Goal: Task Accomplishment & Management: Complete application form

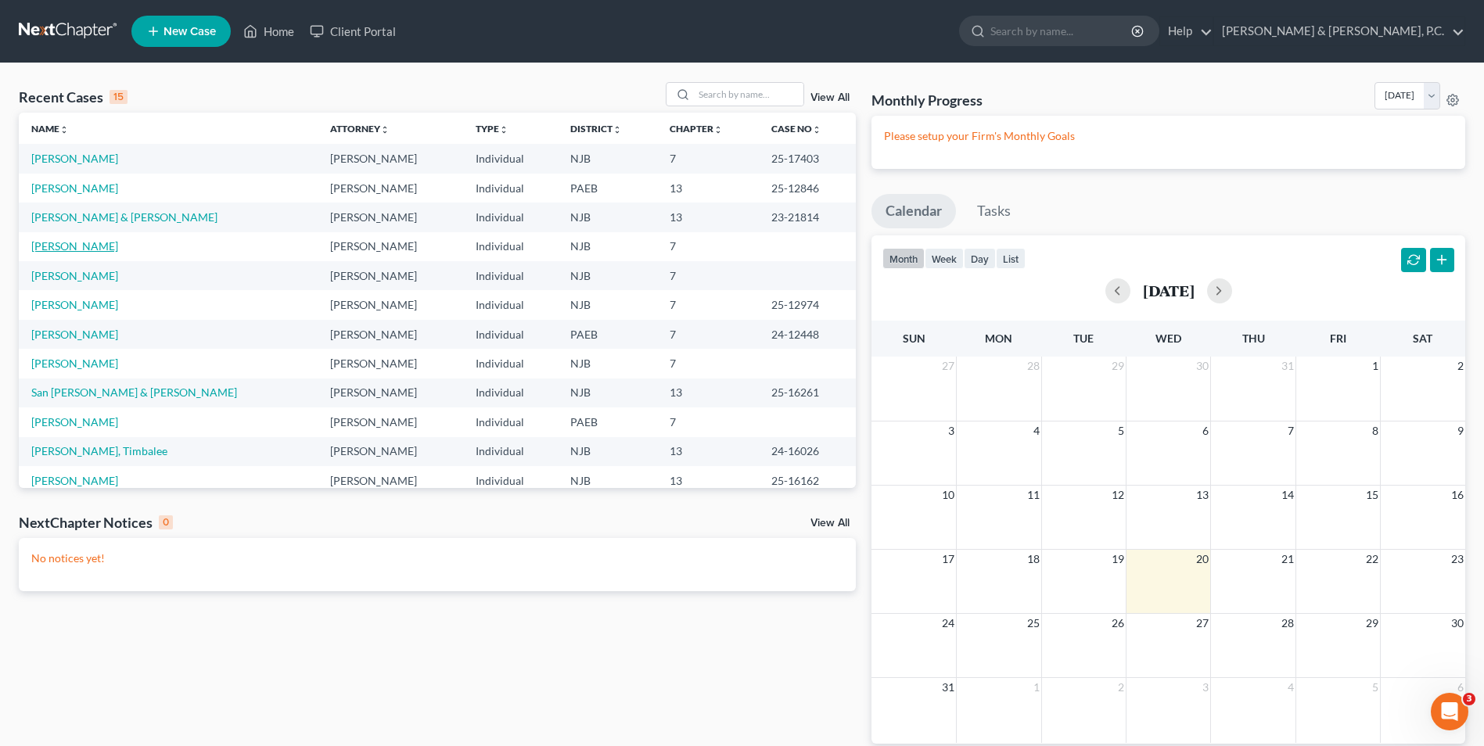
click at [75, 242] on link "[PERSON_NAME]" at bounding box center [74, 245] width 87 height 13
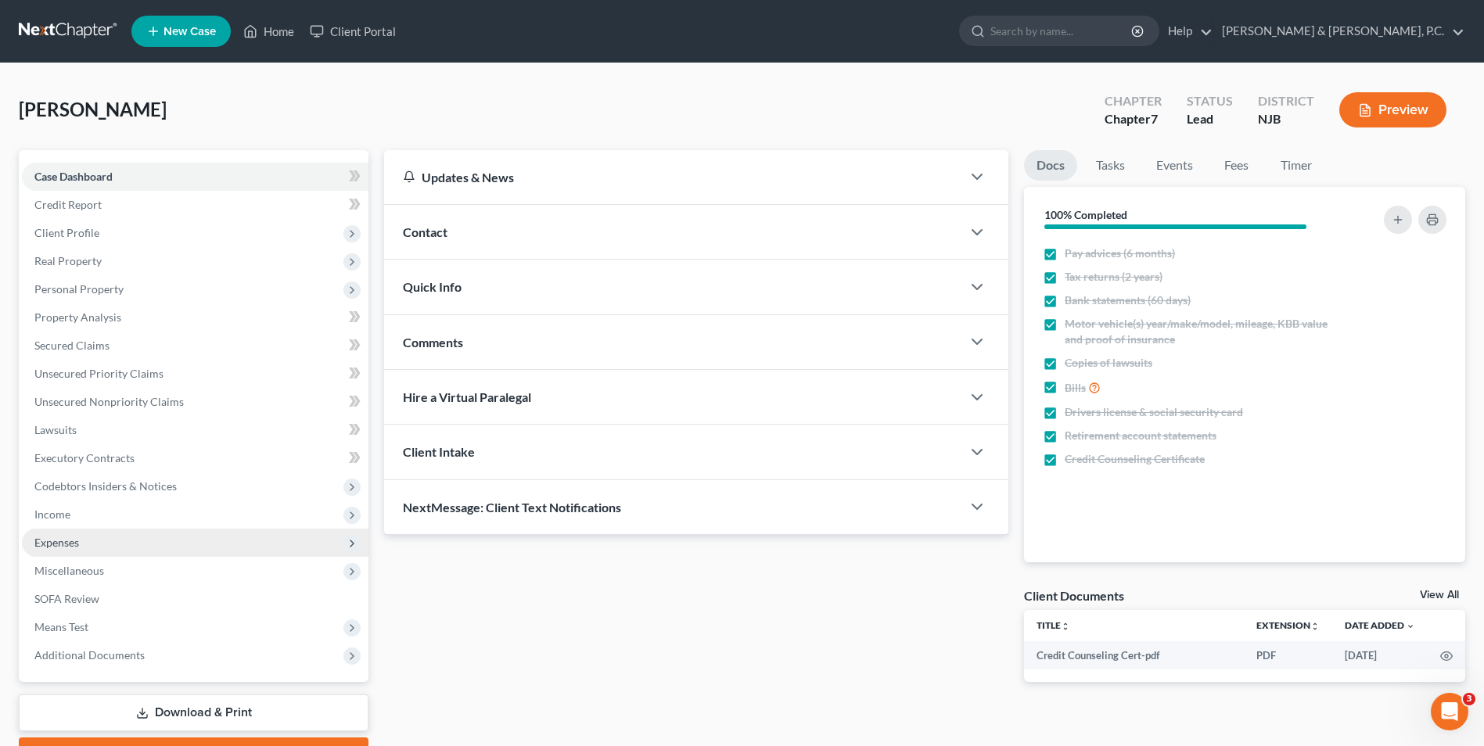
click at [84, 548] on span "Expenses" at bounding box center [195, 543] width 346 height 28
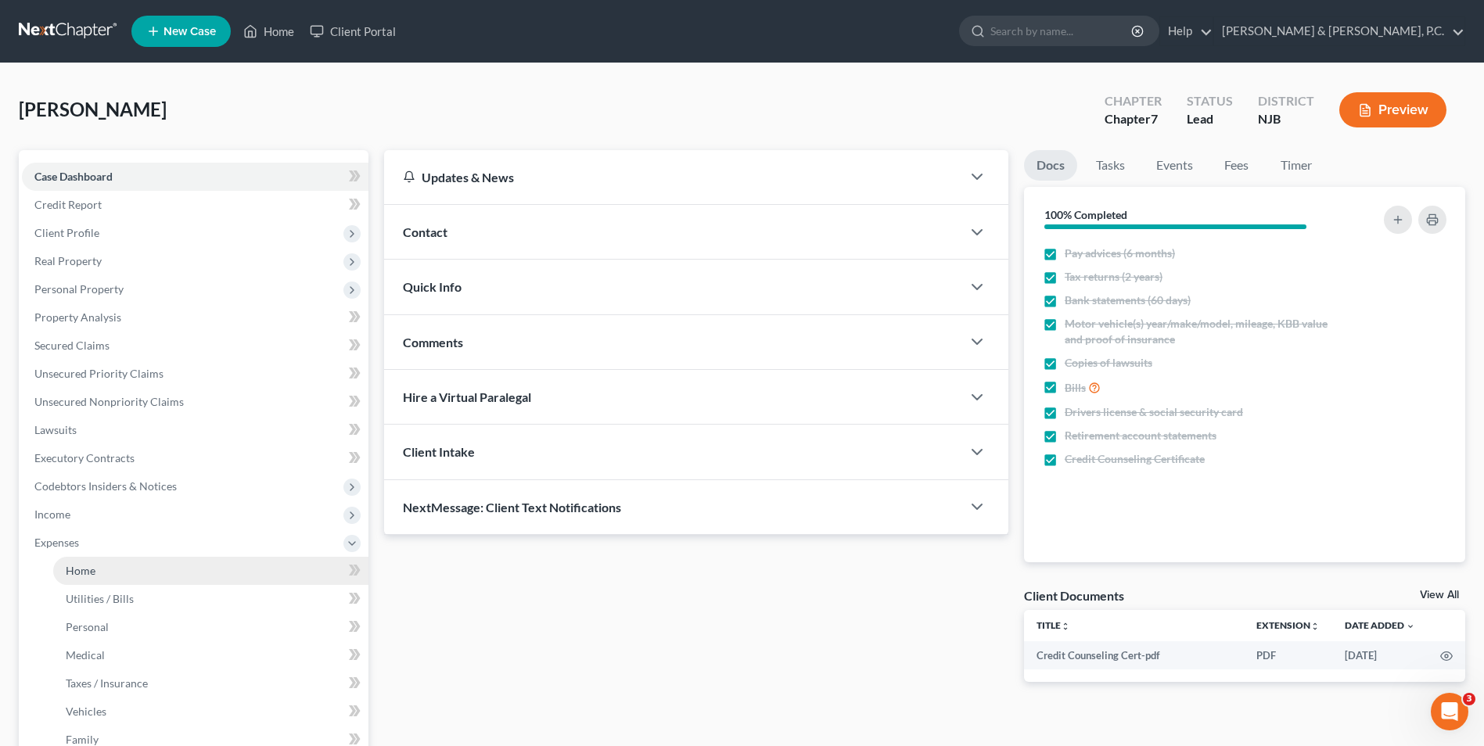
click at [190, 574] on link "Home" at bounding box center [210, 571] width 315 height 28
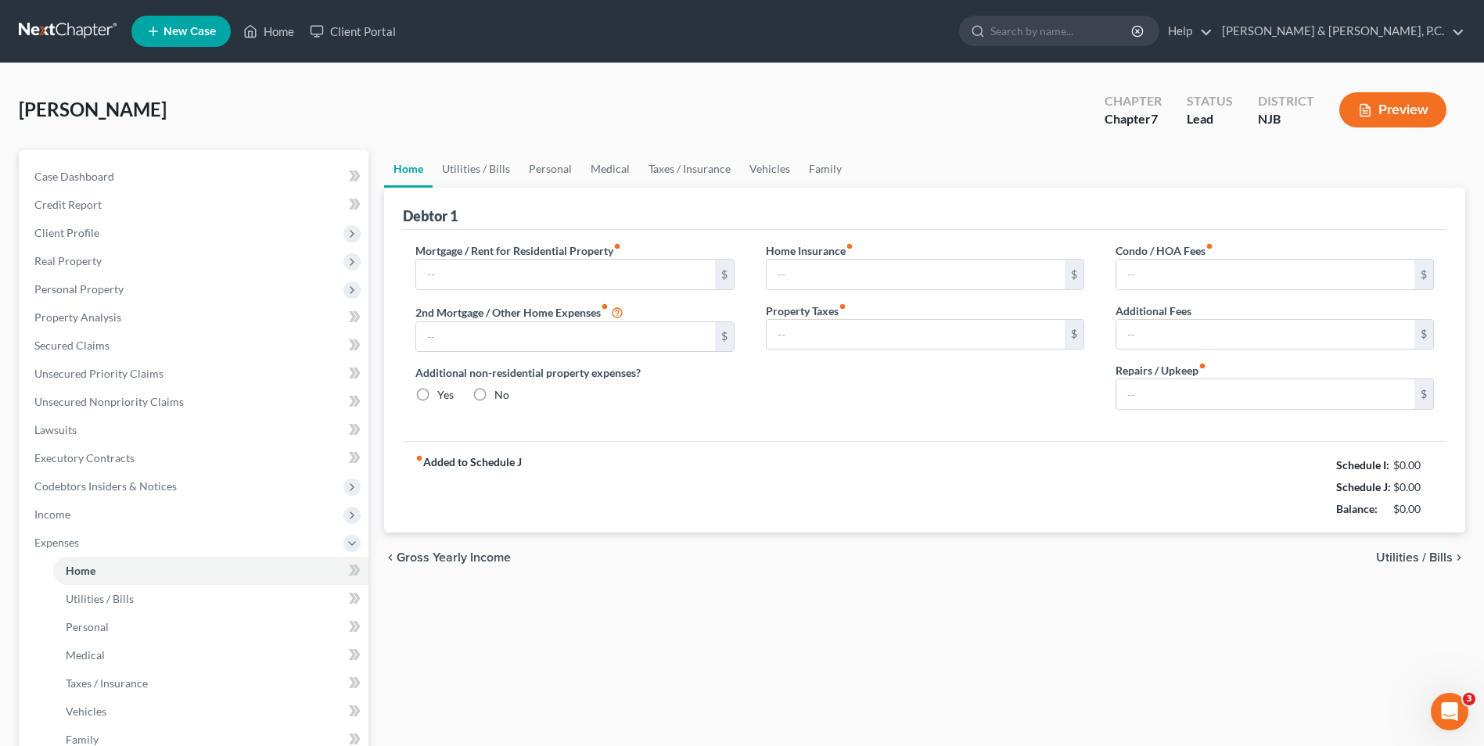
type input "1,150.00"
type input "0.00"
radio input "true"
type input "10.00"
type input "0.00"
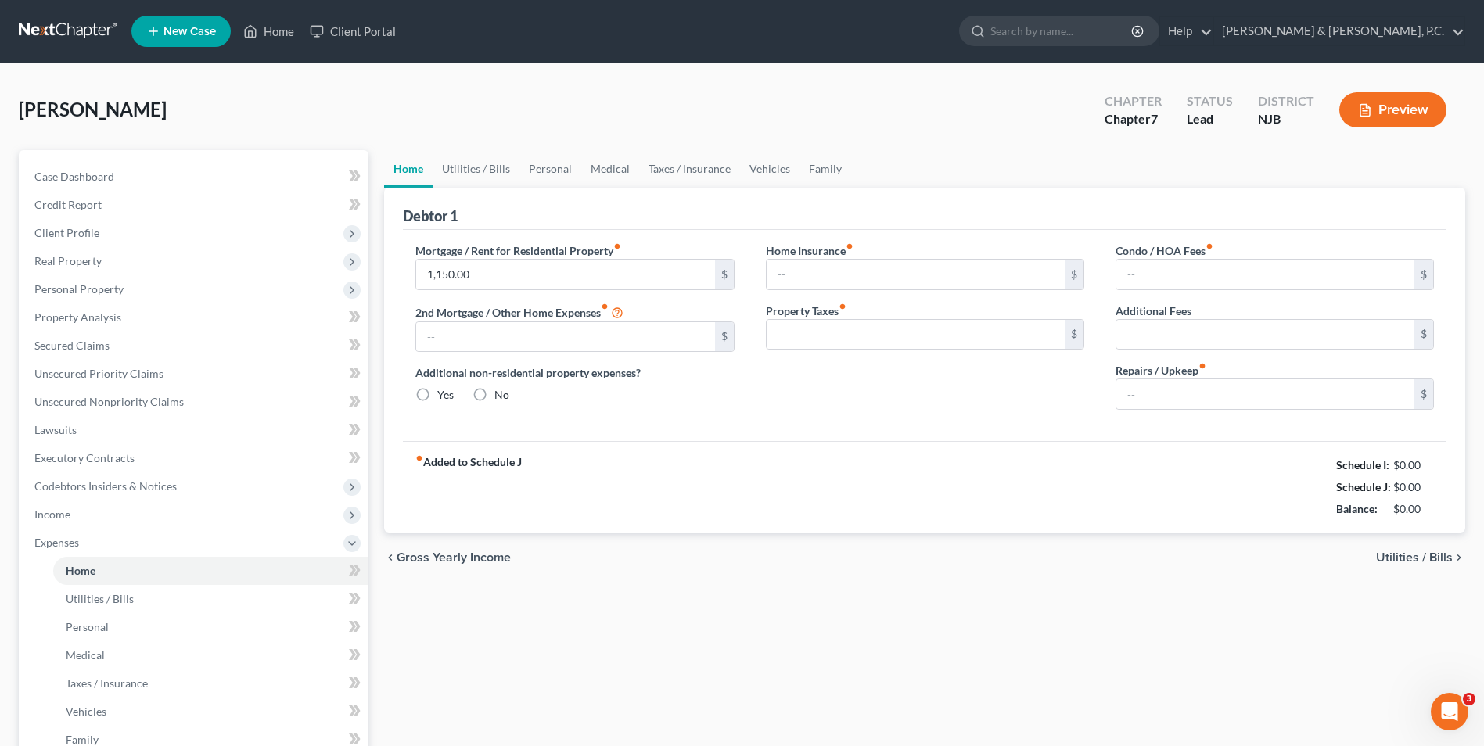
type input "0.00"
type input "1"
type input "1,150"
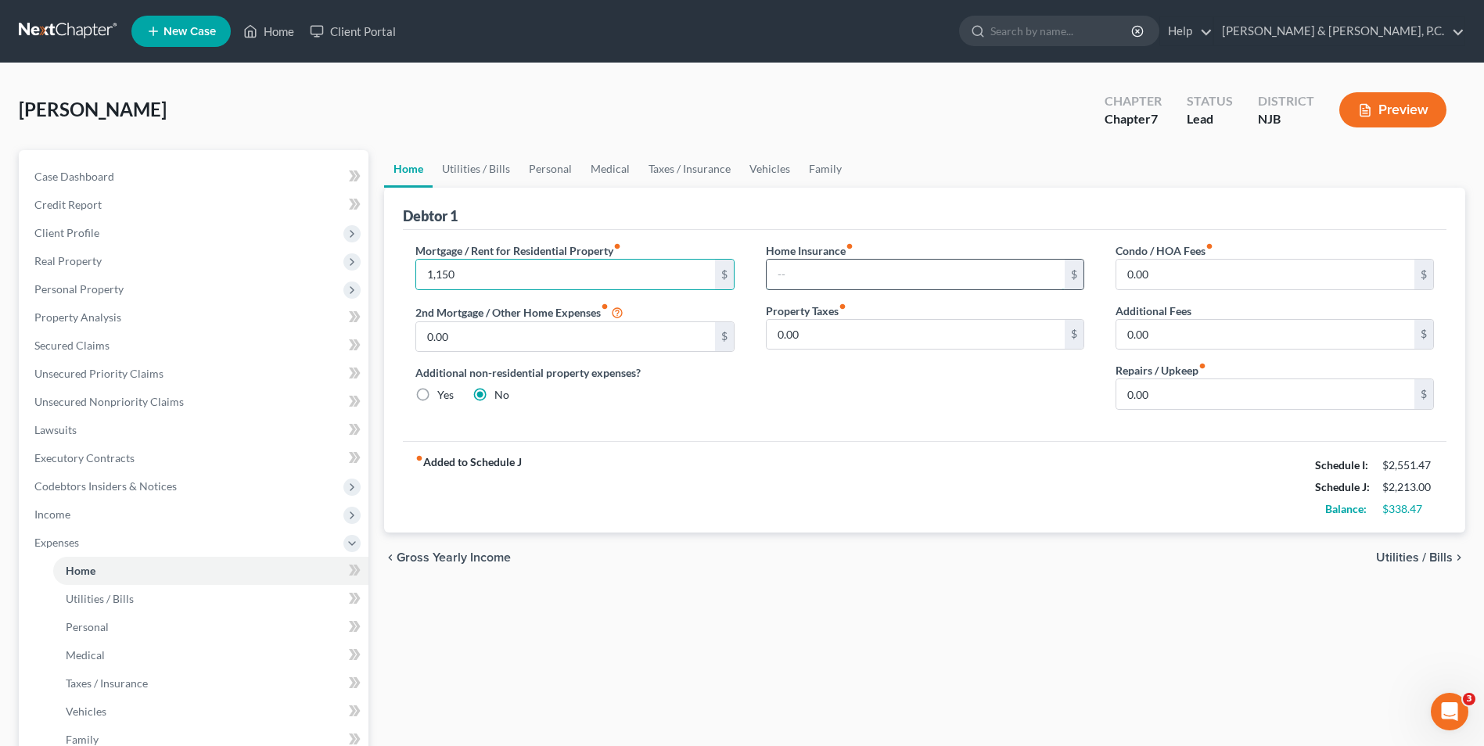
click at [973, 286] on input "text" at bounding box center [916, 275] width 298 height 30
type input "18"
click at [1419, 554] on span "Utilities / Bills" at bounding box center [1414, 557] width 77 height 13
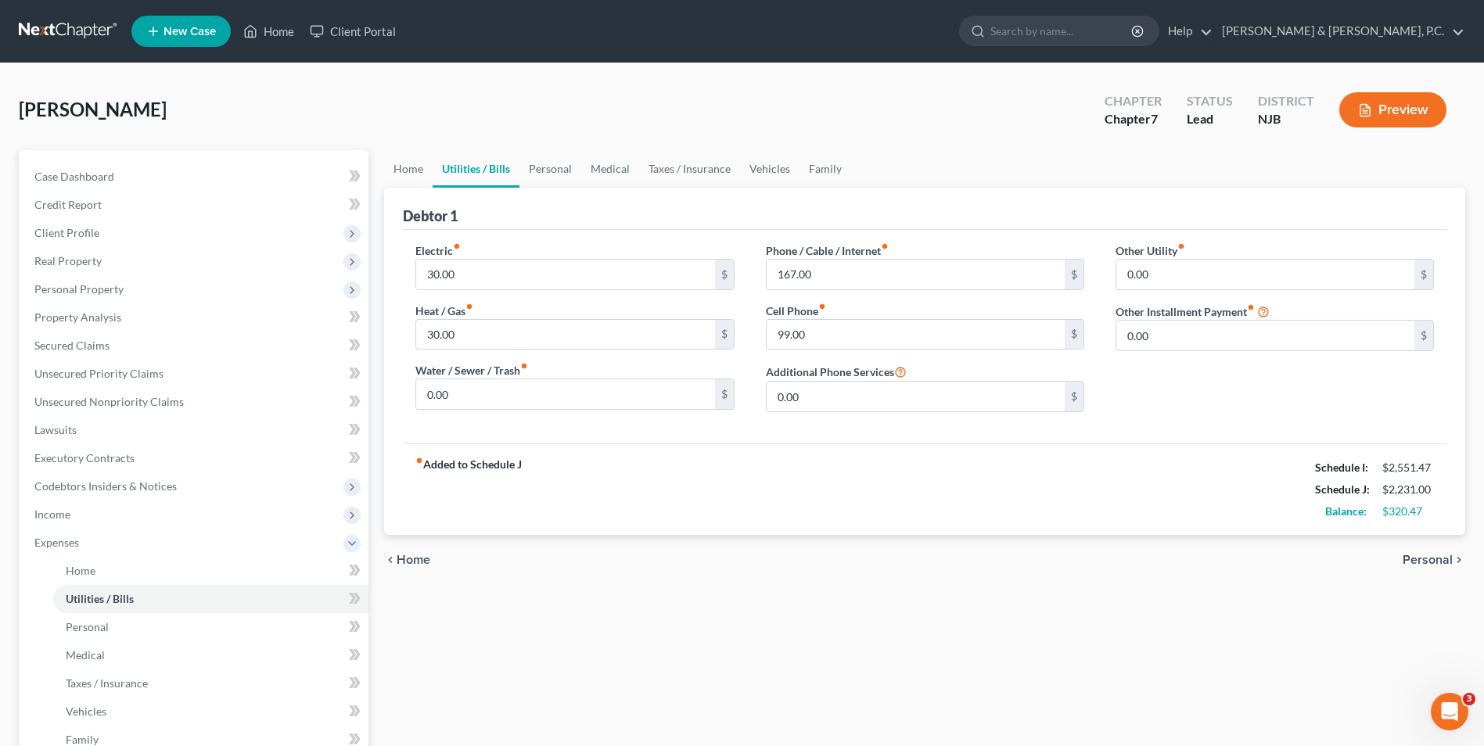
click at [419, 562] on span "Home" at bounding box center [414, 560] width 34 height 13
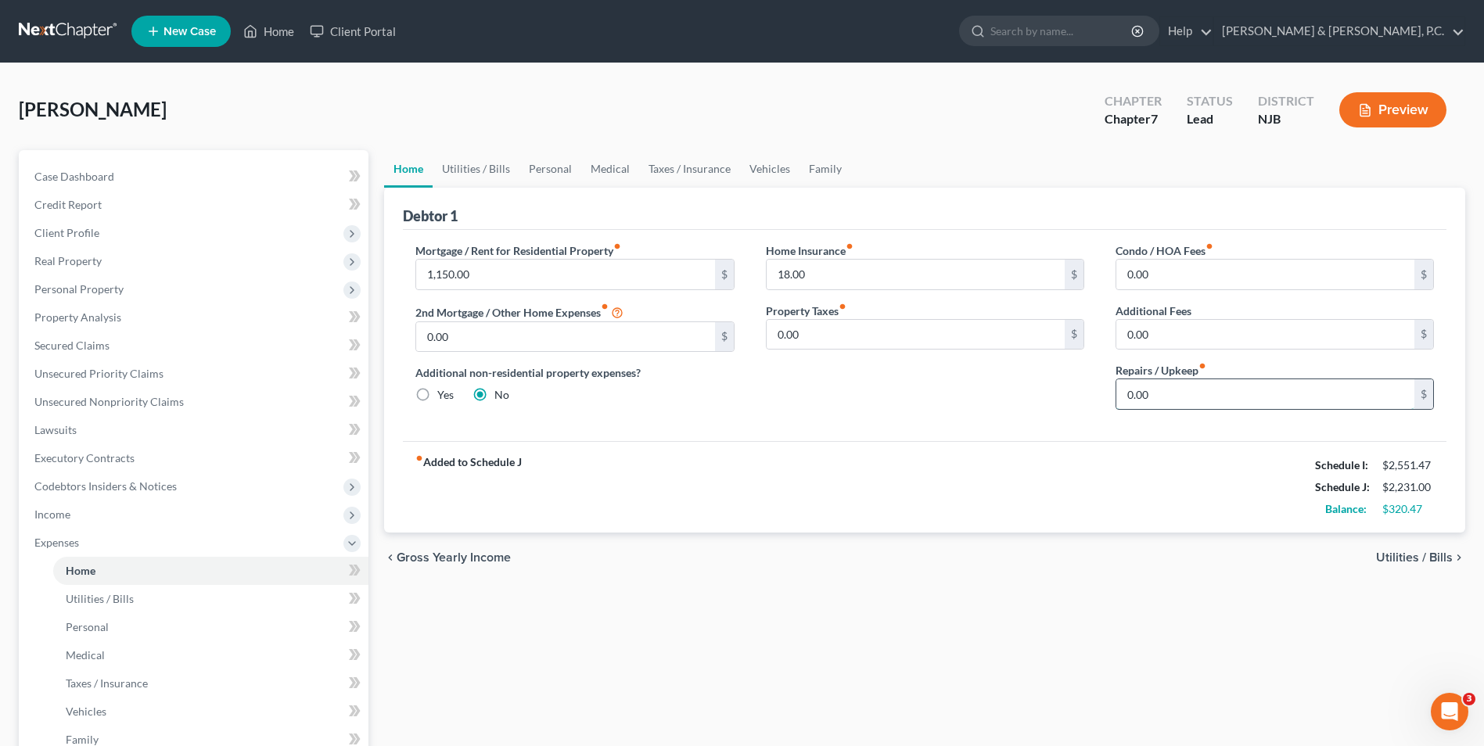
click at [1161, 394] on input "0.00" at bounding box center [1265, 394] width 298 height 30
type input "30"
click at [1433, 563] on span "Utilities / Bills" at bounding box center [1414, 557] width 77 height 13
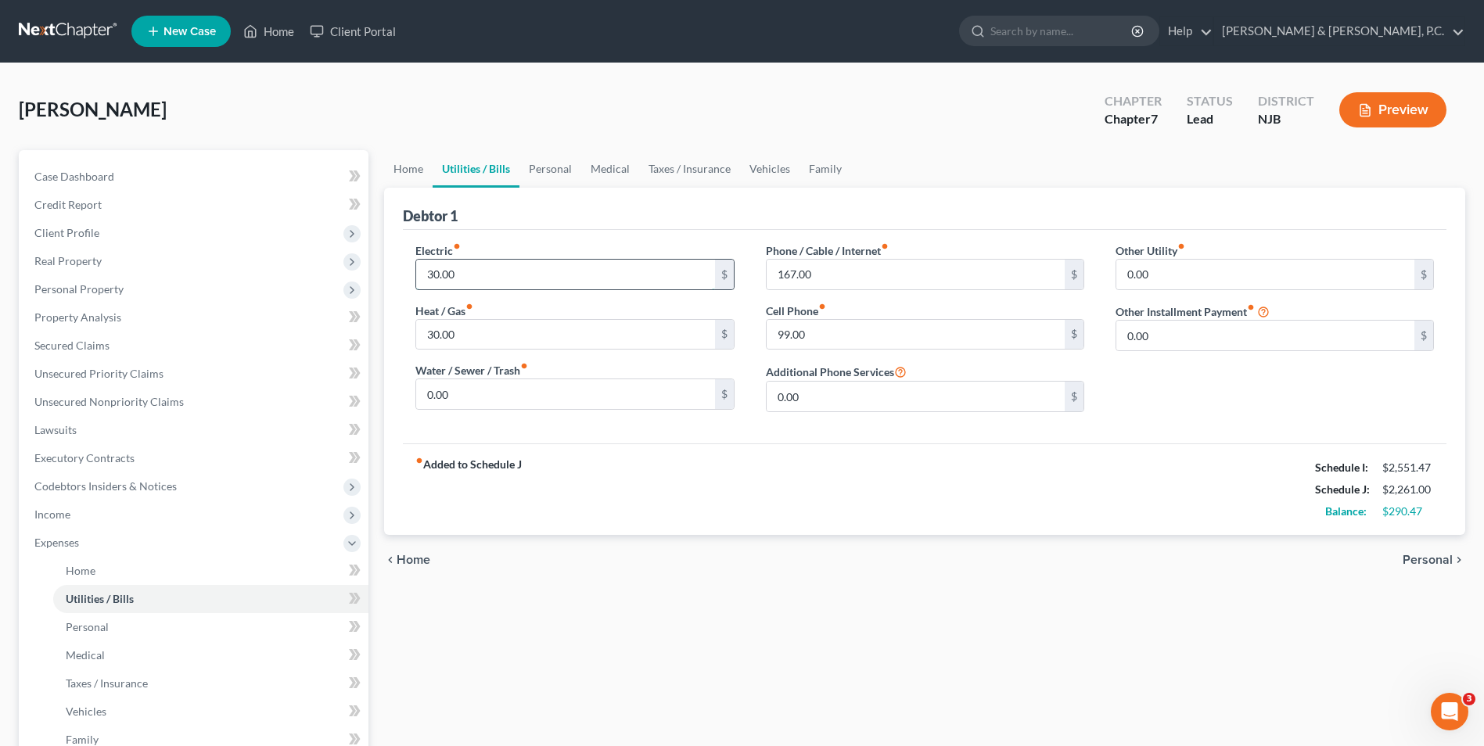
click at [460, 278] on input "30.00" at bounding box center [565, 275] width 298 height 30
type input "80"
click at [465, 336] on input "30.00" at bounding box center [565, 335] width 298 height 30
type input "50"
click at [825, 276] on input "167.00" at bounding box center [916, 275] width 298 height 30
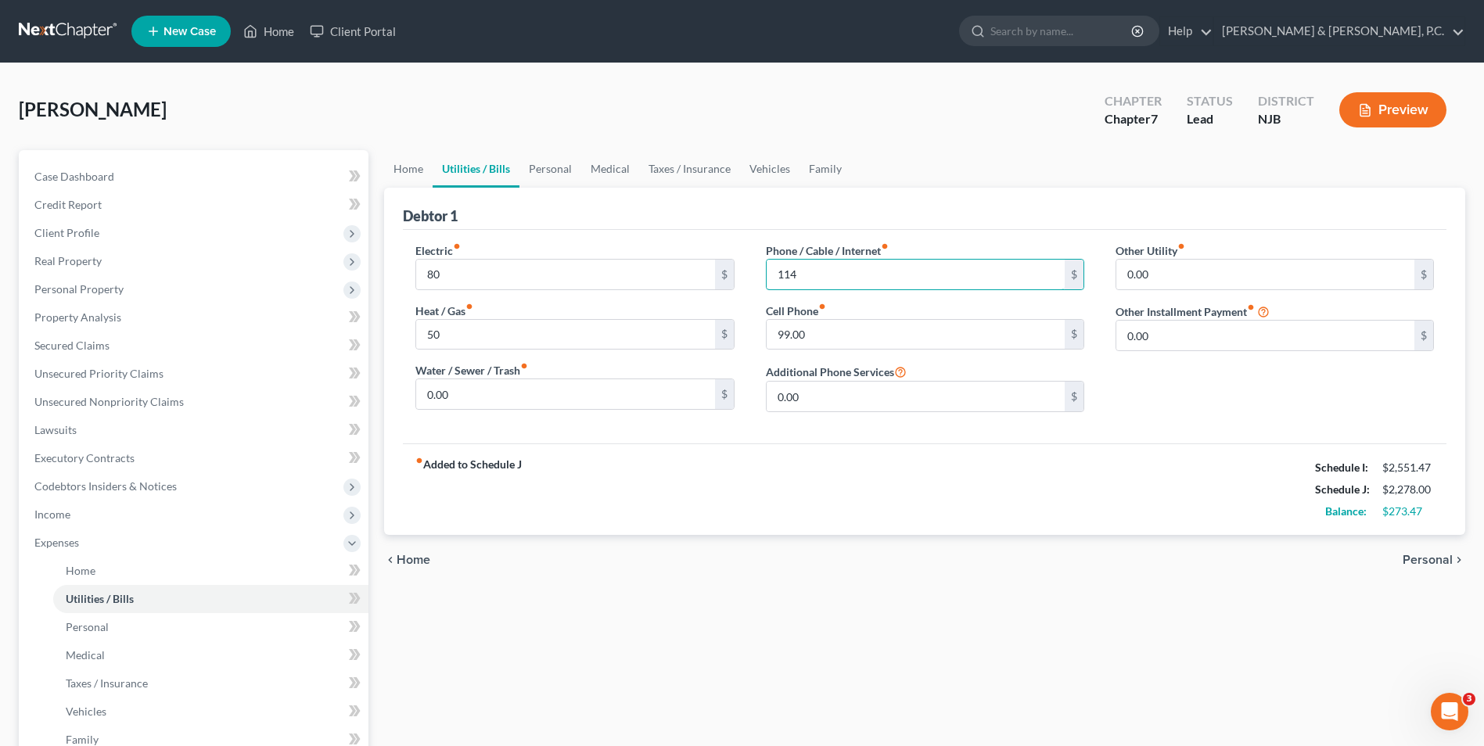
type input "114"
click at [1432, 565] on span "Personal" at bounding box center [1427, 560] width 50 height 13
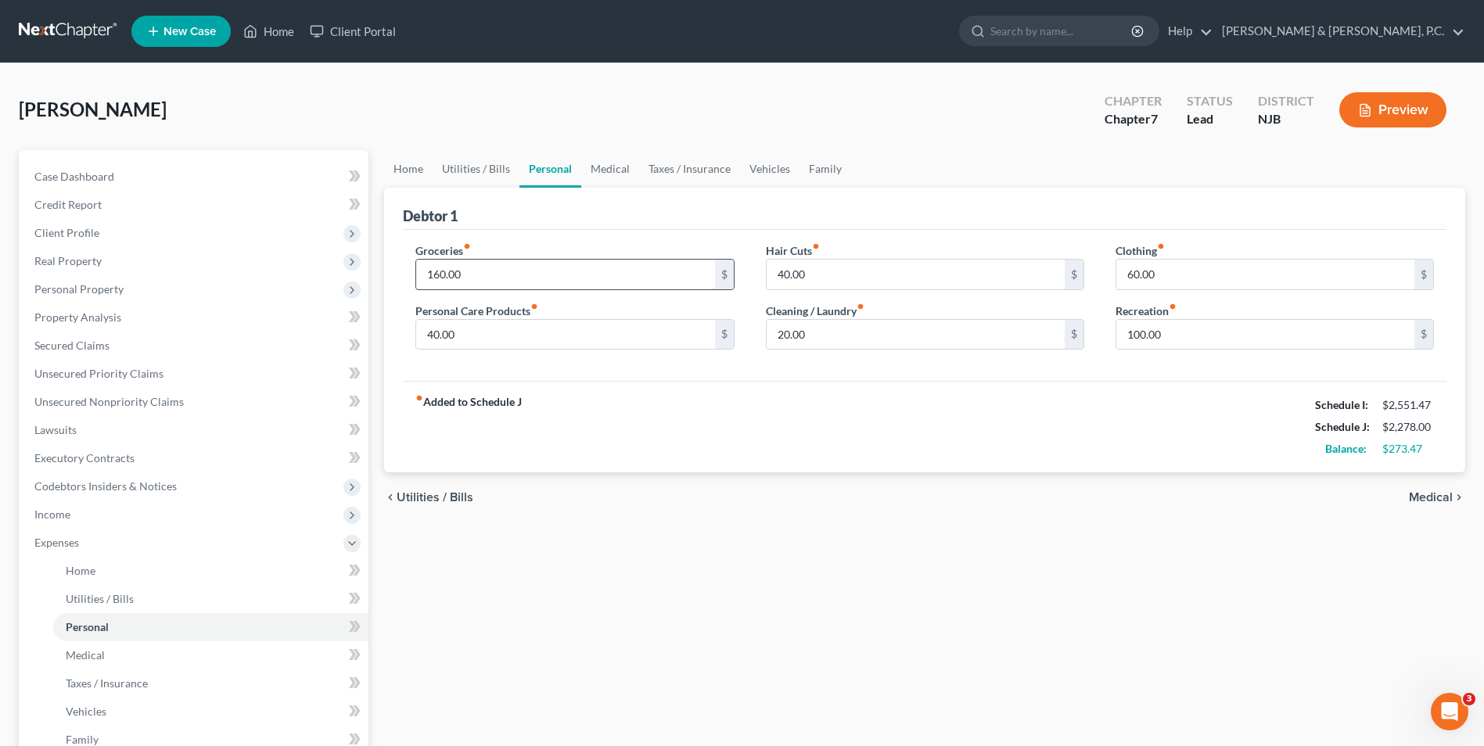
click at [488, 276] on input "160.00" at bounding box center [565, 275] width 298 height 30
type input "480"
click at [475, 344] on input "40.00" at bounding box center [565, 335] width 298 height 30
type input "60"
click at [808, 268] on input "40.00" at bounding box center [916, 275] width 298 height 30
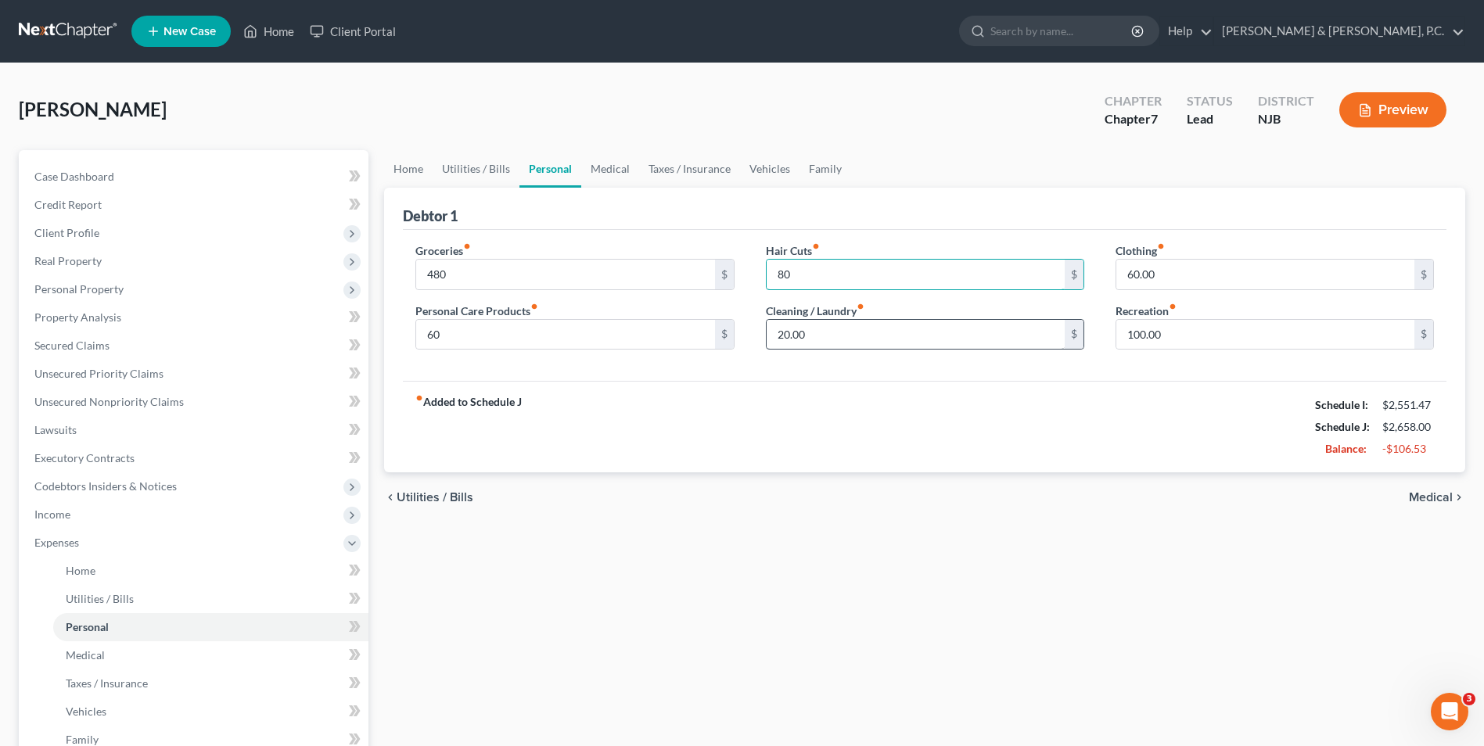
type input "80"
click at [792, 335] on input "20.00" at bounding box center [916, 335] width 298 height 30
type input "40"
click at [1158, 336] on input "100.00" at bounding box center [1265, 335] width 298 height 30
click at [1436, 497] on span "Medical" at bounding box center [1431, 497] width 44 height 13
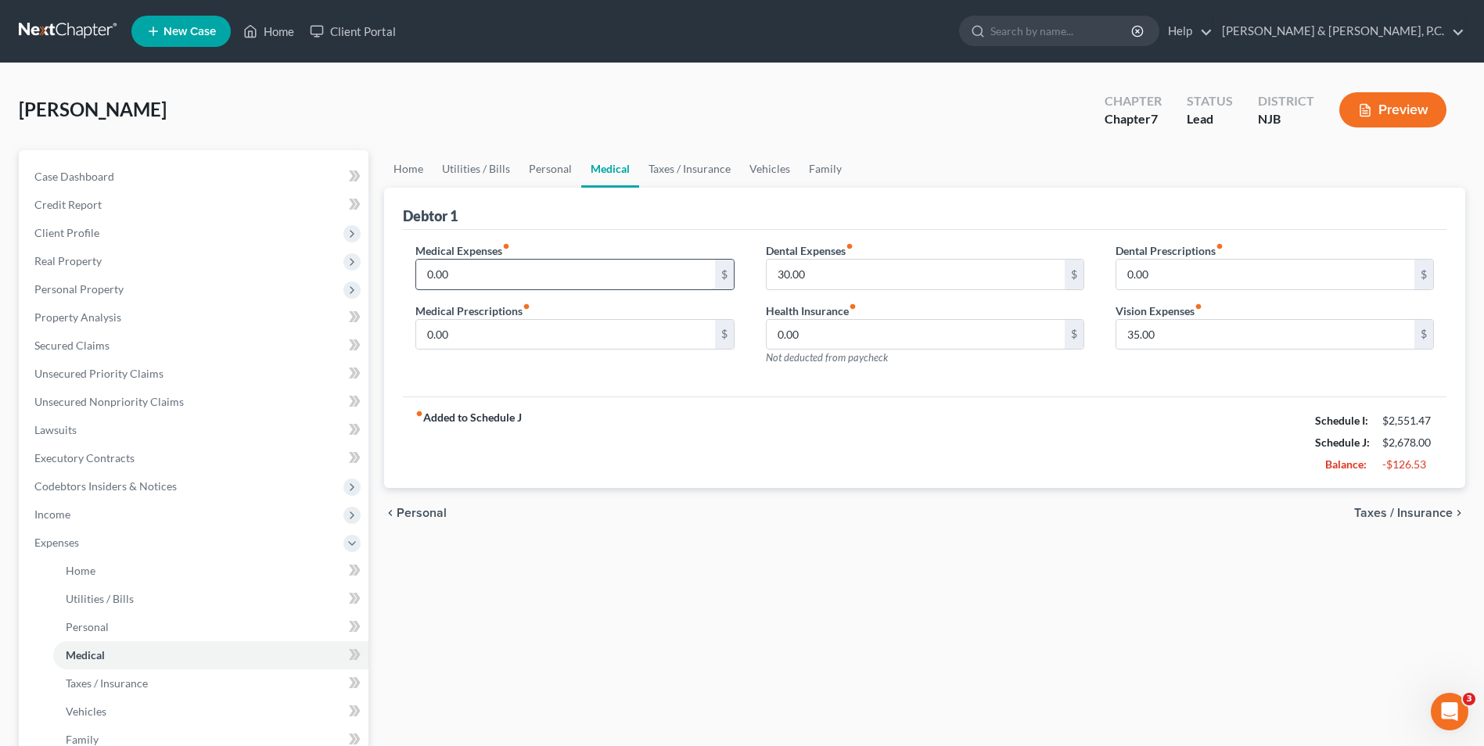
click at [501, 282] on input "0.00" at bounding box center [565, 275] width 298 height 30
type input "30"
click at [1378, 517] on span "Taxes / Insurance" at bounding box center [1403, 513] width 99 height 13
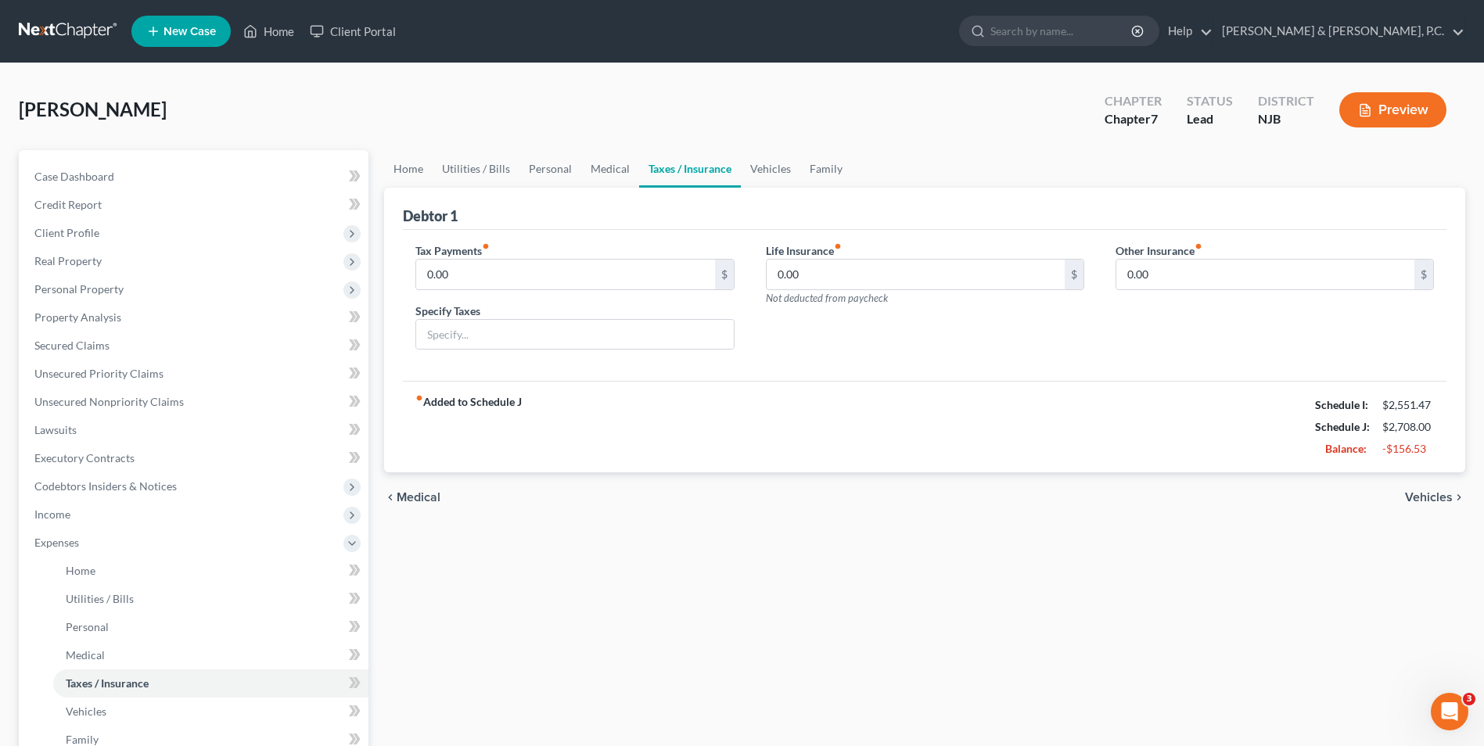
click at [1421, 489] on div "chevron_left Medical Vehicles chevron_right" at bounding box center [924, 497] width 1081 height 50
click at [1424, 497] on span "Vehicles" at bounding box center [1429, 497] width 48 height 13
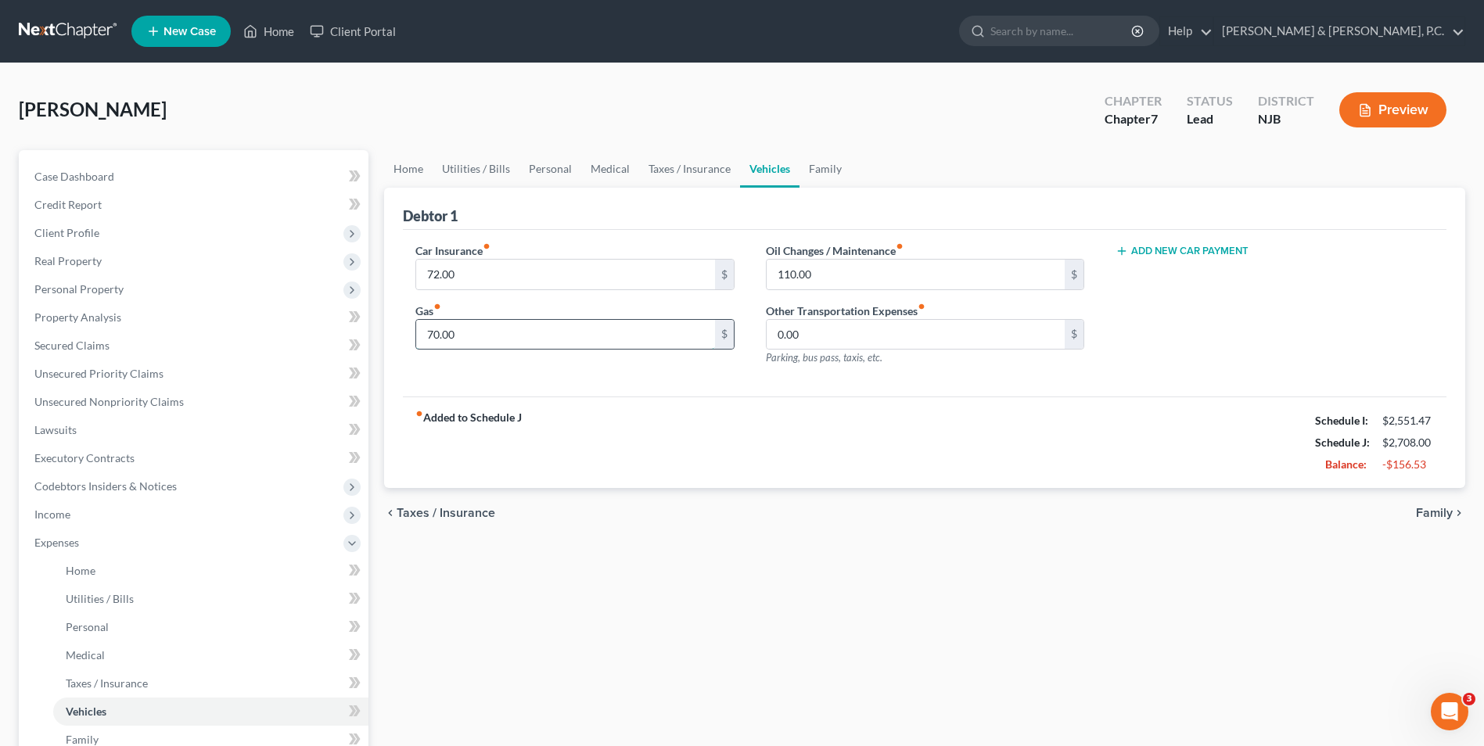
click at [501, 333] on input "70.00" at bounding box center [565, 335] width 298 height 30
type input "140"
click at [761, 487] on div "fiber_manual_record Added to Schedule J Schedule I: $2,551.47 Schedule J: $2,77…" at bounding box center [924, 443] width 1043 height 92
click at [1434, 517] on span "Family" at bounding box center [1434, 513] width 37 height 13
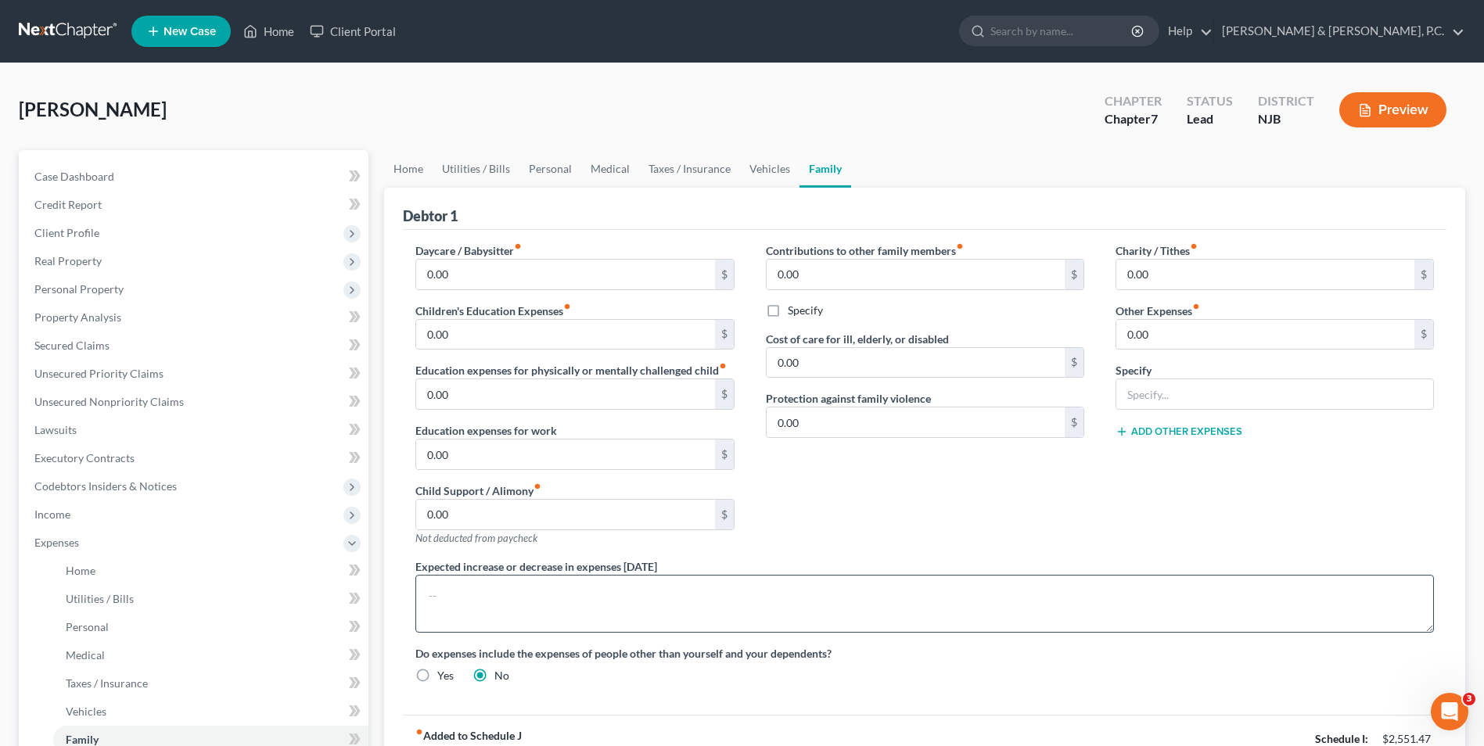
scroll to position [282, 0]
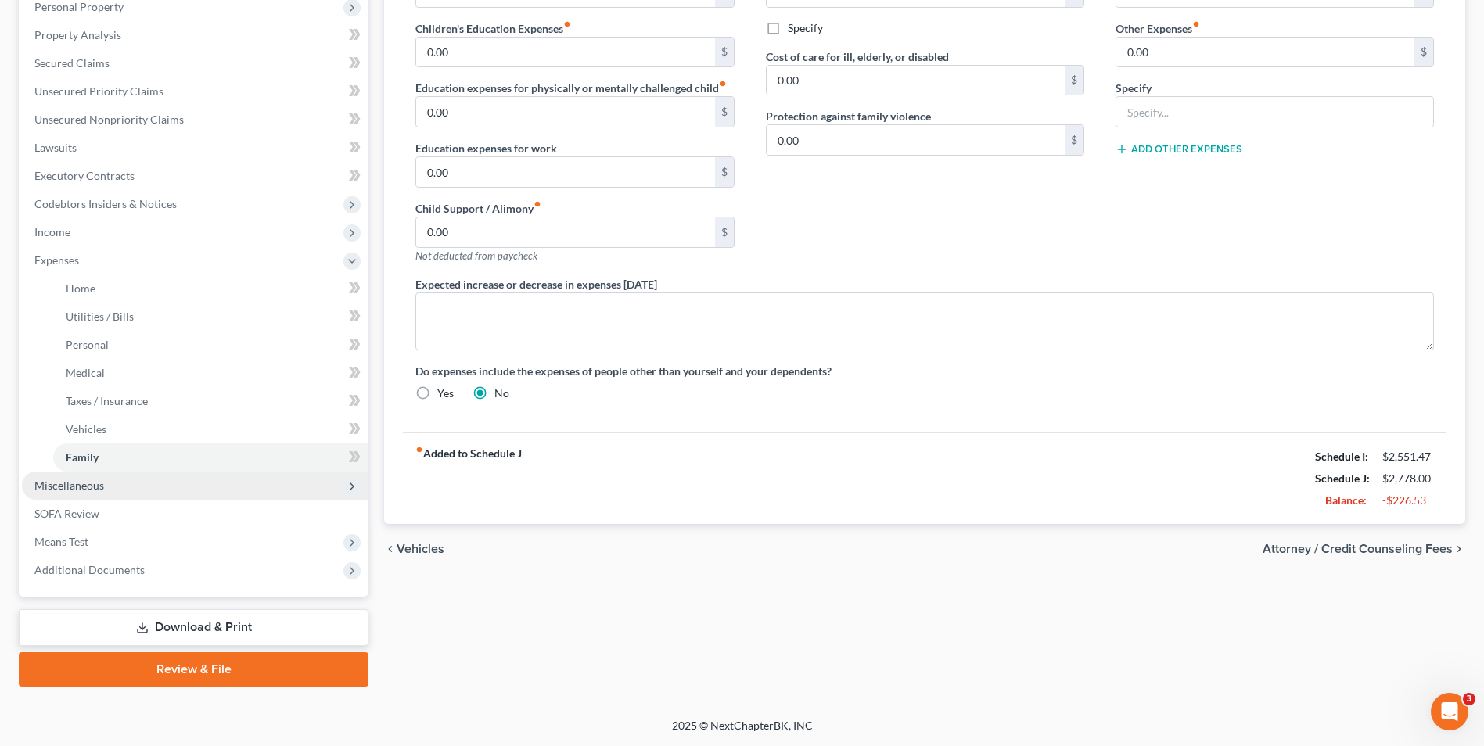
click at [81, 490] on span "Miscellaneous" at bounding box center [69, 485] width 70 height 13
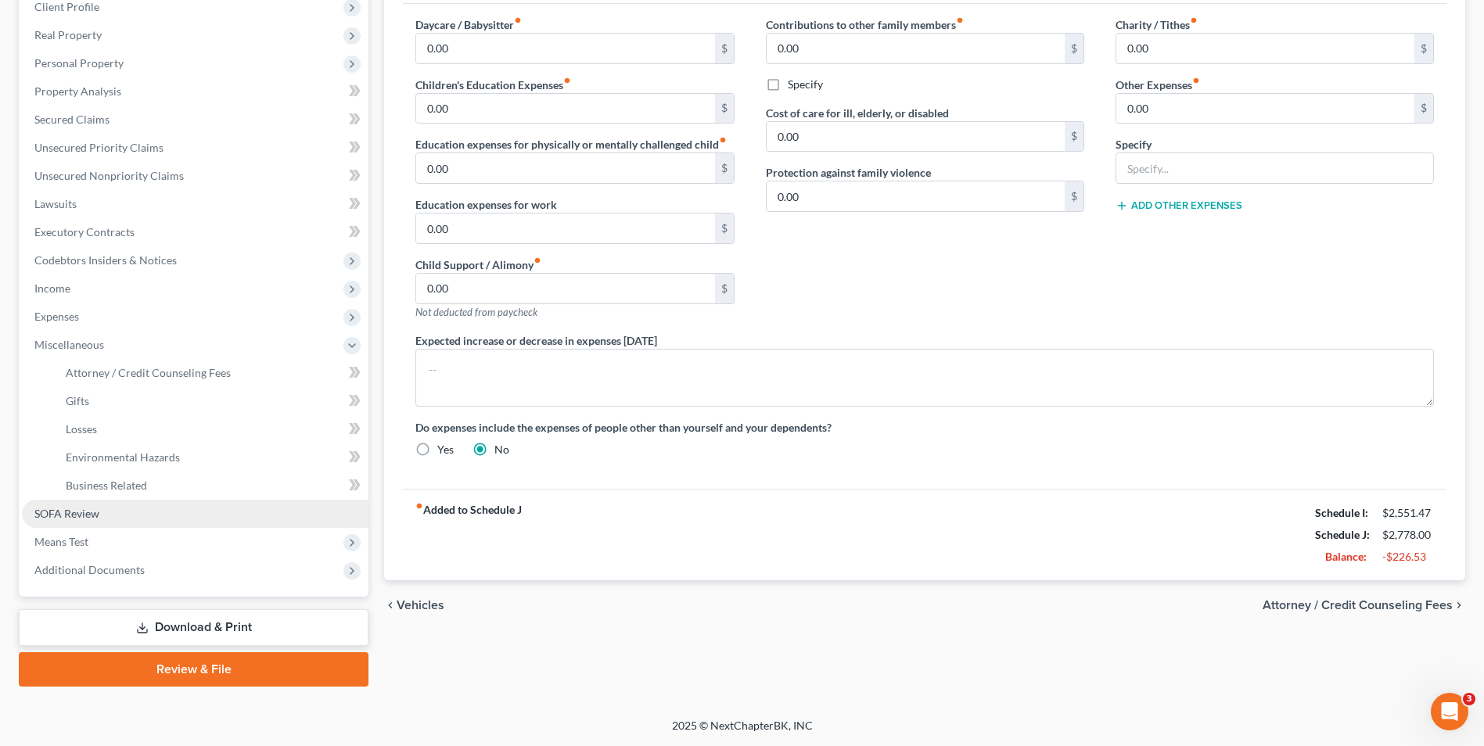
scroll to position [226, 0]
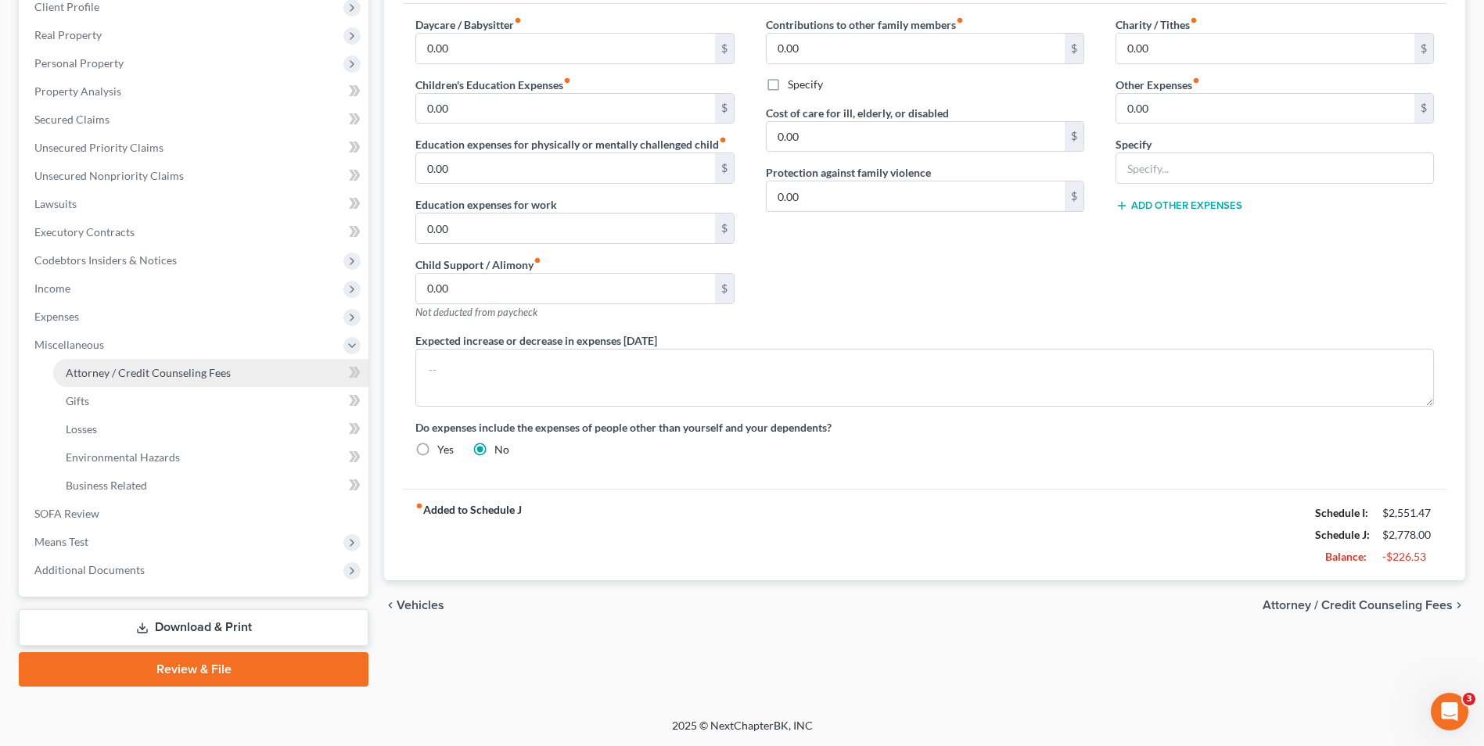
click at [173, 371] on span "Attorney / Credit Counseling Fees" at bounding box center [148, 372] width 165 height 13
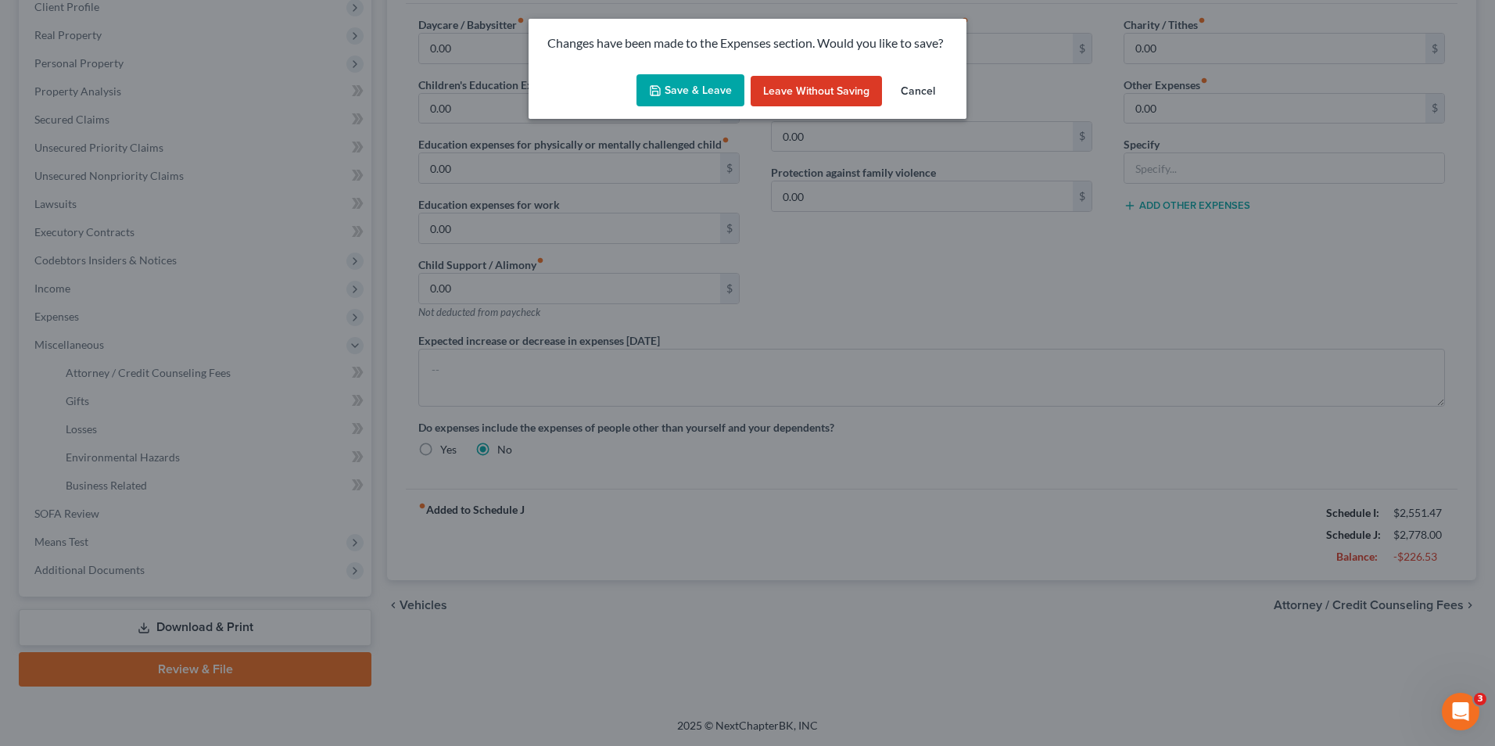
click at [705, 86] on button "Save & Leave" at bounding box center [691, 90] width 108 height 33
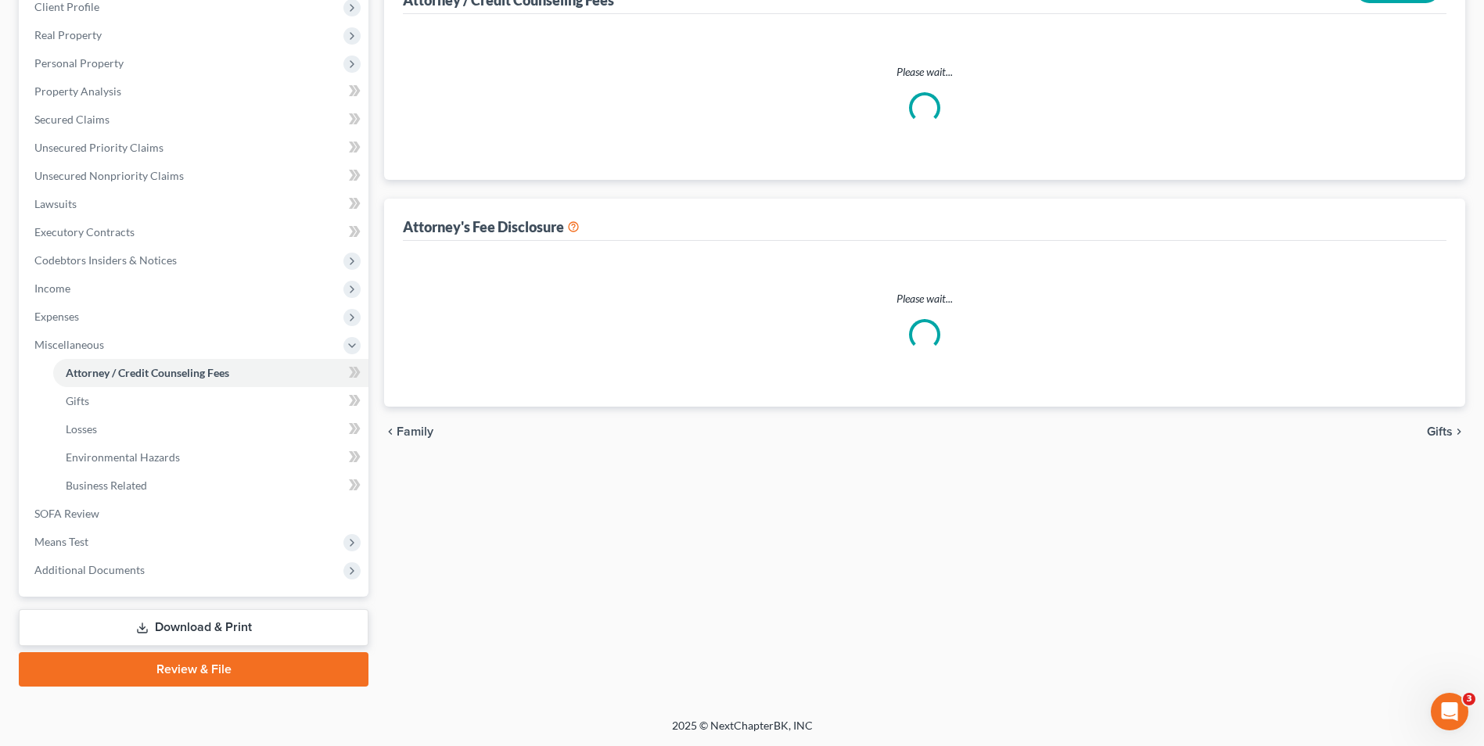
select select "0"
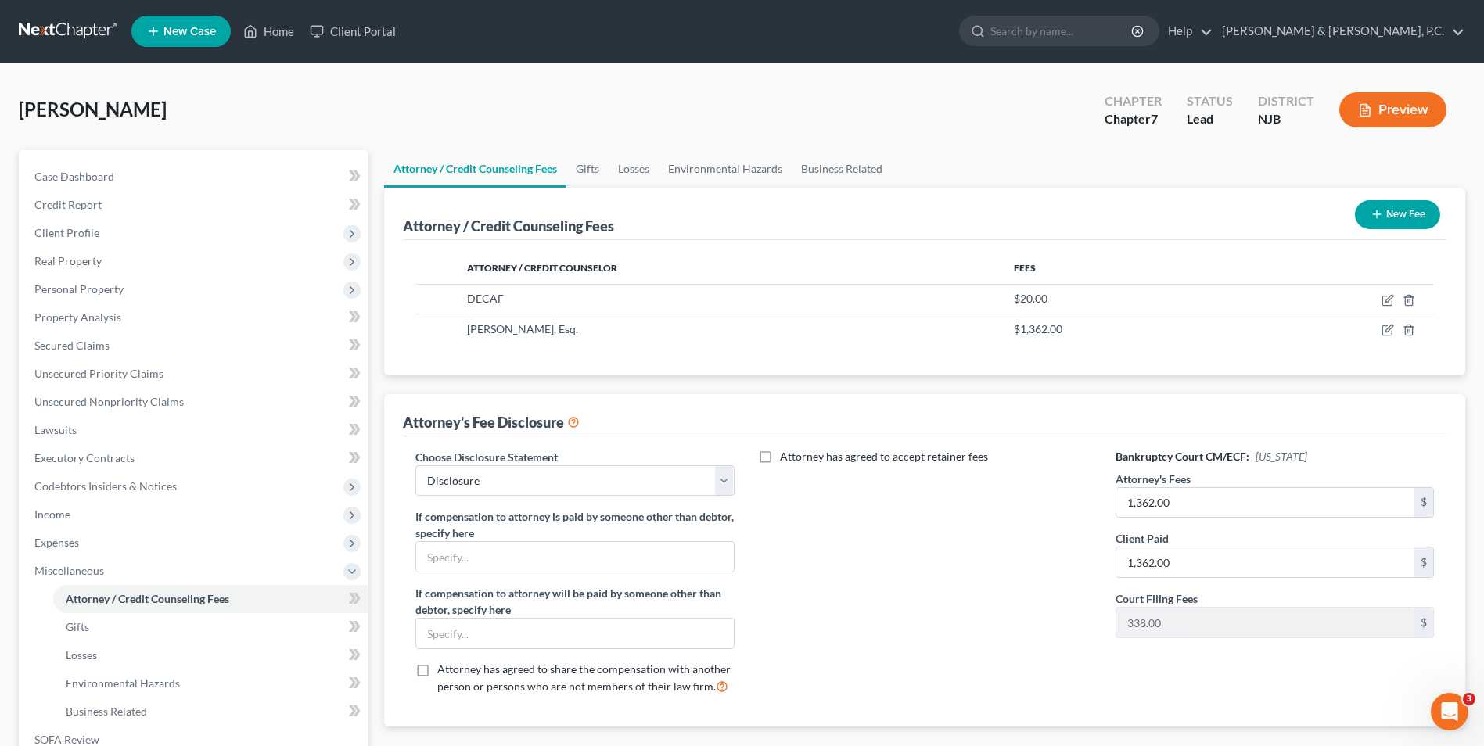
scroll to position [226, 0]
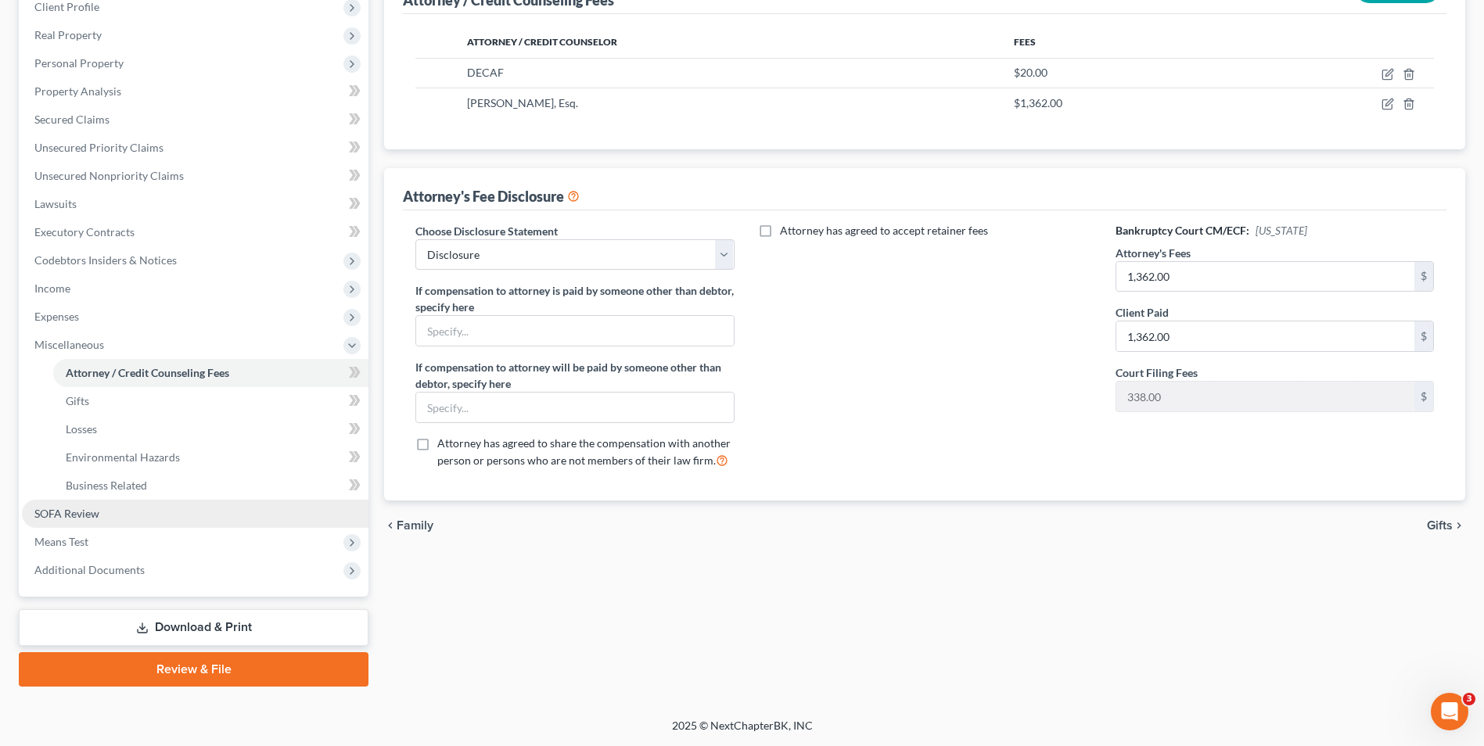
click at [90, 508] on span "SOFA Review" at bounding box center [66, 513] width 65 height 13
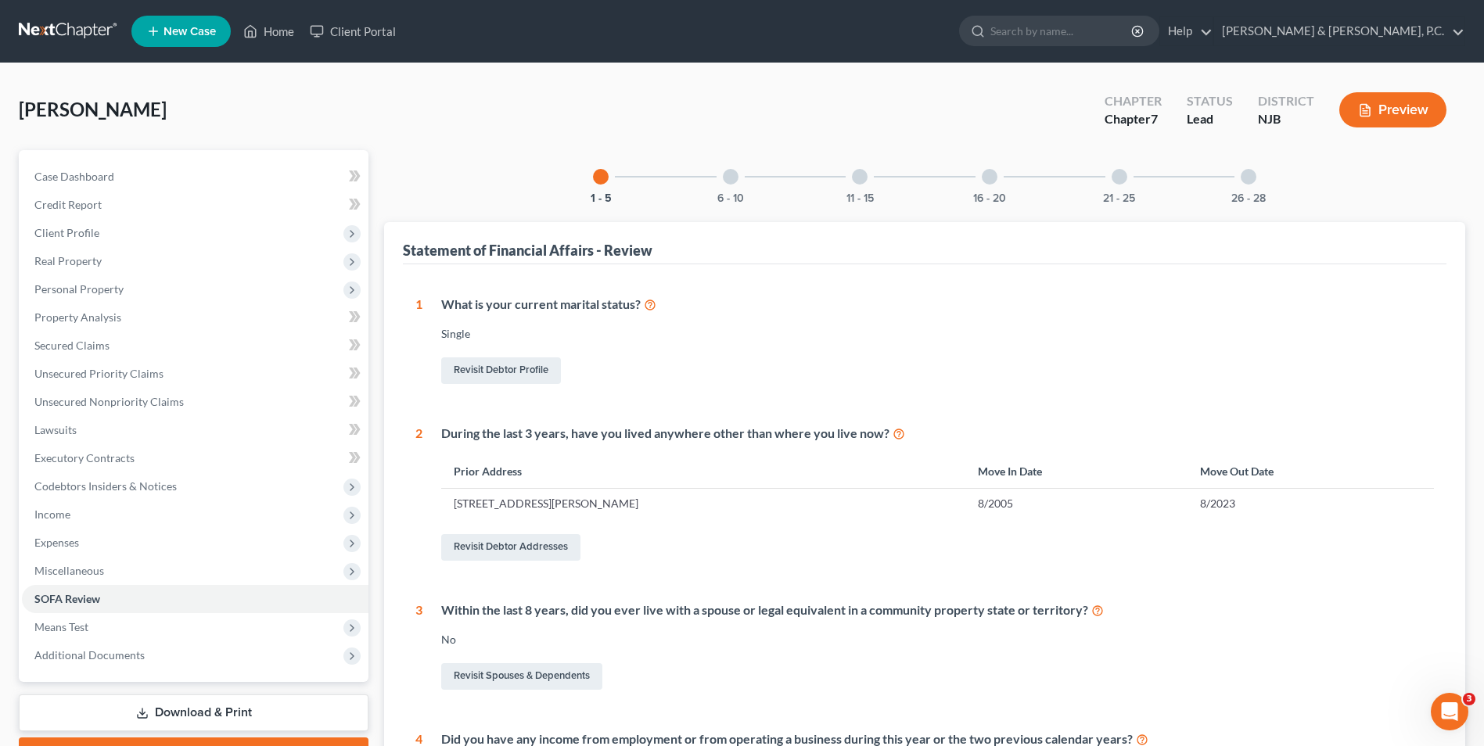
click at [745, 183] on div "6 - 10" at bounding box center [730, 176] width 53 height 53
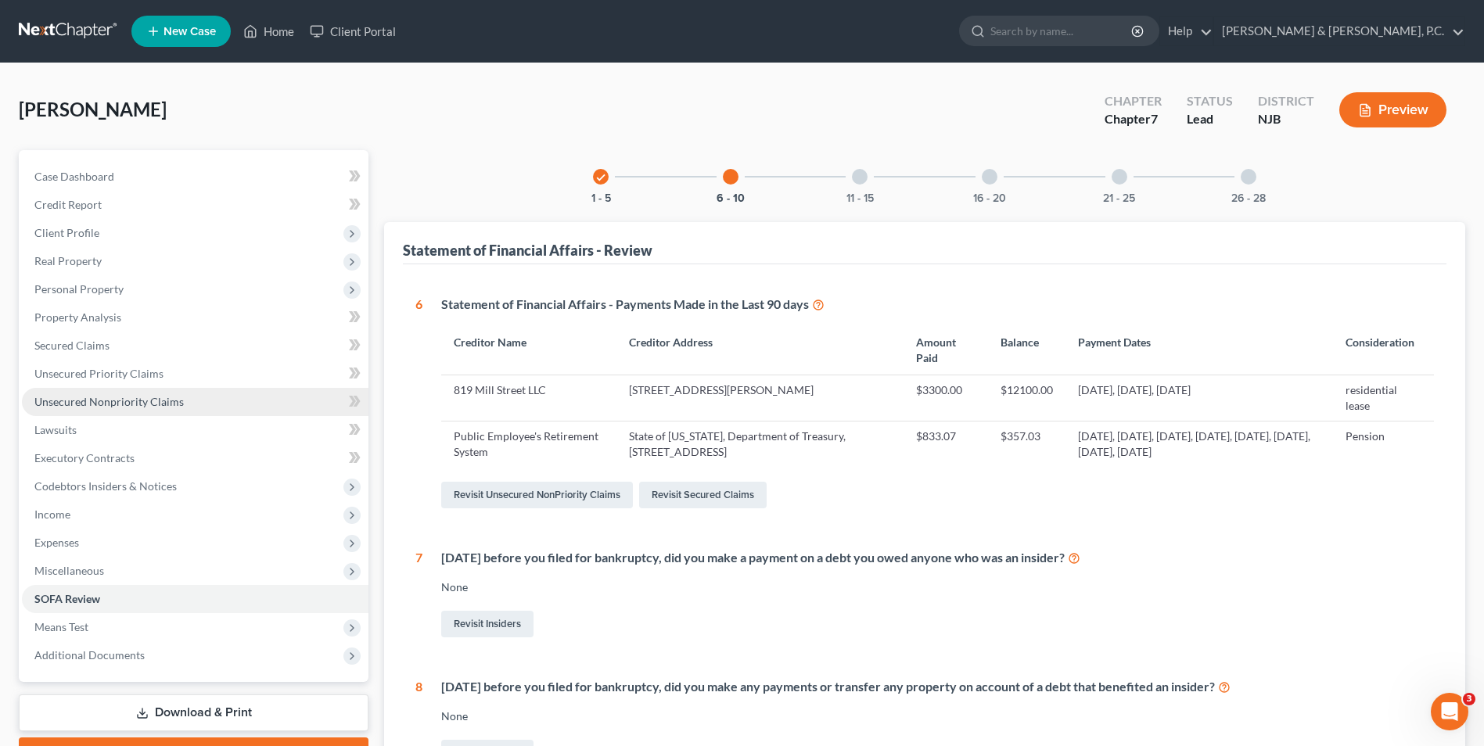
click at [77, 400] on span "Unsecured Nonpriority Claims" at bounding box center [108, 401] width 149 height 13
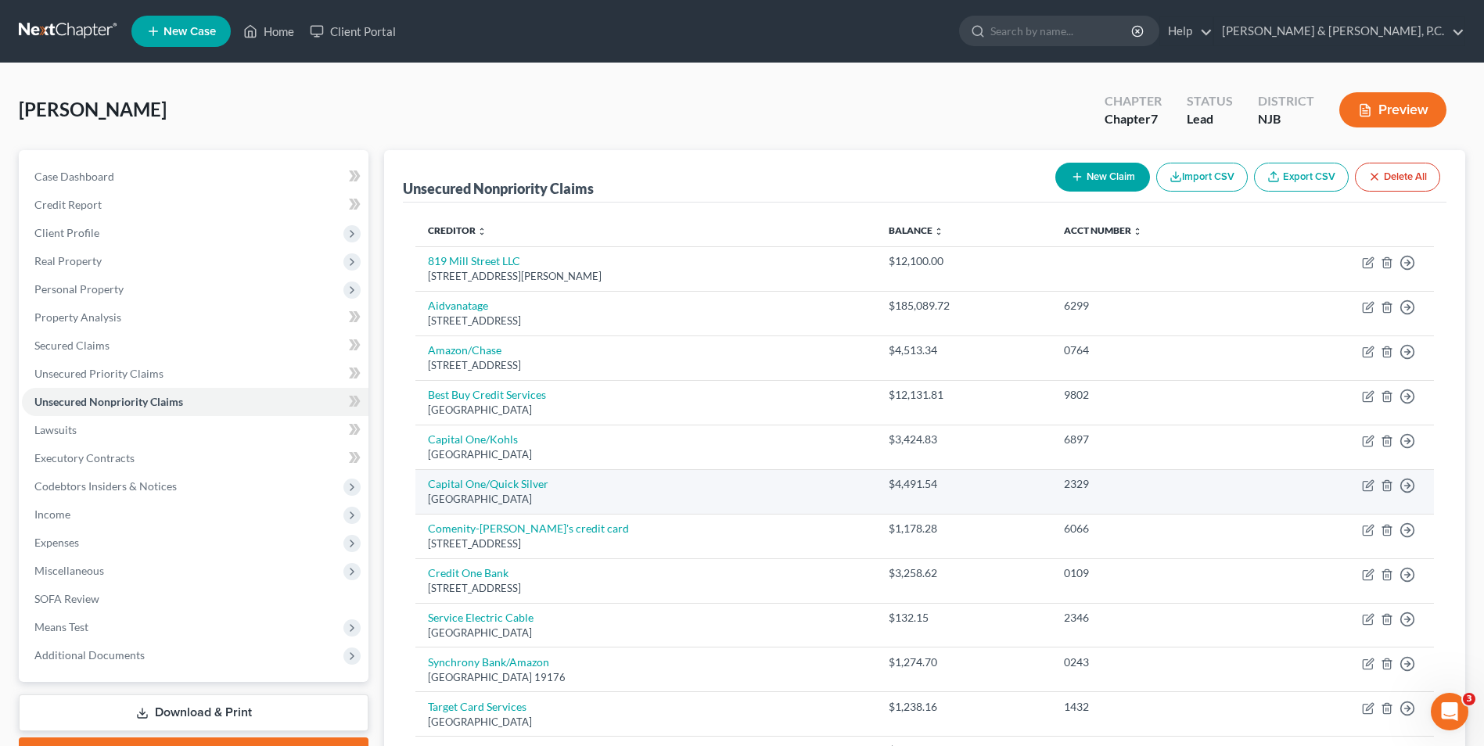
scroll to position [78, 0]
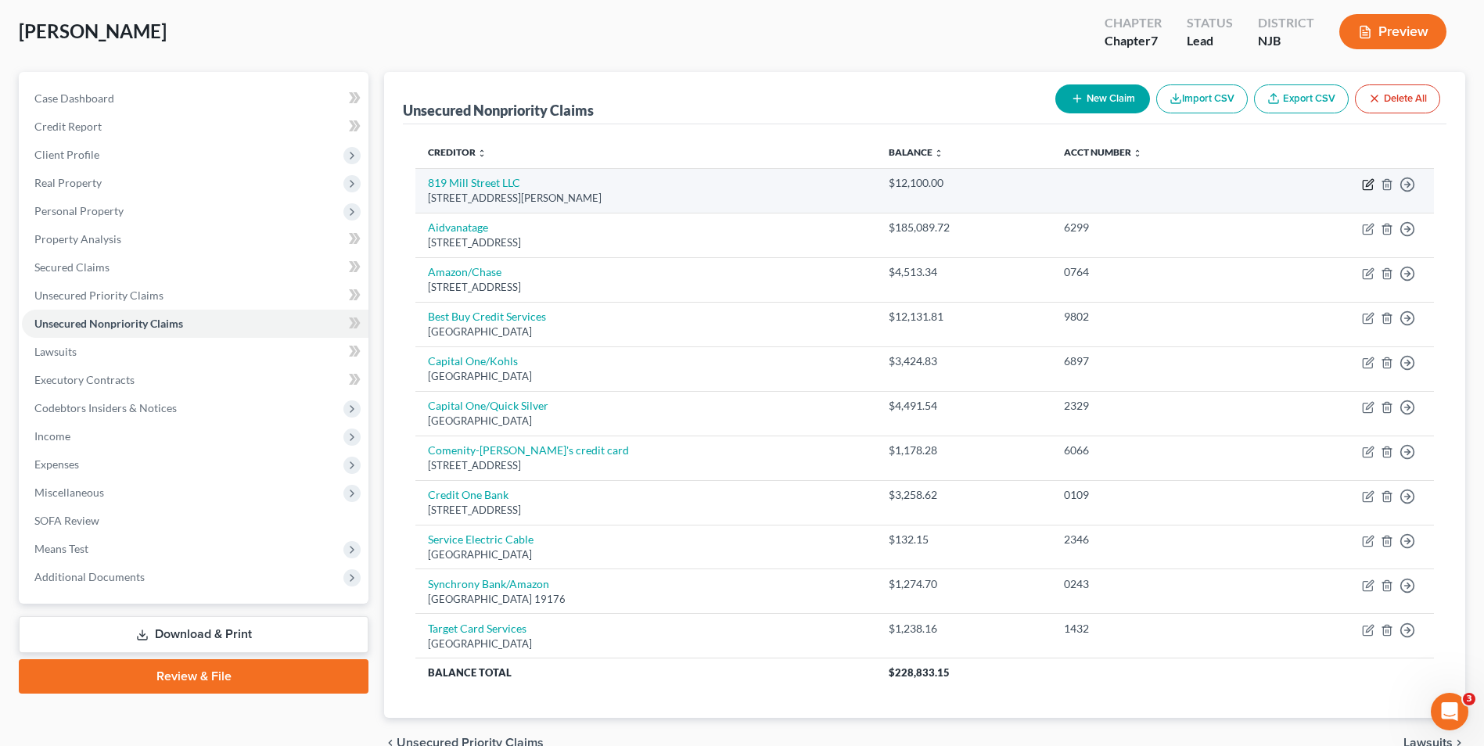
click at [1368, 183] on icon "button" at bounding box center [1369, 182] width 7 height 7
select select "33"
select select "14"
select select "0"
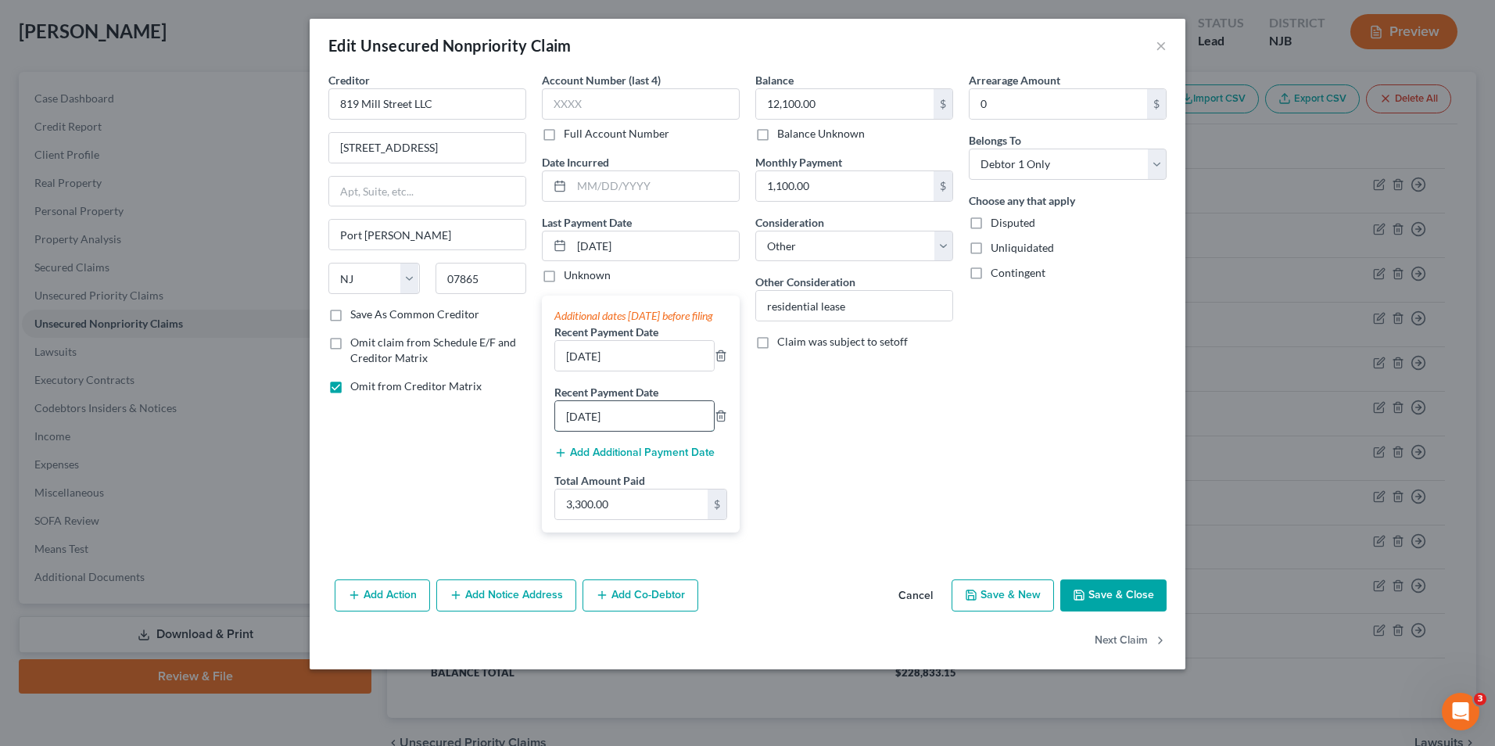
click at [573, 431] on input "[DATE]" at bounding box center [634, 416] width 159 height 30
type input "[DATE]"
click at [1111, 612] on button "Save & Close" at bounding box center [1114, 596] width 106 height 33
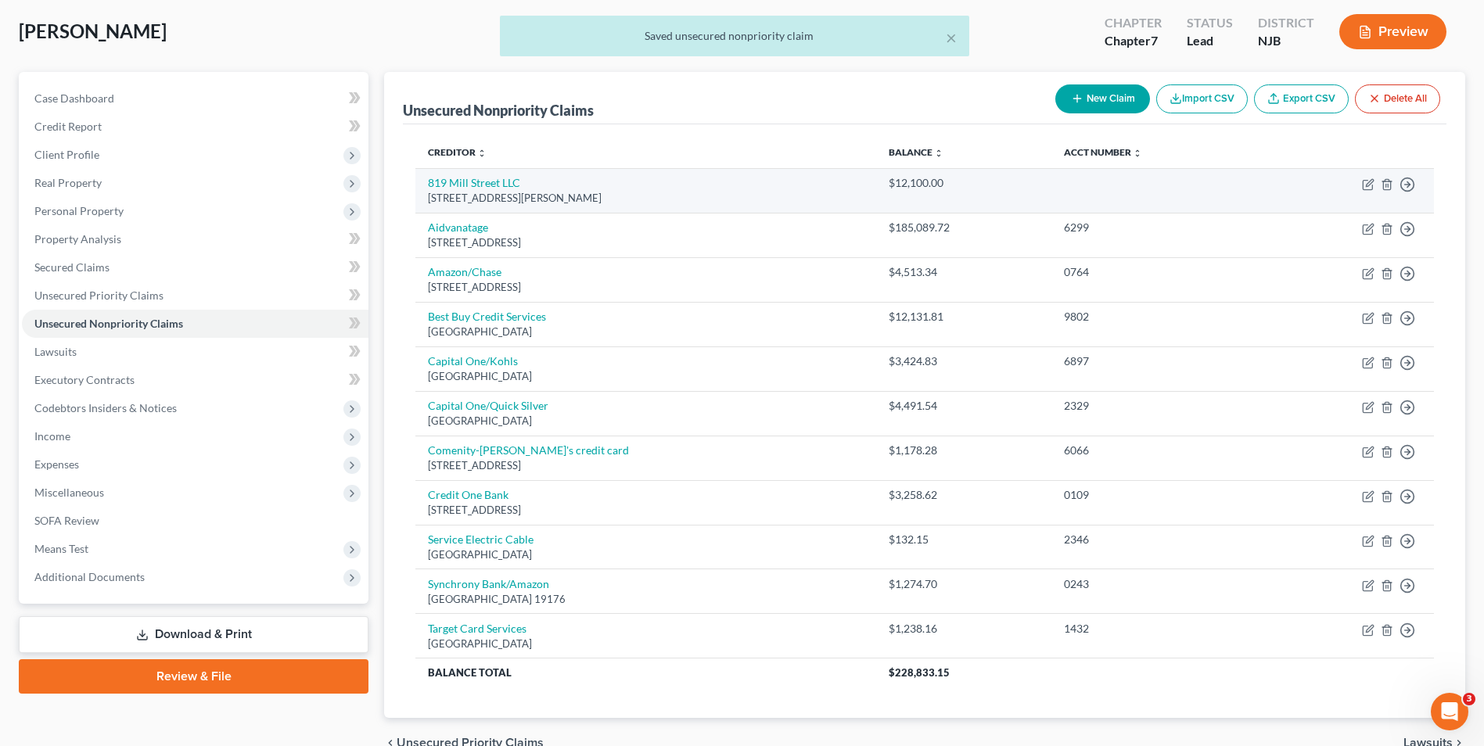
click at [533, 192] on div "[STREET_ADDRESS][PERSON_NAME]" at bounding box center [646, 198] width 436 height 15
click at [1370, 184] on icon "button" at bounding box center [1369, 182] width 7 height 7
select select "33"
select select "14"
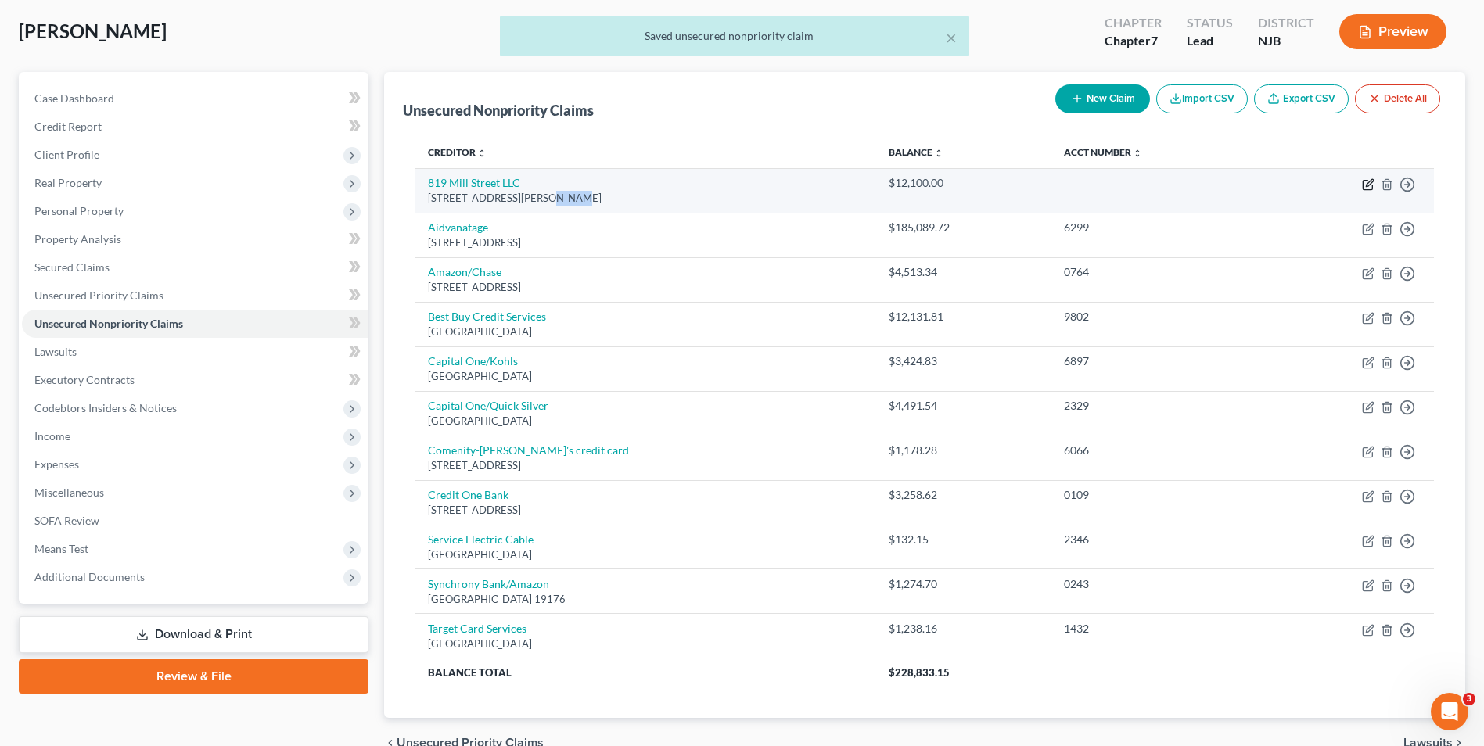
select select "0"
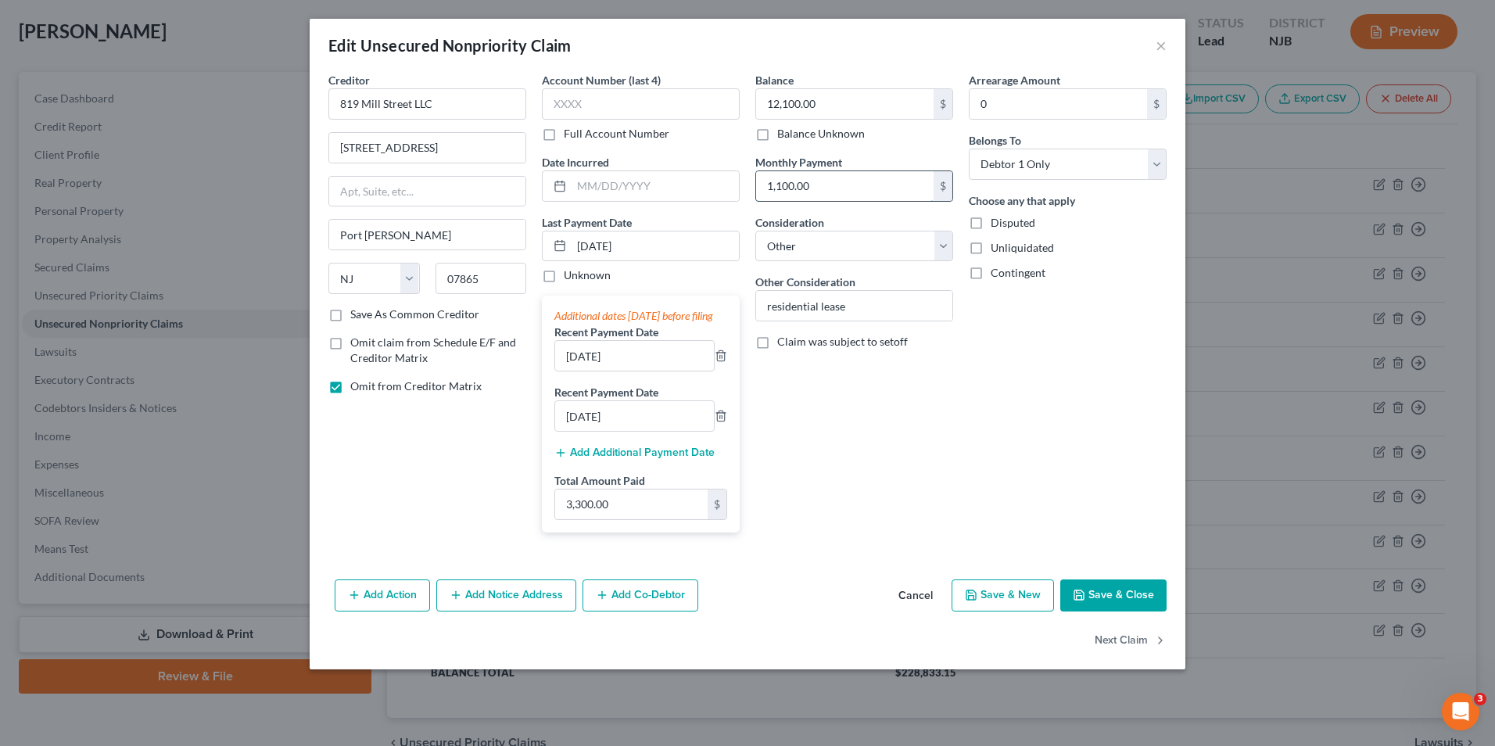
click at [782, 185] on input "1,100.00" at bounding box center [845, 186] width 178 height 30
click at [786, 183] on input "1,100.00" at bounding box center [845, 186] width 178 height 30
drag, startPoint x: 809, startPoint y: 185, endPoint x: 607, endPoint y: 185, distance: 201.8
click at [607, 185] on div "Creditor * [GEOGRAPHIC_DATA] LLC [STREET_ADDRESS][PERSON_NAME] [US_STATE] AK AR…" at bounding box center [748, 308] width 854 height 473
type input "1,150.00"
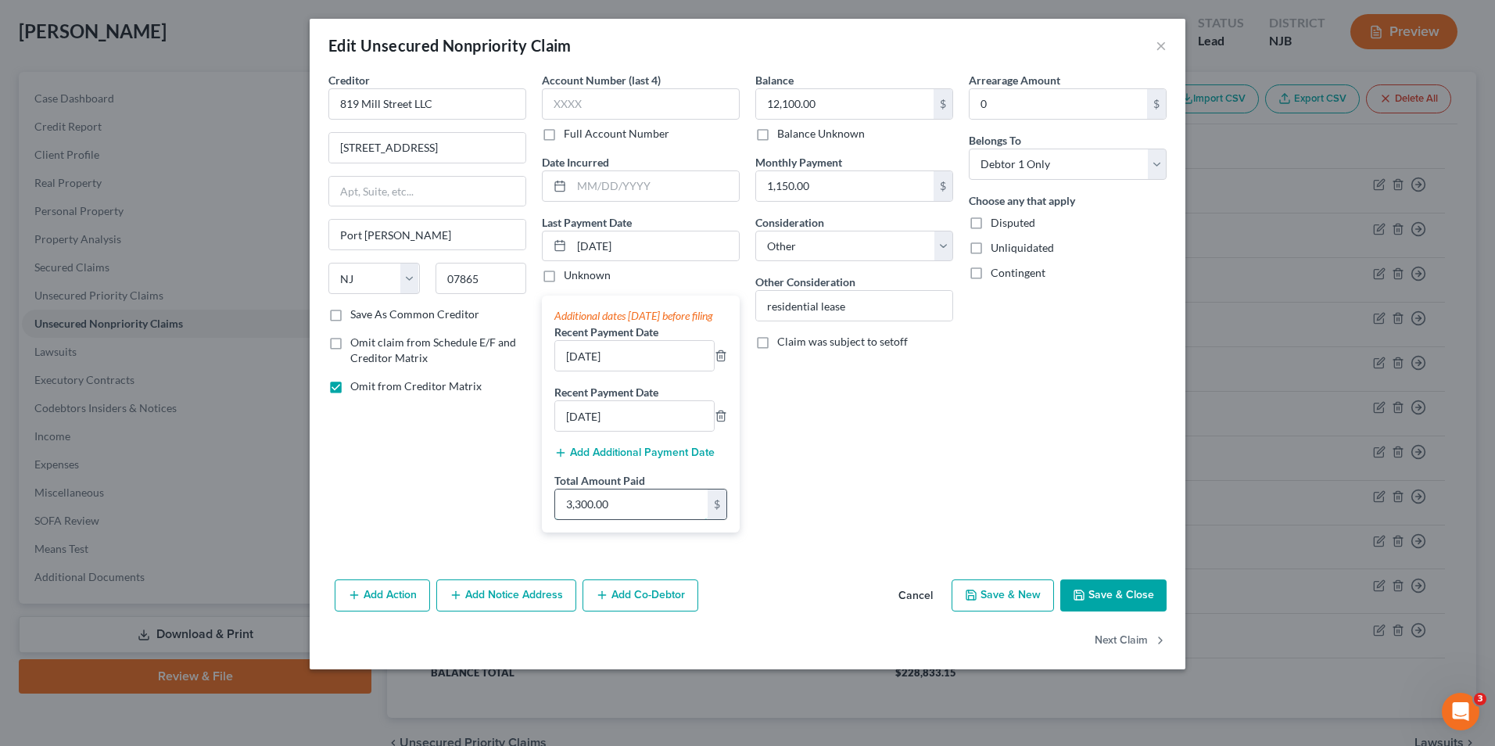
click at [649, 518] on input "3,300.00" at bounding box center [631, 505] width 153 height 30
type input "3,450.00"
click at [1115, 600] on button "Save & Close" at bounding box center [1114, 596] width 106 height 33
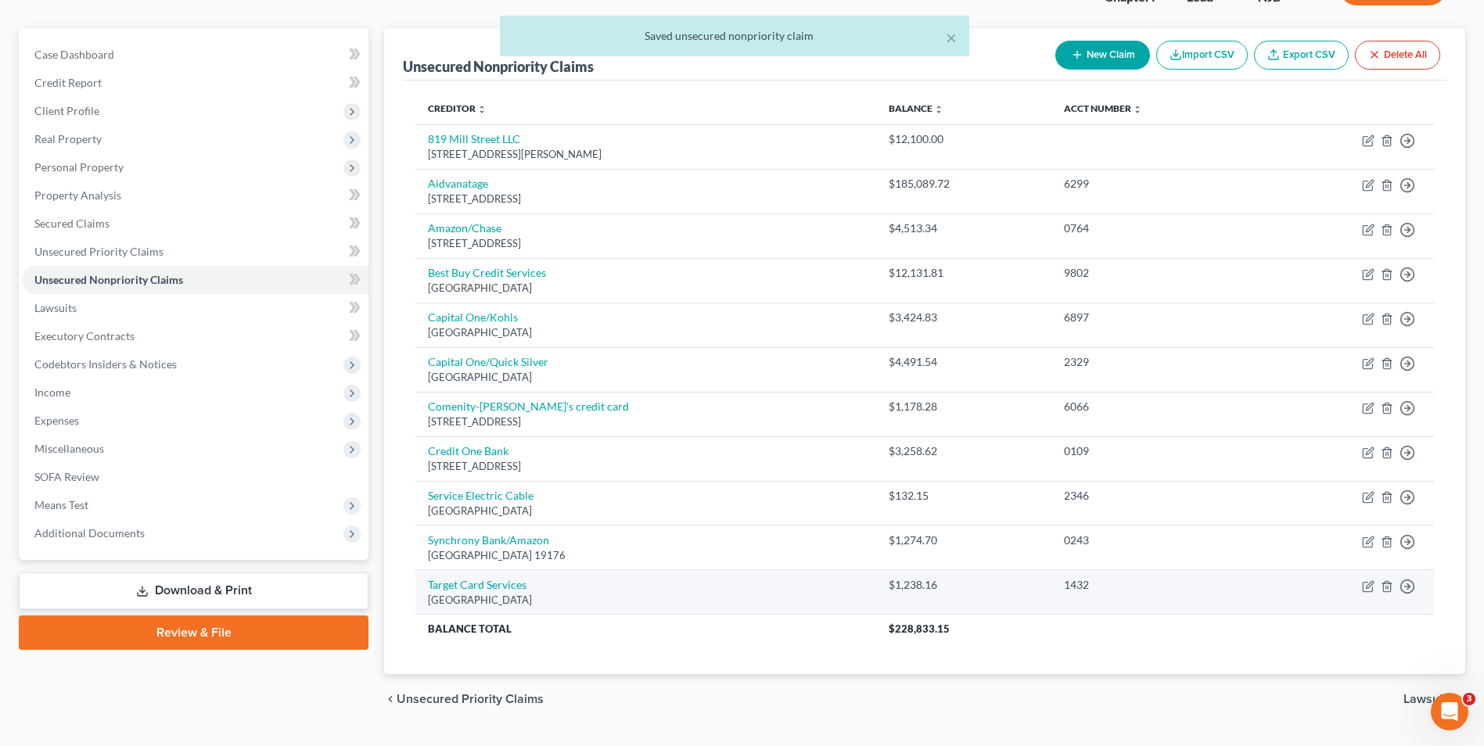
scroll to position [160, 0]
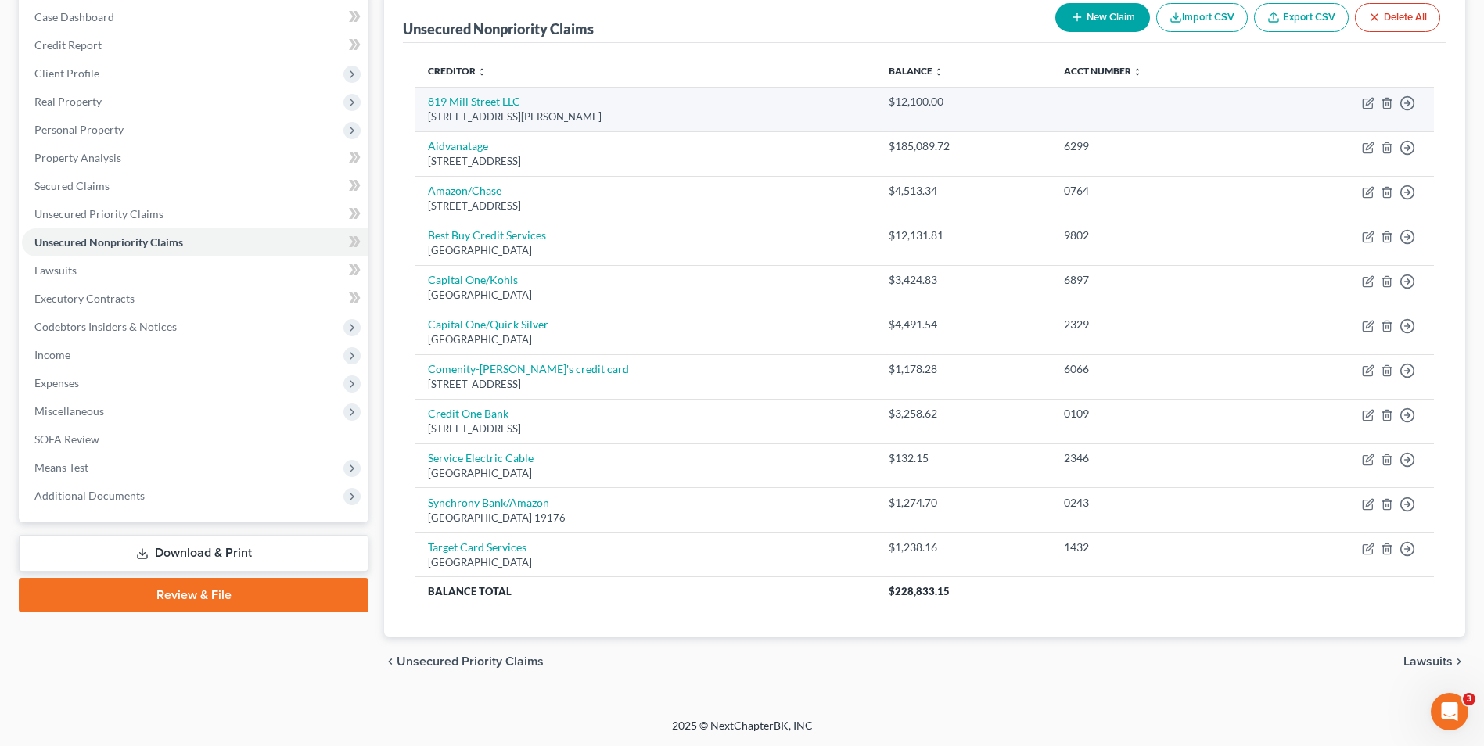
click at [610, 115] on div "[STREET_ADDRESS][PERSON_NAME]" at bounding box center [646, 117] width 436 height 15
drag, startPoint x: 610, startPoint y: 115, endPoint x: 837, endPoint y: 110, distance: 226.9
click at [792, 113] on div "[STREET_ADDRESS][PERSON_NAME]" at bounding box center [646, 117] width 436 height 15
click at [1364, 102] on icon "button" at bounding box center [1368, 103] width 13 height 13
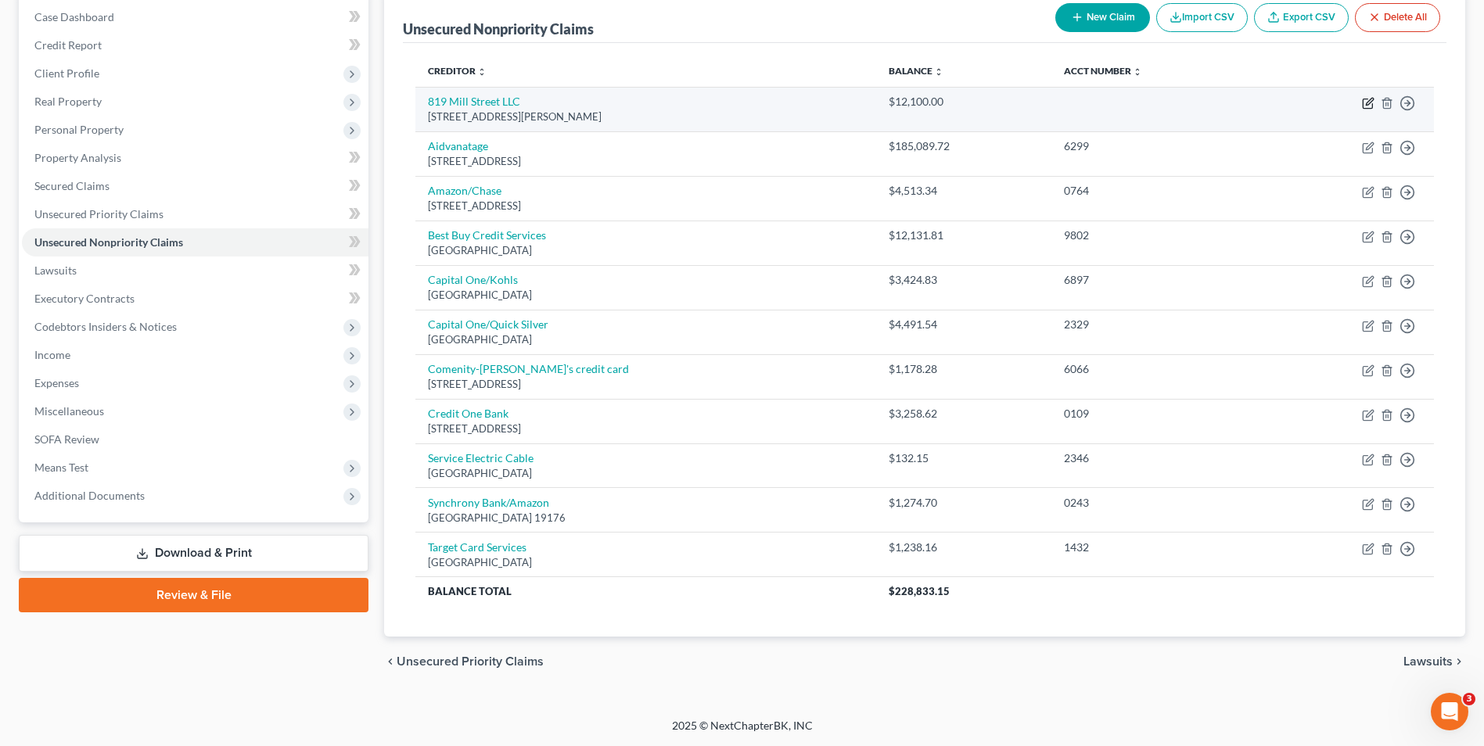
select select "33"
select select "14"
select select "0"
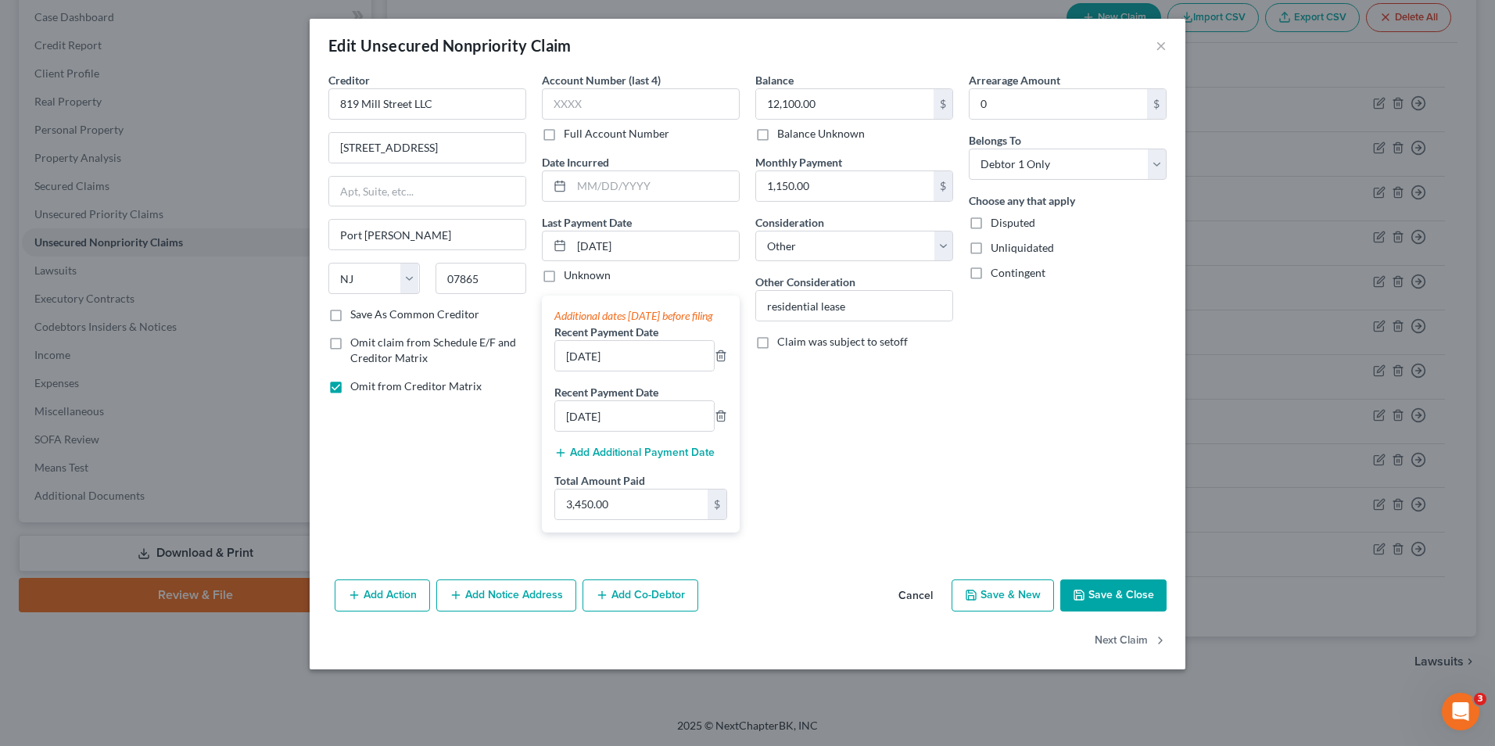
click at [1114, 612] on button "Save & Close" at bounding box center [1114, 596] width 106 height 33
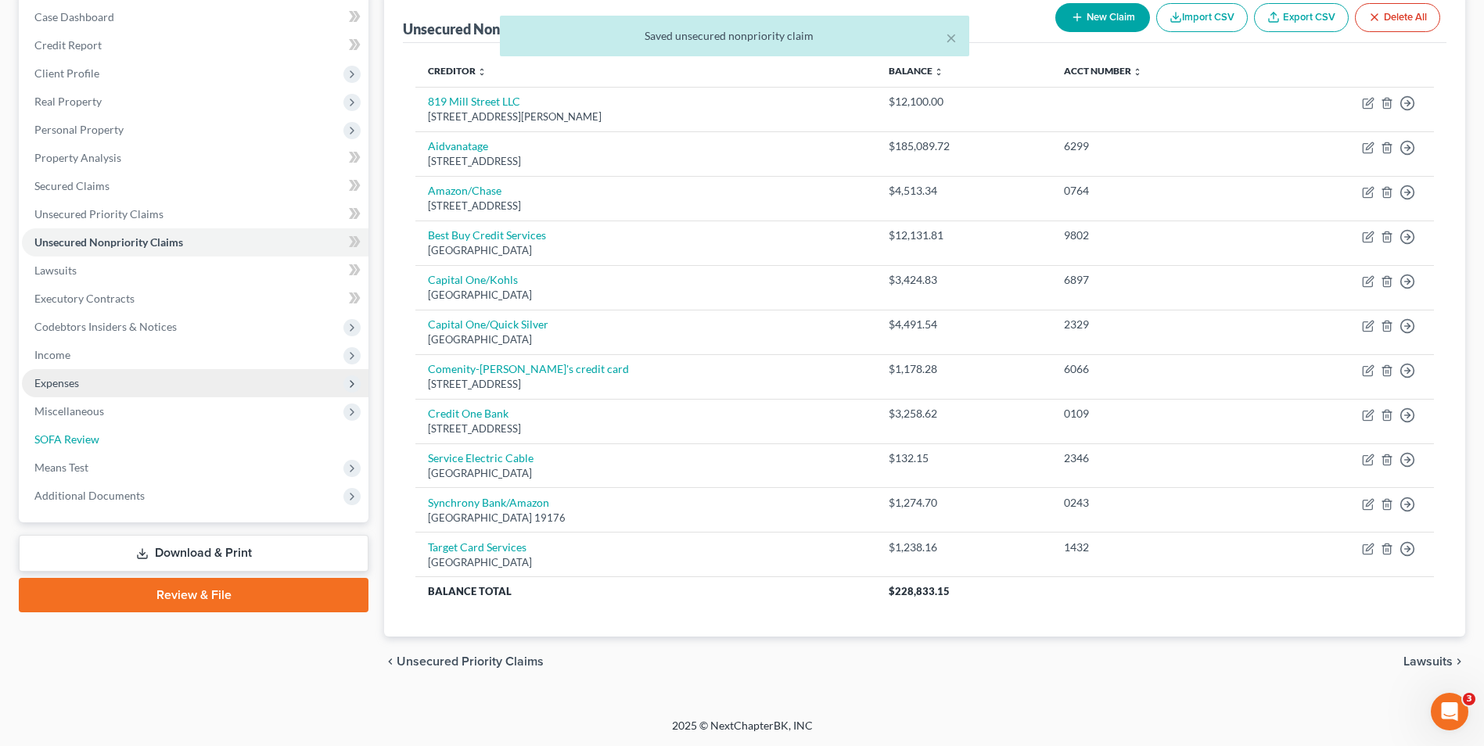
drag, startPoint x: 83, startPoint y: 437, endPoint x: 92, endPoint y: 444, distance: 11.1
click at [83, 437] on span "SOFA Review" at bounding box center [66, 439] width 65 height 13
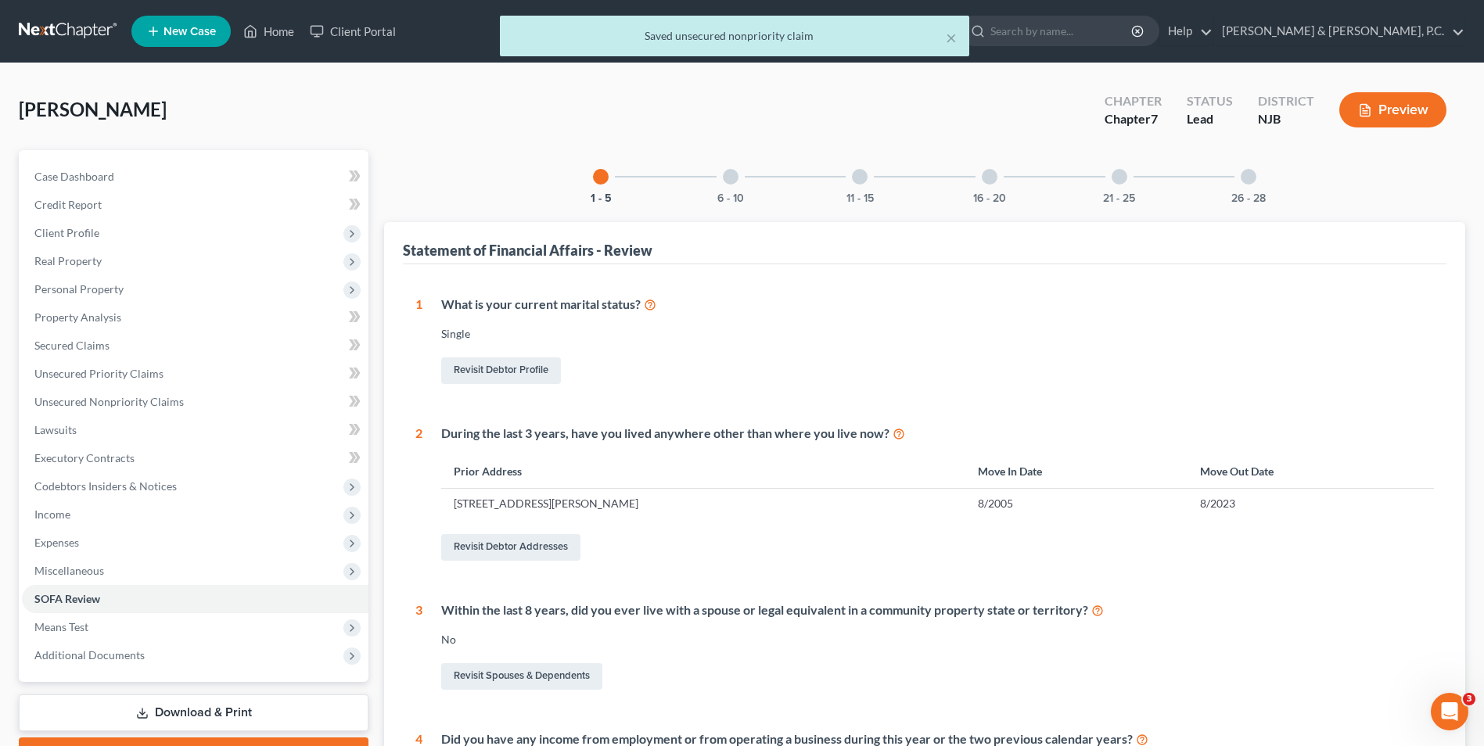
click at [864, 181] on div at bounding box center [860, 177] width 16 height 16
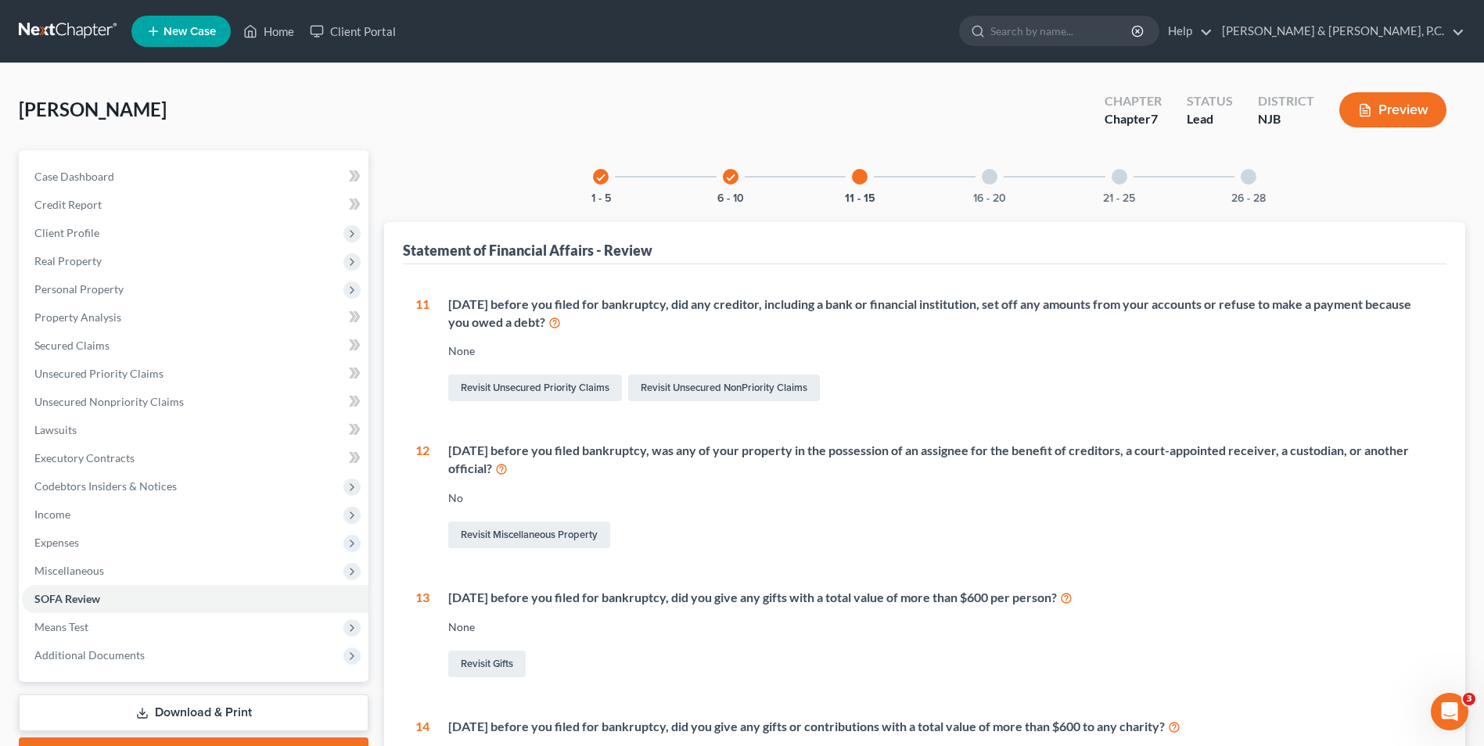
click at [995, 172] on div at bounding box center [990, 177] width 16 height 16
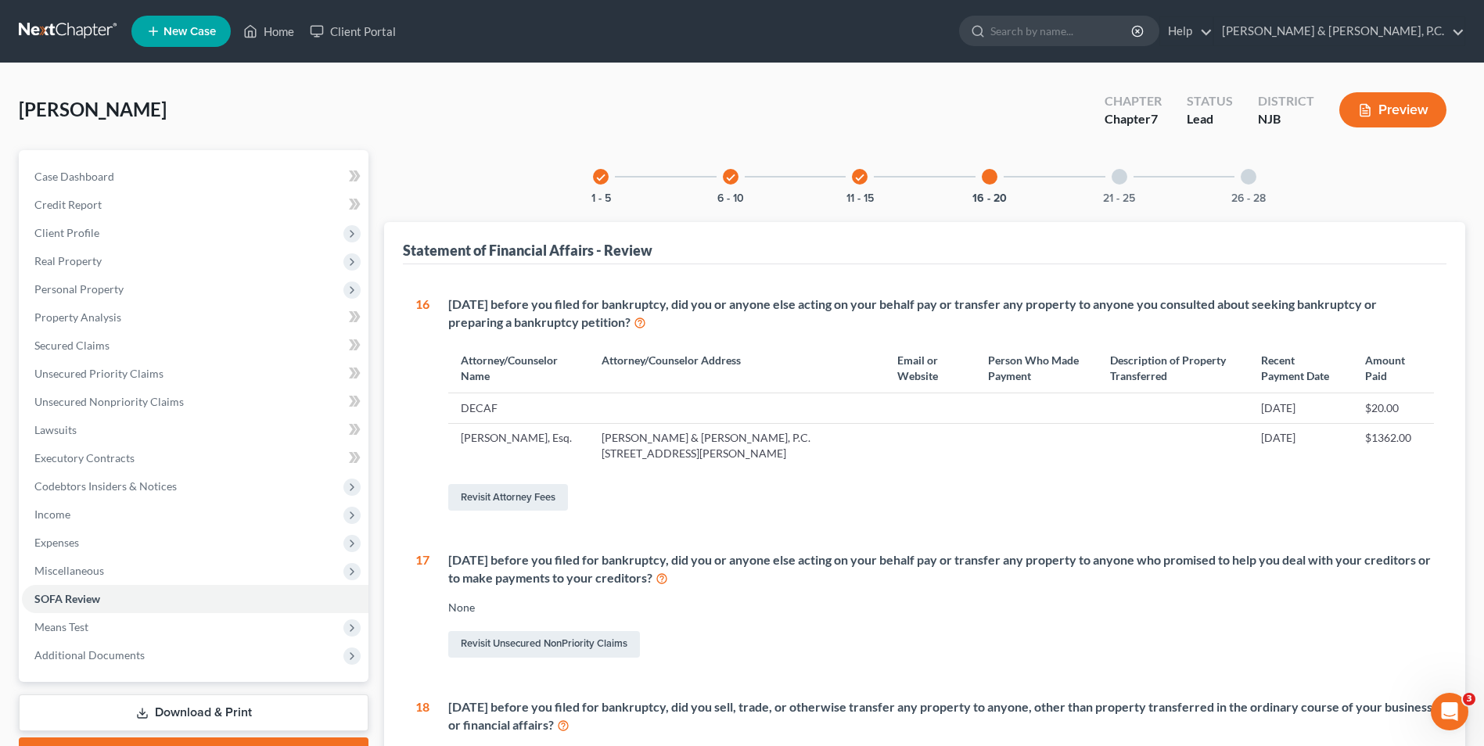
click at [1120, 176] on div at bounding box center [1119, 177] width 16 height 16
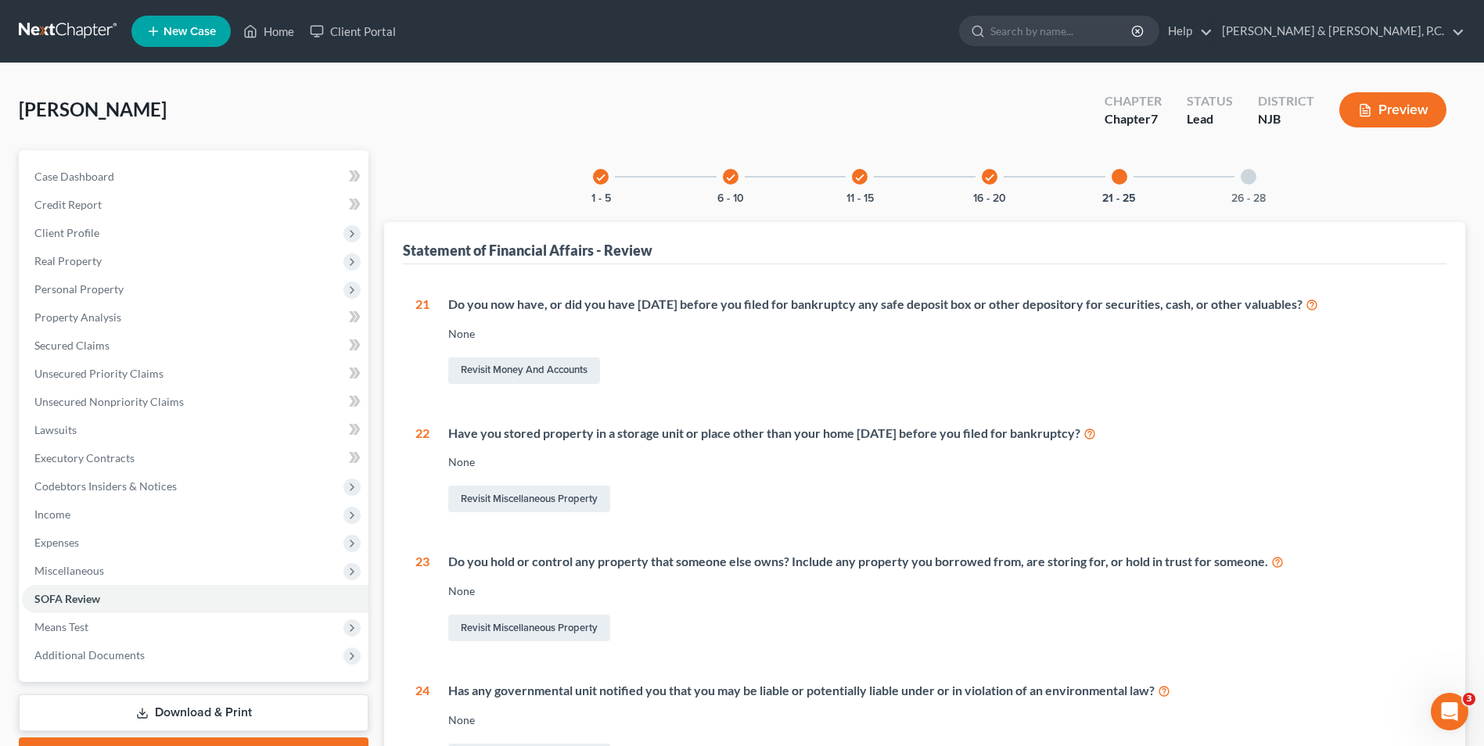
click at [1252, 181] on div at bounding box center [1248, 177] width 16 height 16
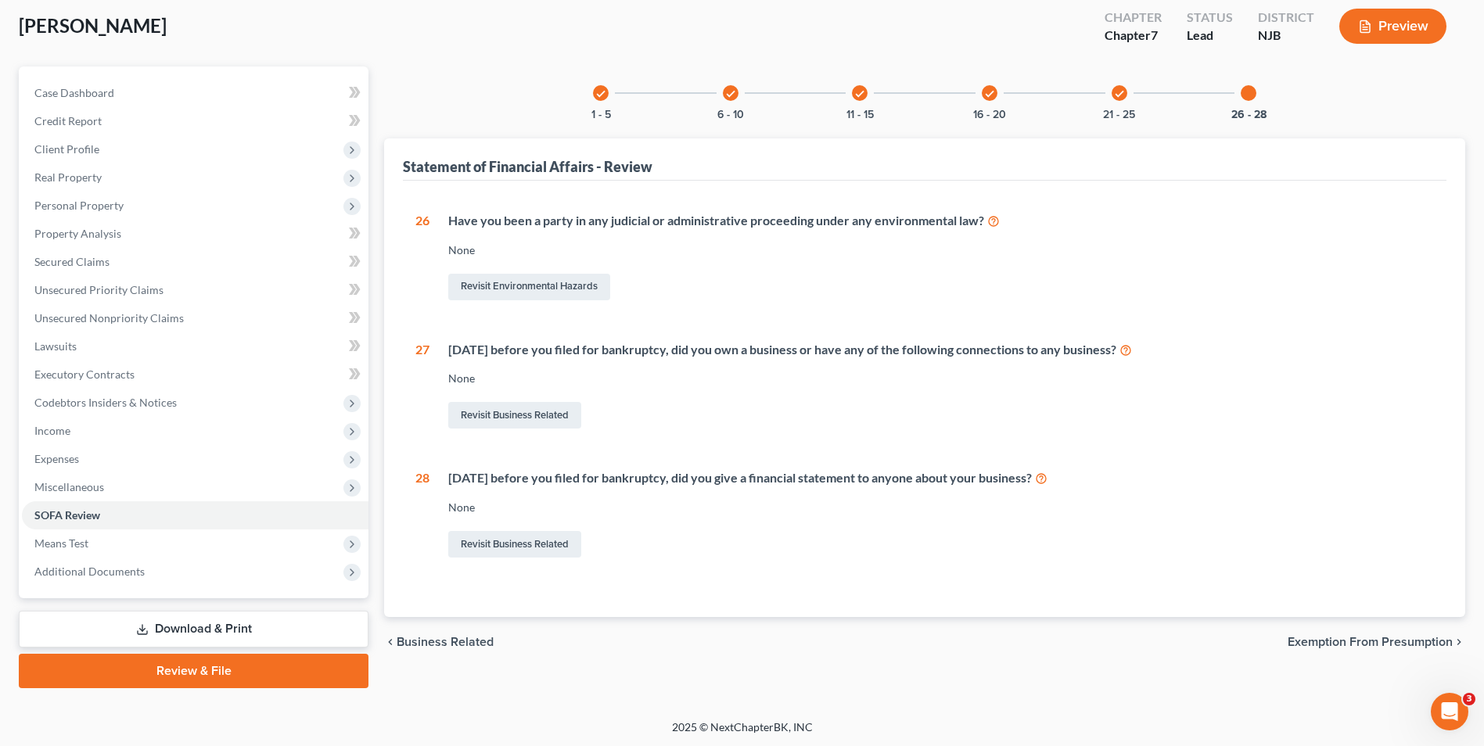
scroll to position [85, 0]
click at [1350, 639] on span "Exemption from Presumption" at bounding box center [1369, 640] width 165 height 13
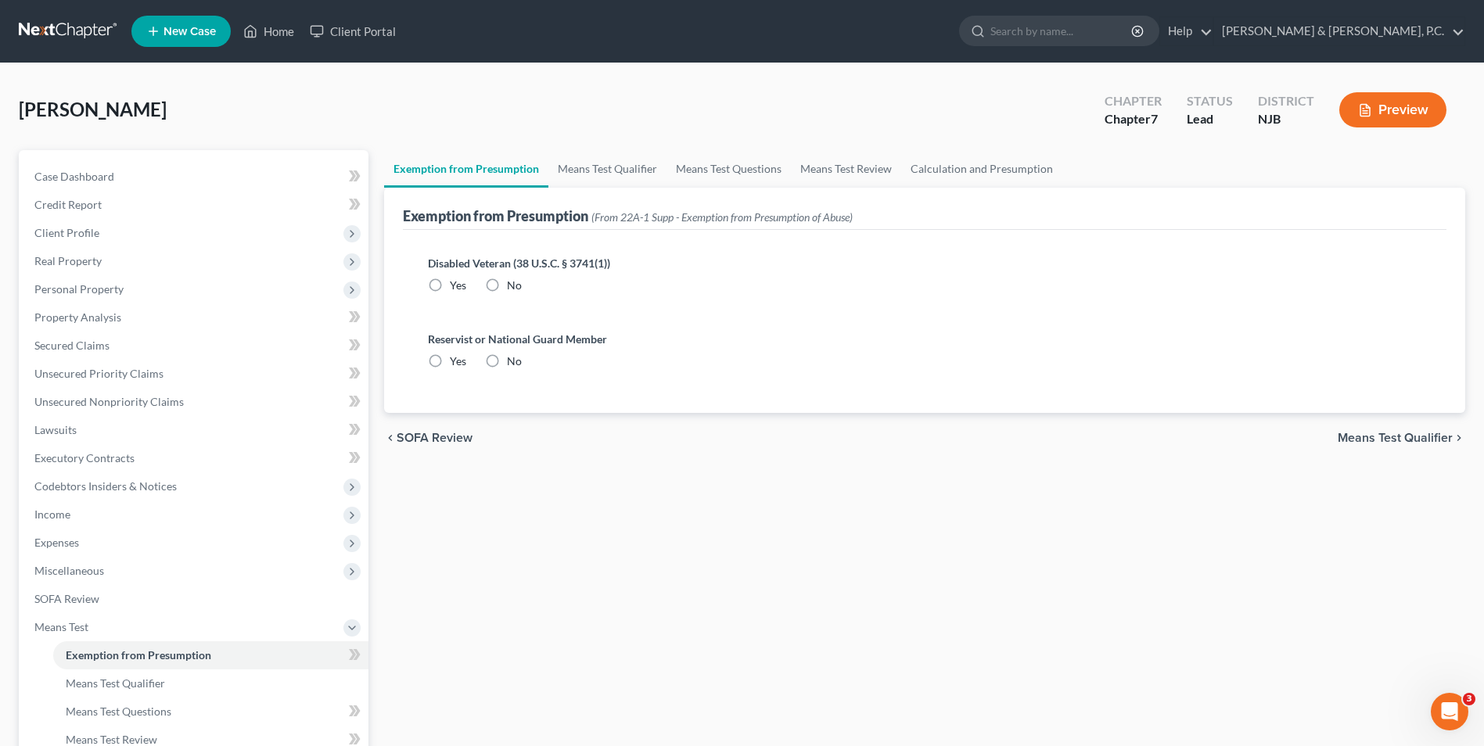
click at [507, 285] on label "No" at bounding box center [514, 286] width 15 height 16
click at [513, 285] on input "No" at bounding box center [518, 283] width 10 height 10
radio input "true"
click at [507, 359] on label "No" at bounding box center [514, 362] width 15 height 16
click at [513, 359] on input "No" at bounding box center [518, 359] width 10 height 10
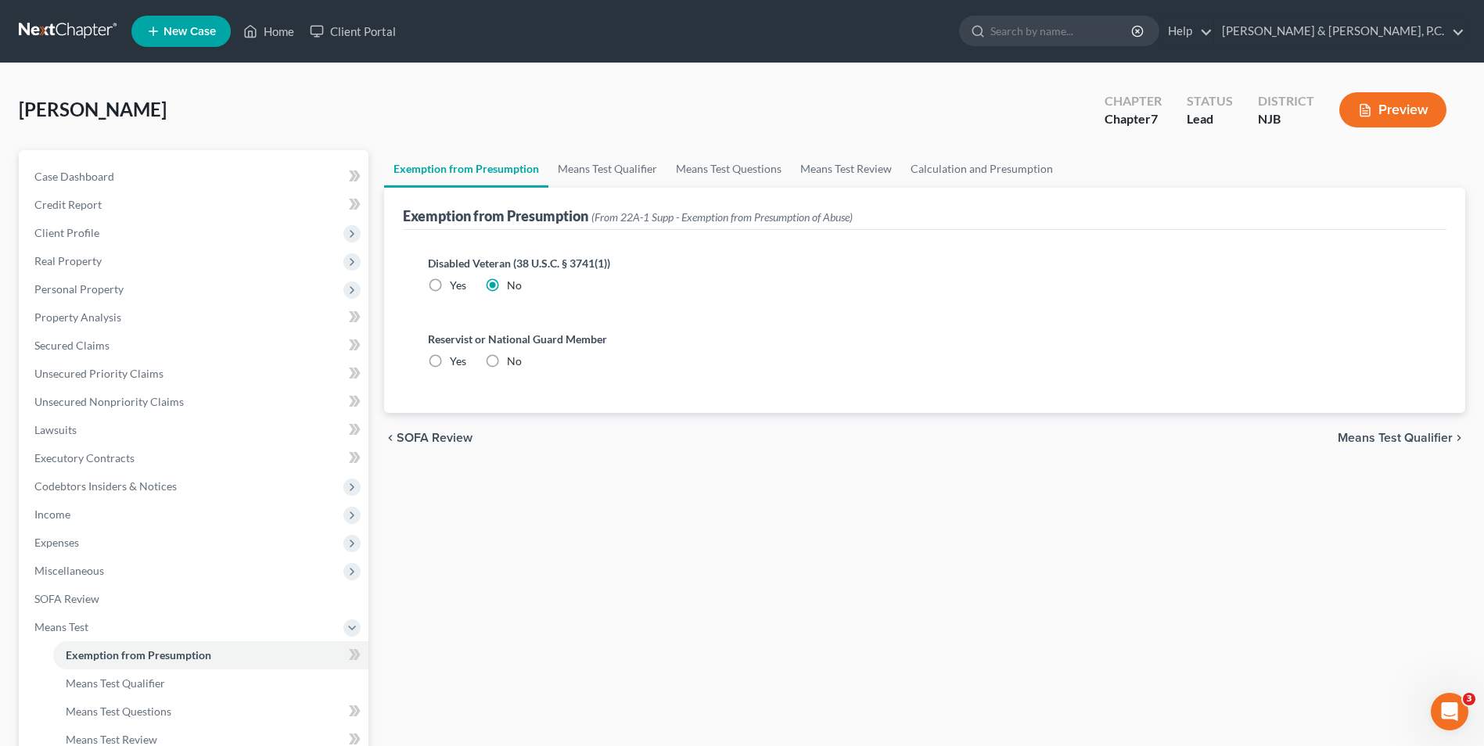
radio input "true"
click at [1406, 440] on span "Means Test Qualifier" at bounding box center [1394, 438] width 115 height 13
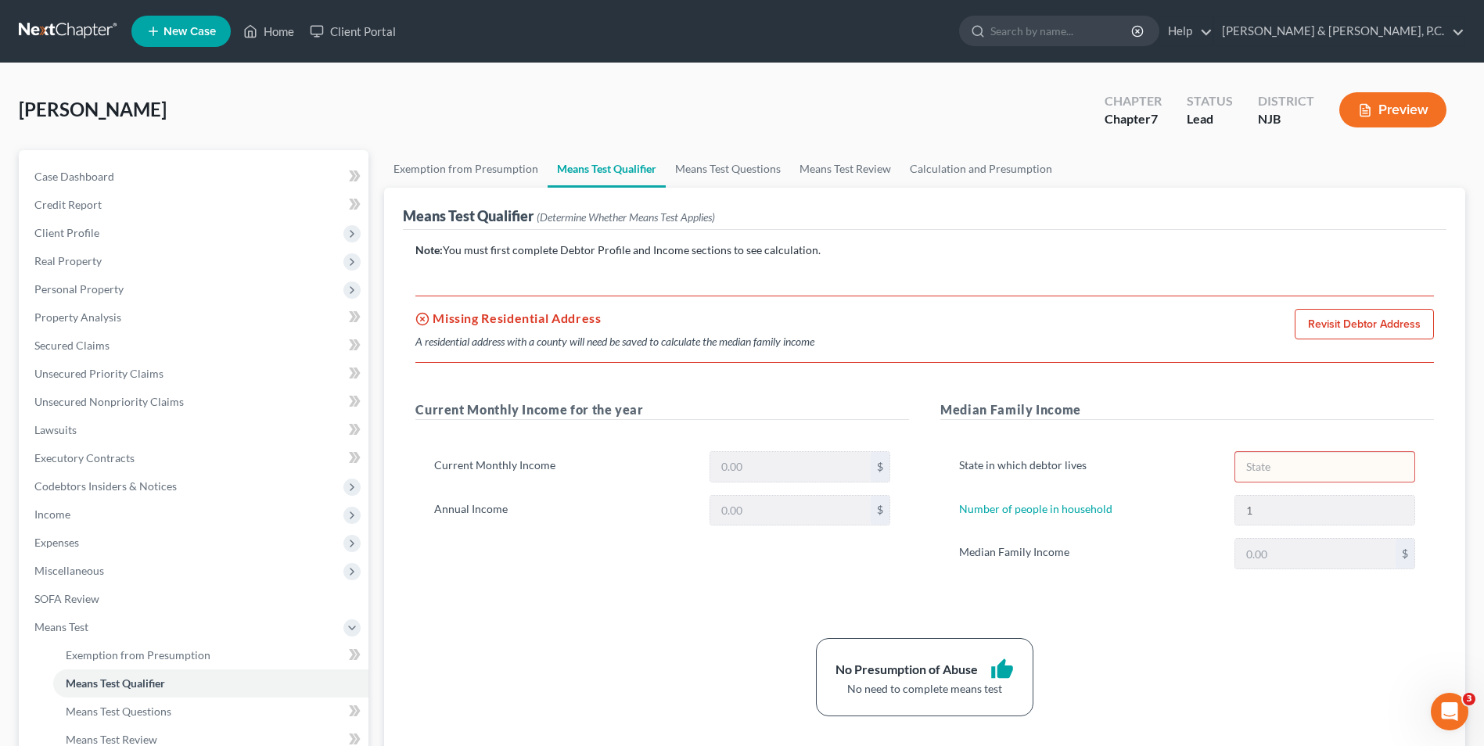
click at [1340, 325] on link "Revisit Debtor Address" at bounding box center [1363, 324] width 139 height 31
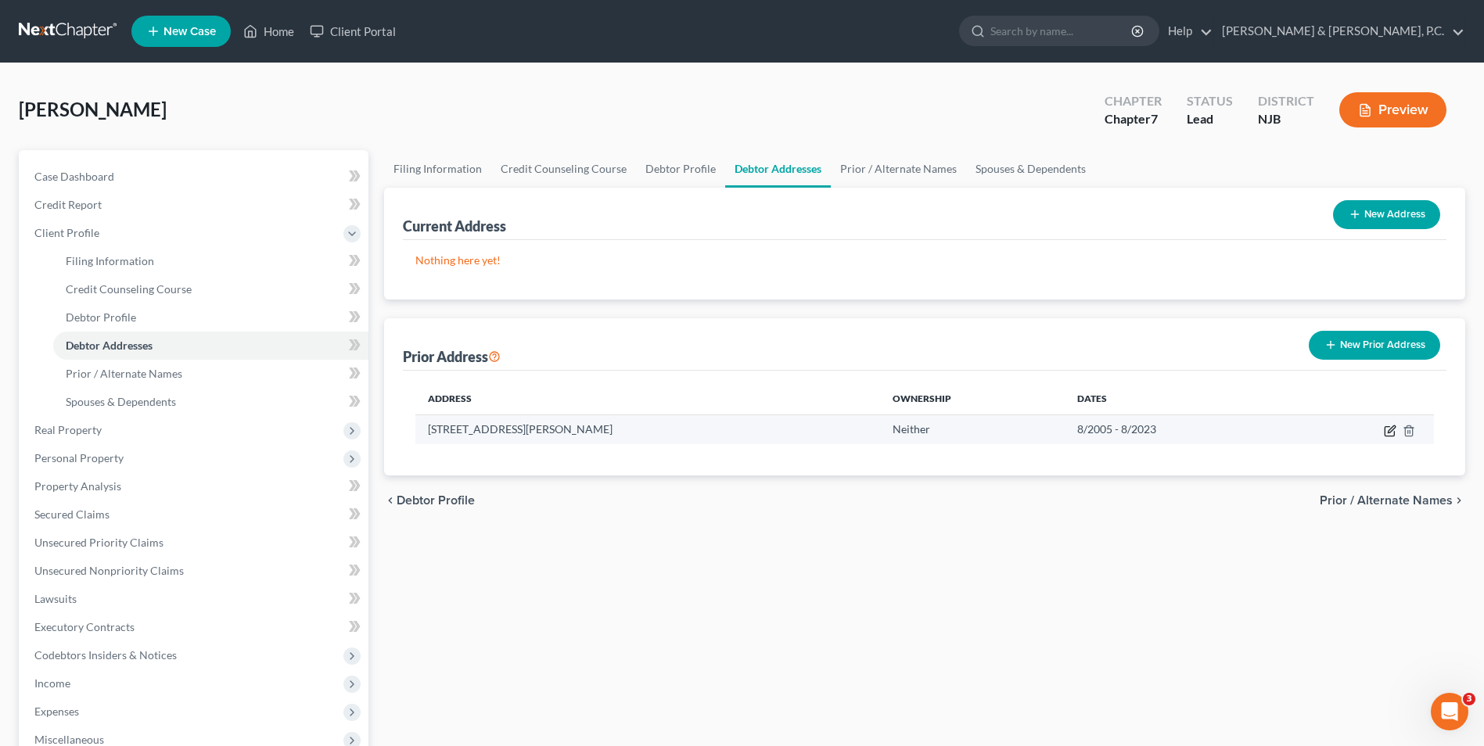
click at [1390, 433] on icon "button" at bounding box center [1390, 431] width 13 height 13
select select "33"
select select "20"
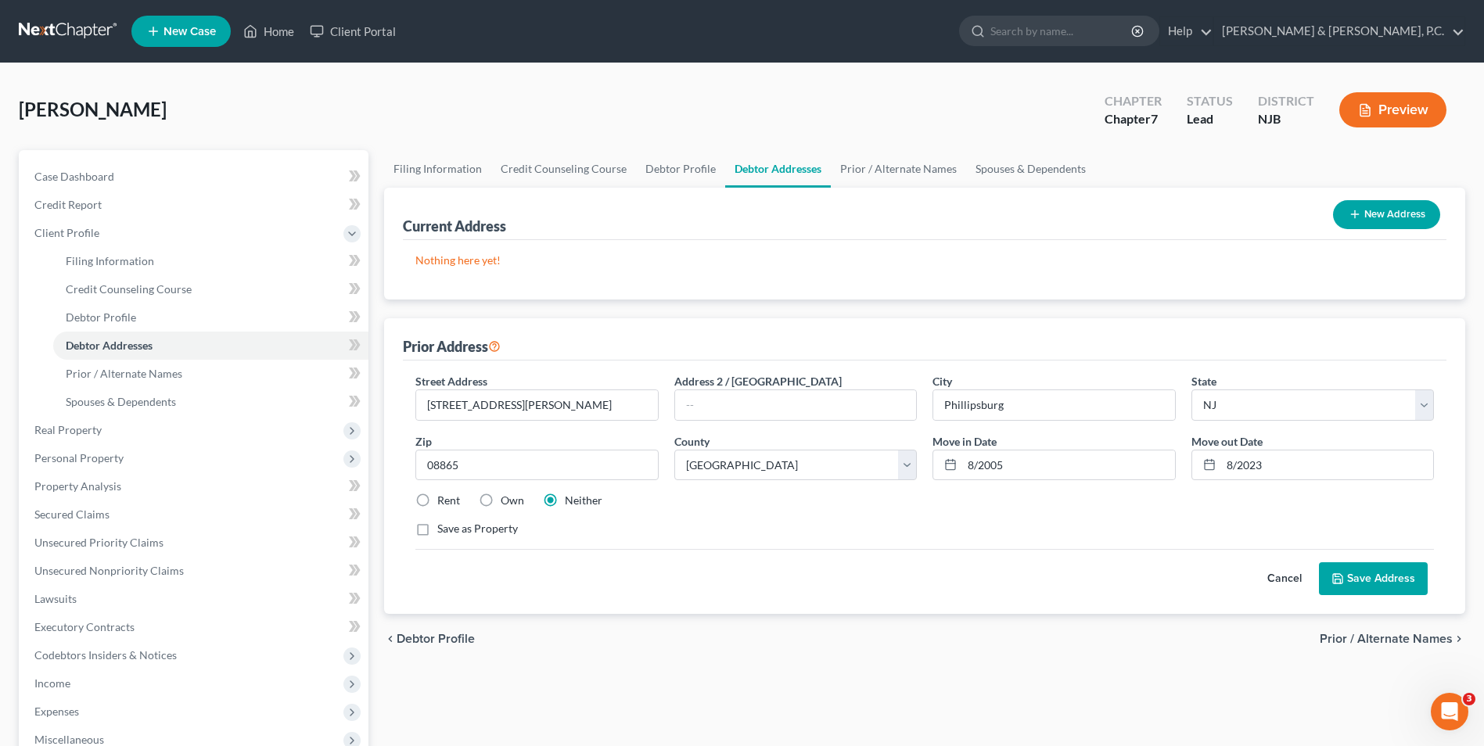
click at [1391, 216] on button "New Address" at bounding box center [1386, 214] width 107 height 29
select select "0"
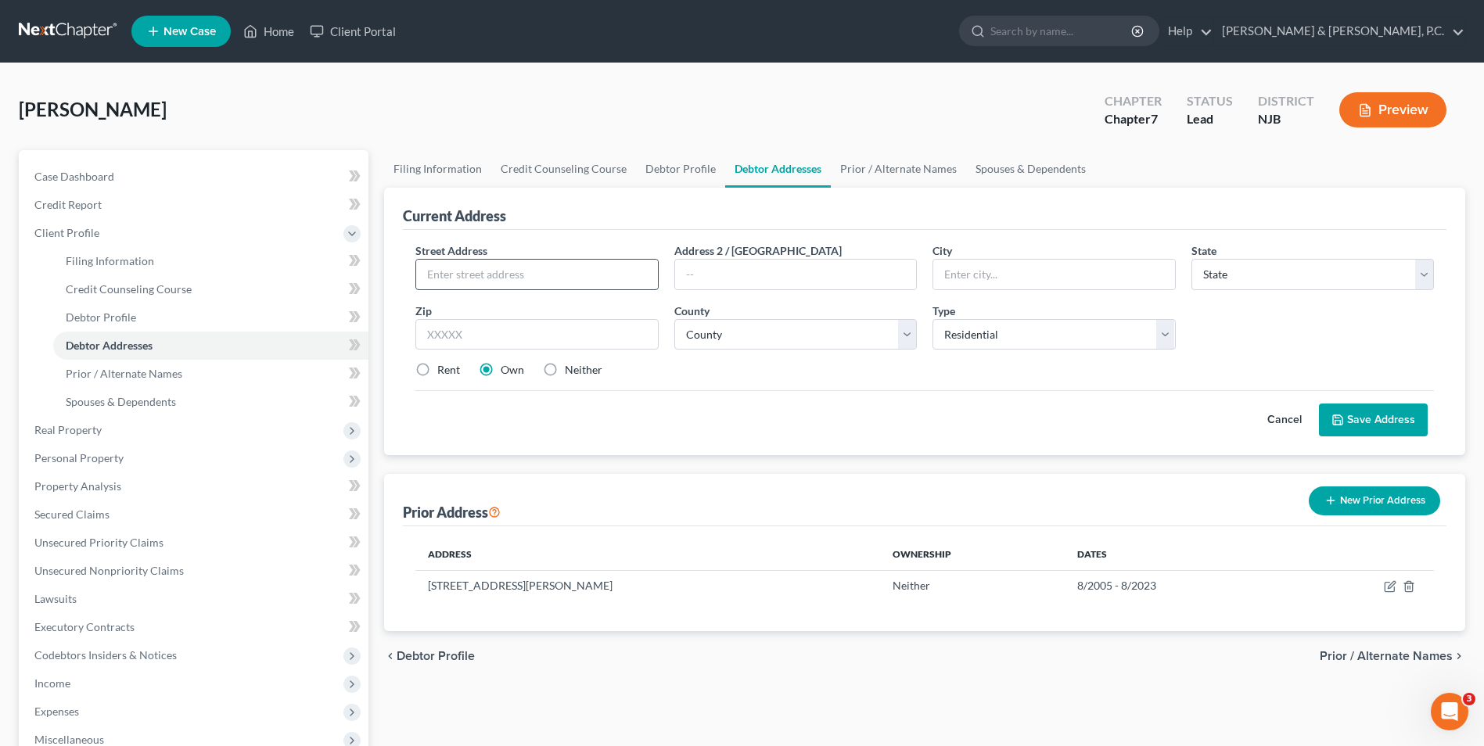
click at [534, 275] on input "text" at bounding box center [536, 275] width 241 height 30
type input "[STREET_ADDRESS]"
type input "Phillipsburg"
select select "33"
type input "08865"
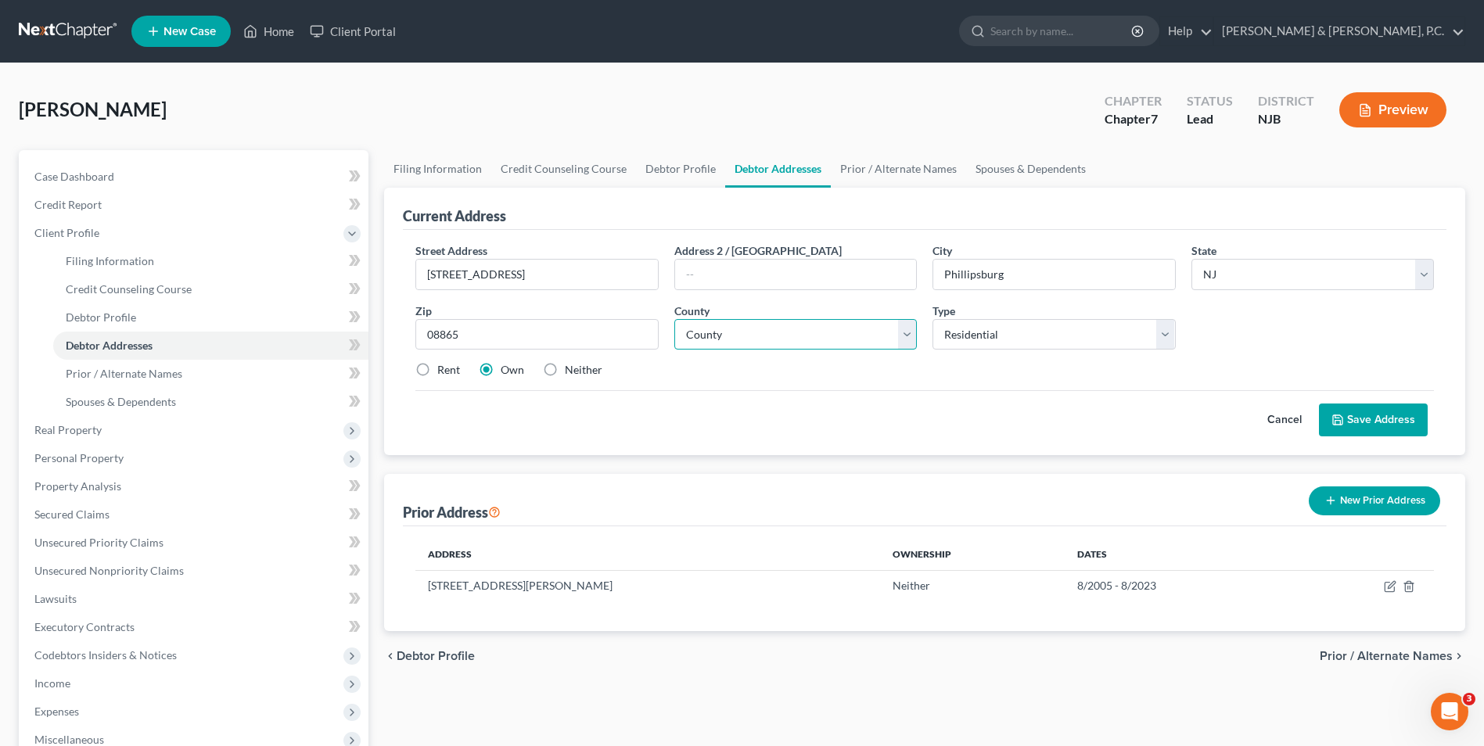
click at [862, 334] on select "County [GEOGRAPHIC_DATA] [GEOGRAPHIC_DATA] [GEOGRAPHIC_DATA] [GEOGRAPHIC_DATA] …" at bounding box center [795, 334] width 242 height 31
select select "20"
click at [674, 319] on select "County [GEOGRAPHIC_DATA] [GEOGRAPHIC_DATA] [GEOGRAPHIC_DATA] [GEOGRAPHIC_DATA] …" at bounding box center [795, 334] width 242 height 31
click at [437, 372] on label "Rent" at bounding box center [448, 370] width 23 height 16
click at [443, 372] on input "Rent" at bounding box center [448, 367] width 10 height 10
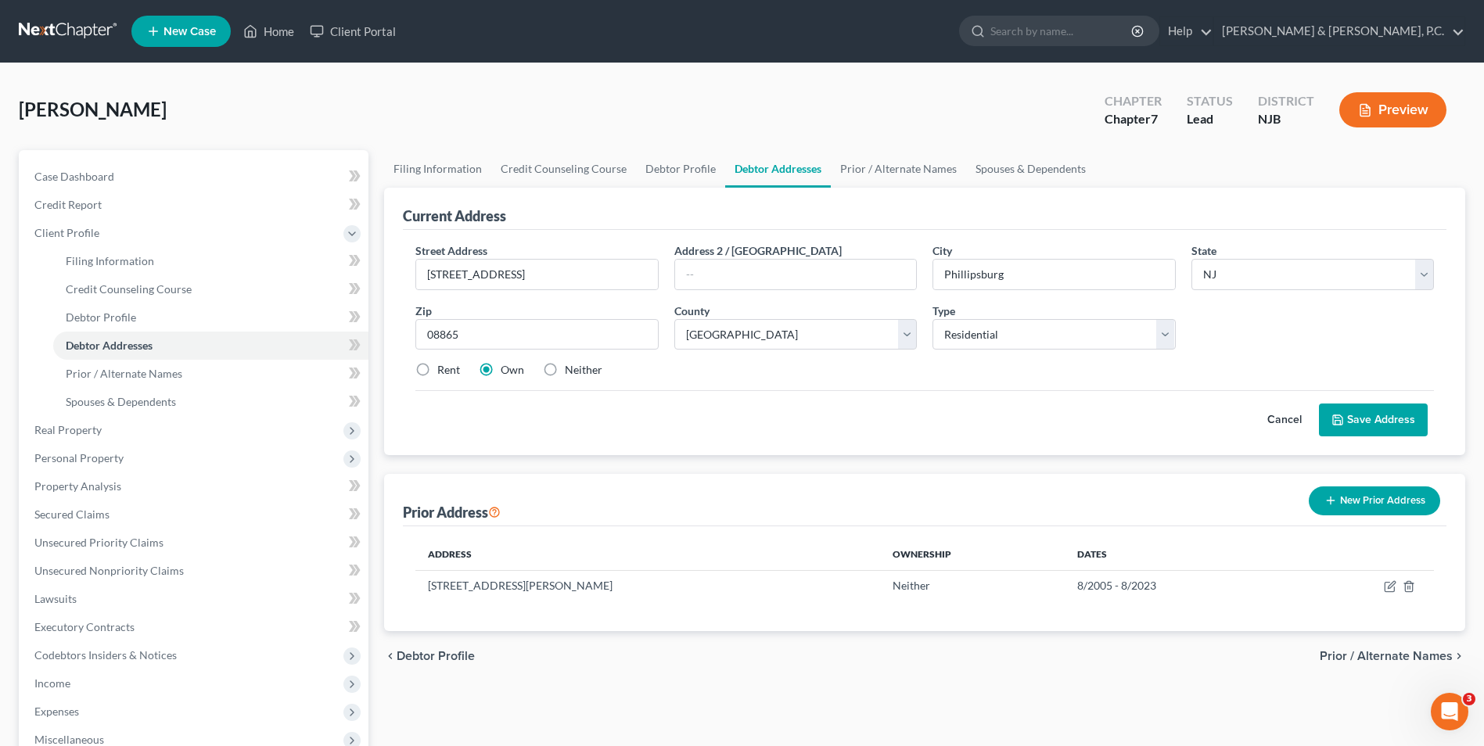
radio input "true"
click at [1367, 418] on button "Save Address" at bounding box center [1373, 420] width 109 height 33
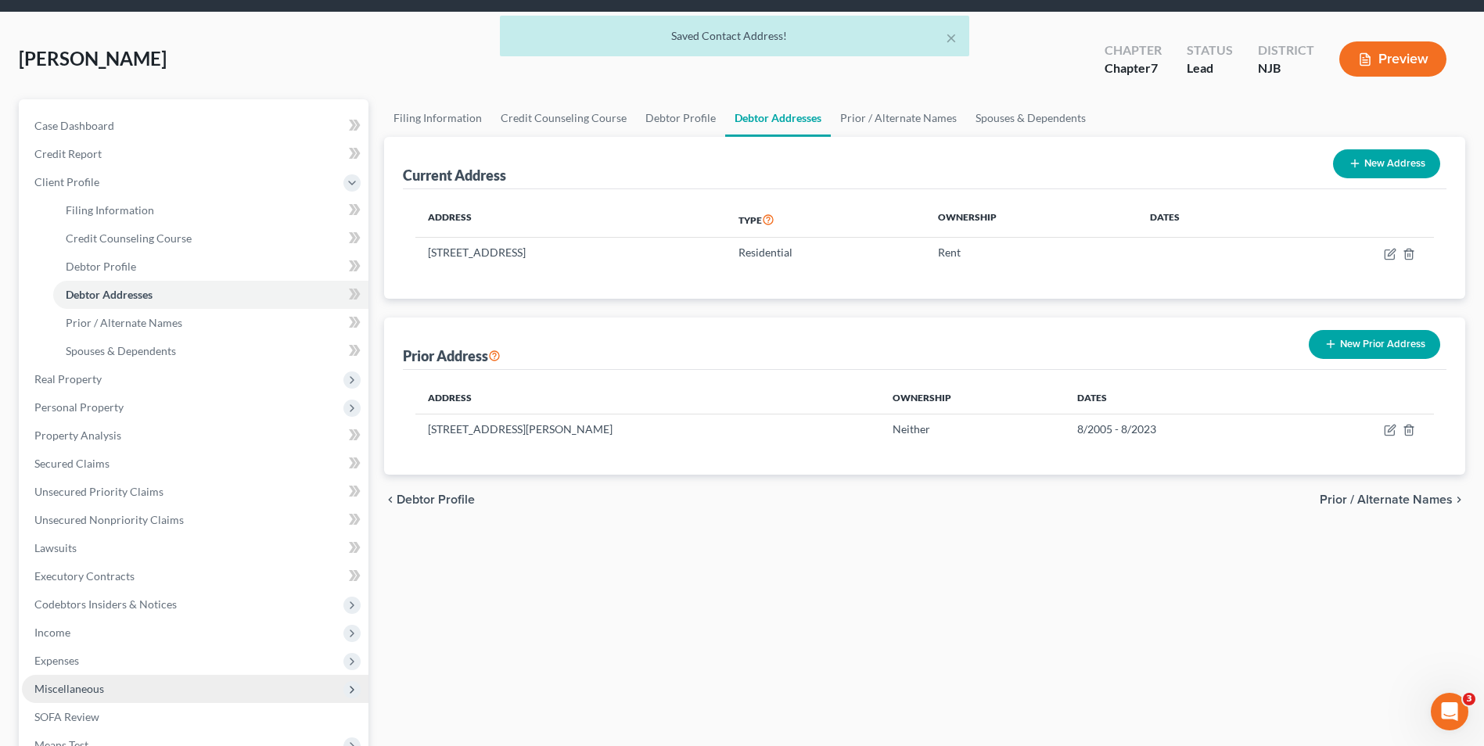
scroll to position [78, 0]
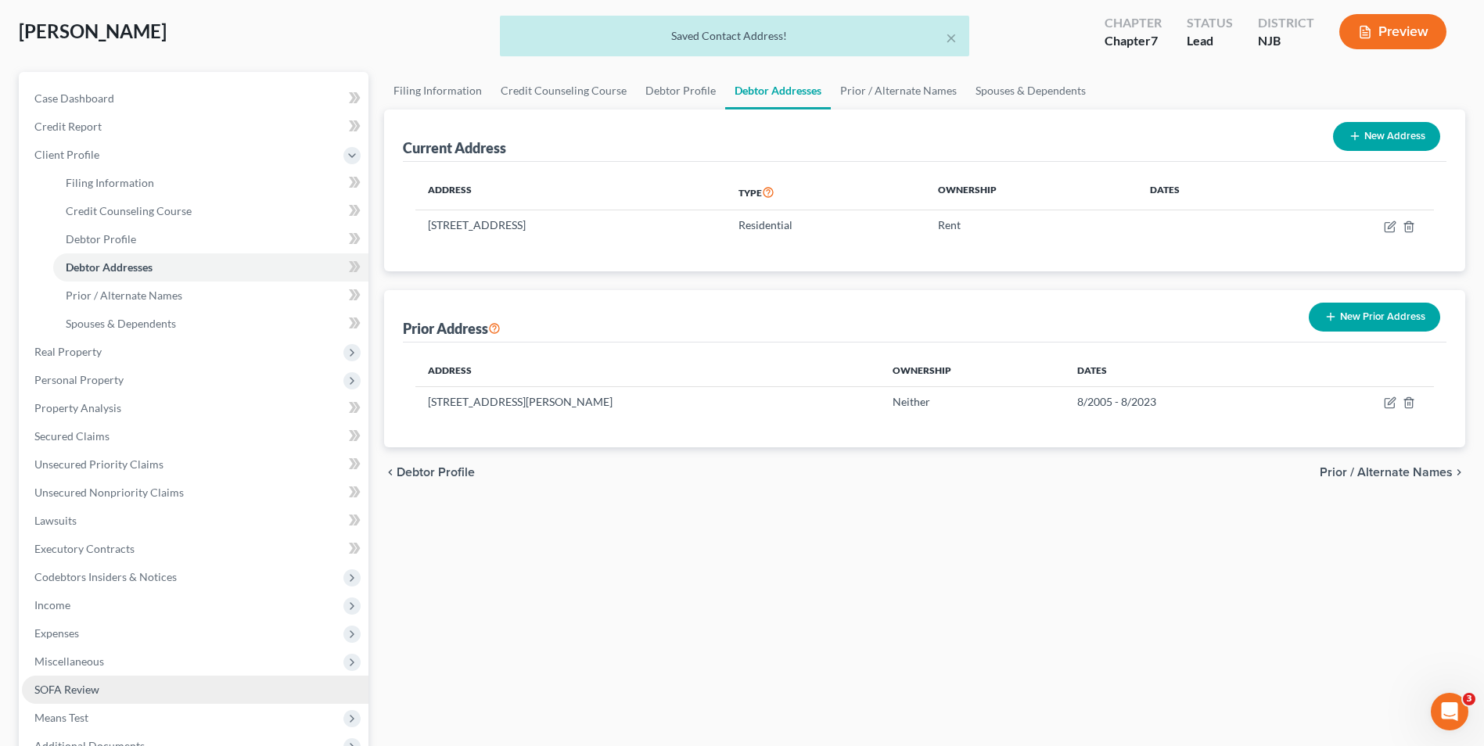
click at [92, 690] on span "SOFA Review" at bounding box center [66, 689] width 65 height 13
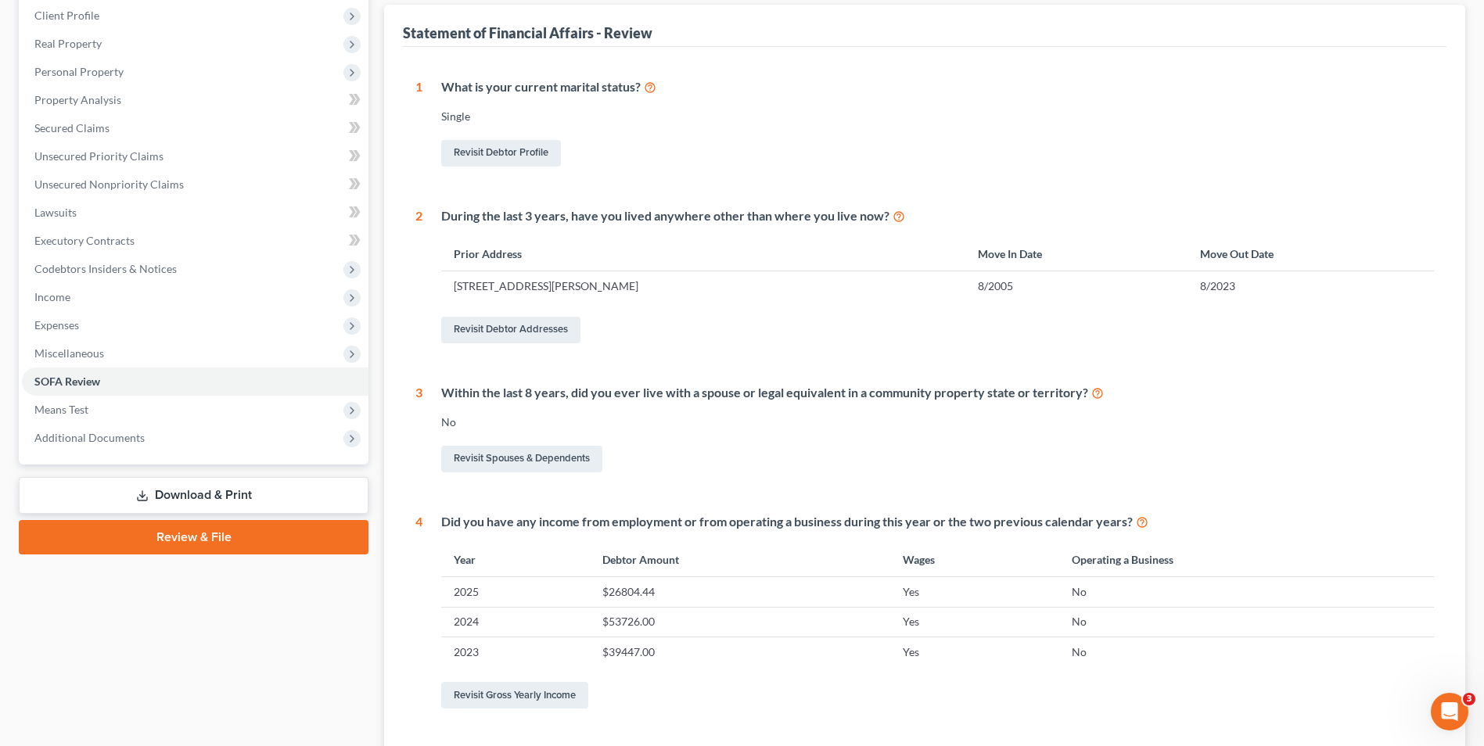
scroll to position [391, 0]
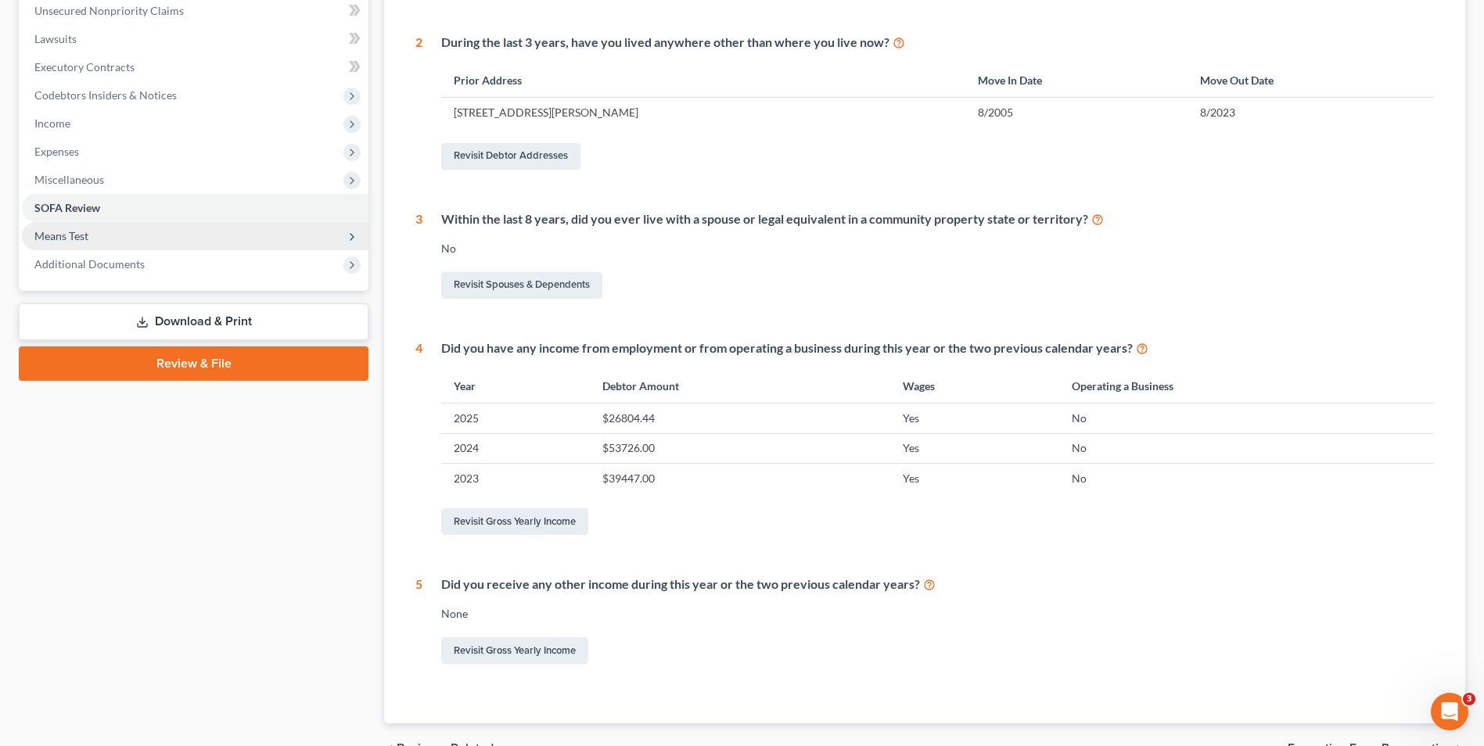
click at [268, 239] on span "Means Test" at bounding box center [195, 236] width 346 height 28
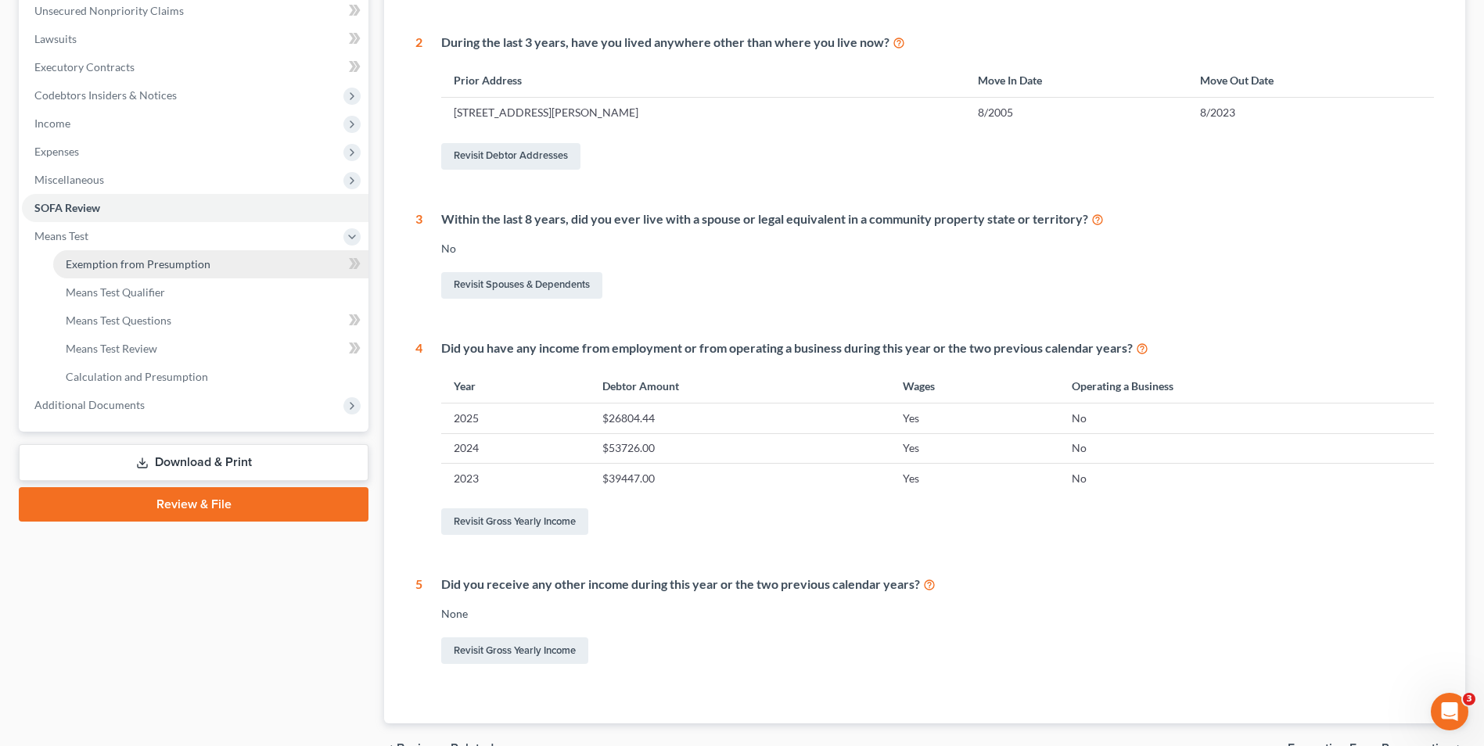
click at [131, 265] on span "Exemption from Presumption" at bounding box center [138, 263] width 145 height 13
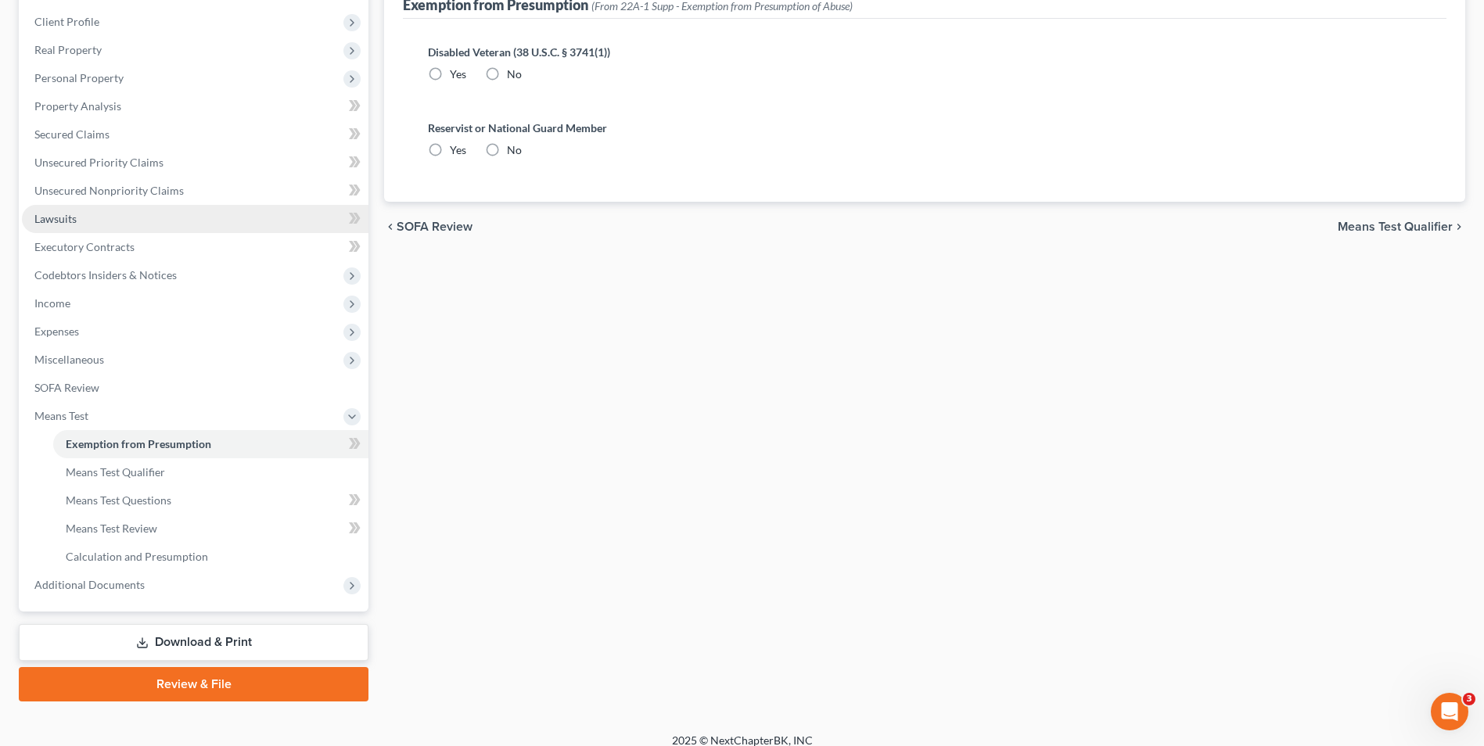
radio input "true"
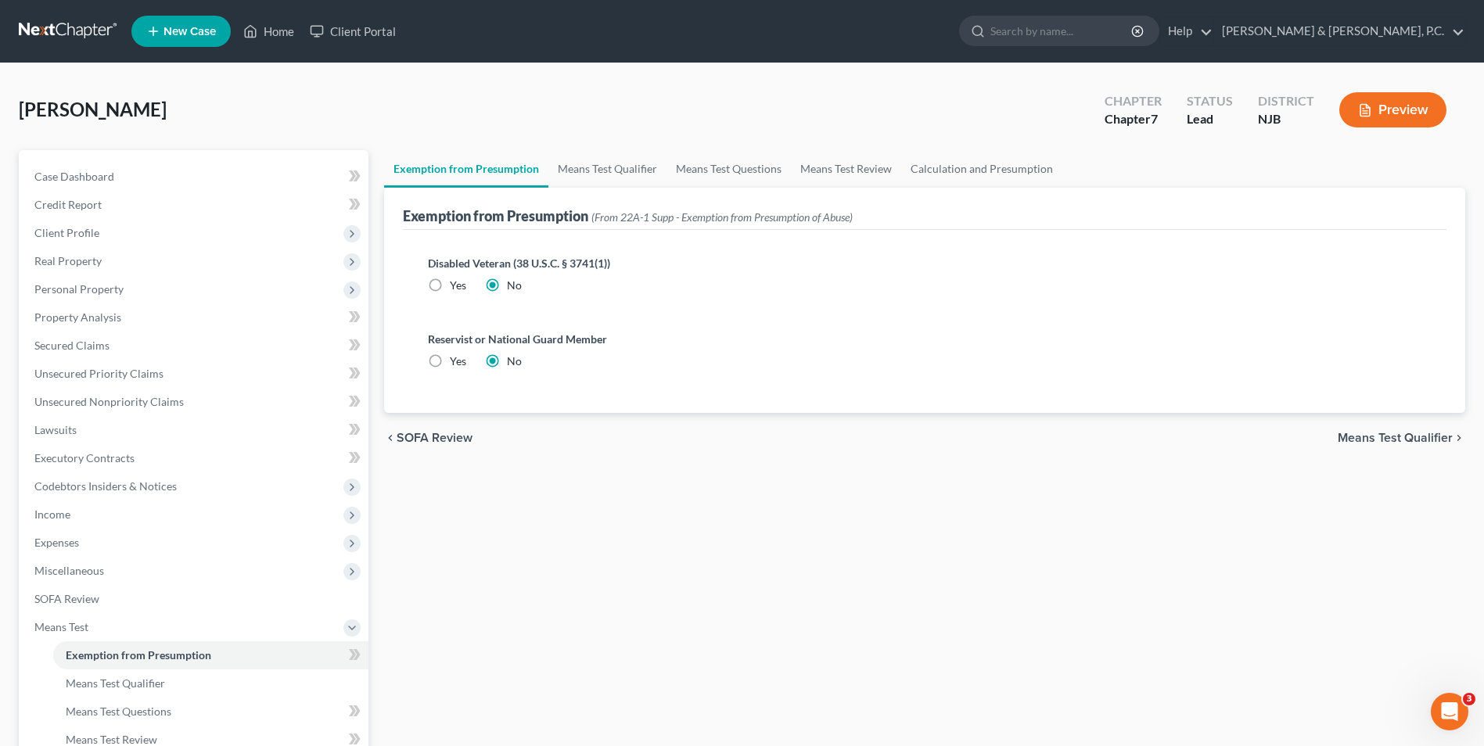
click at [1448, 441] on span "Means Test Qualifier" at bounding box center [1394, 438] width 115 height 13
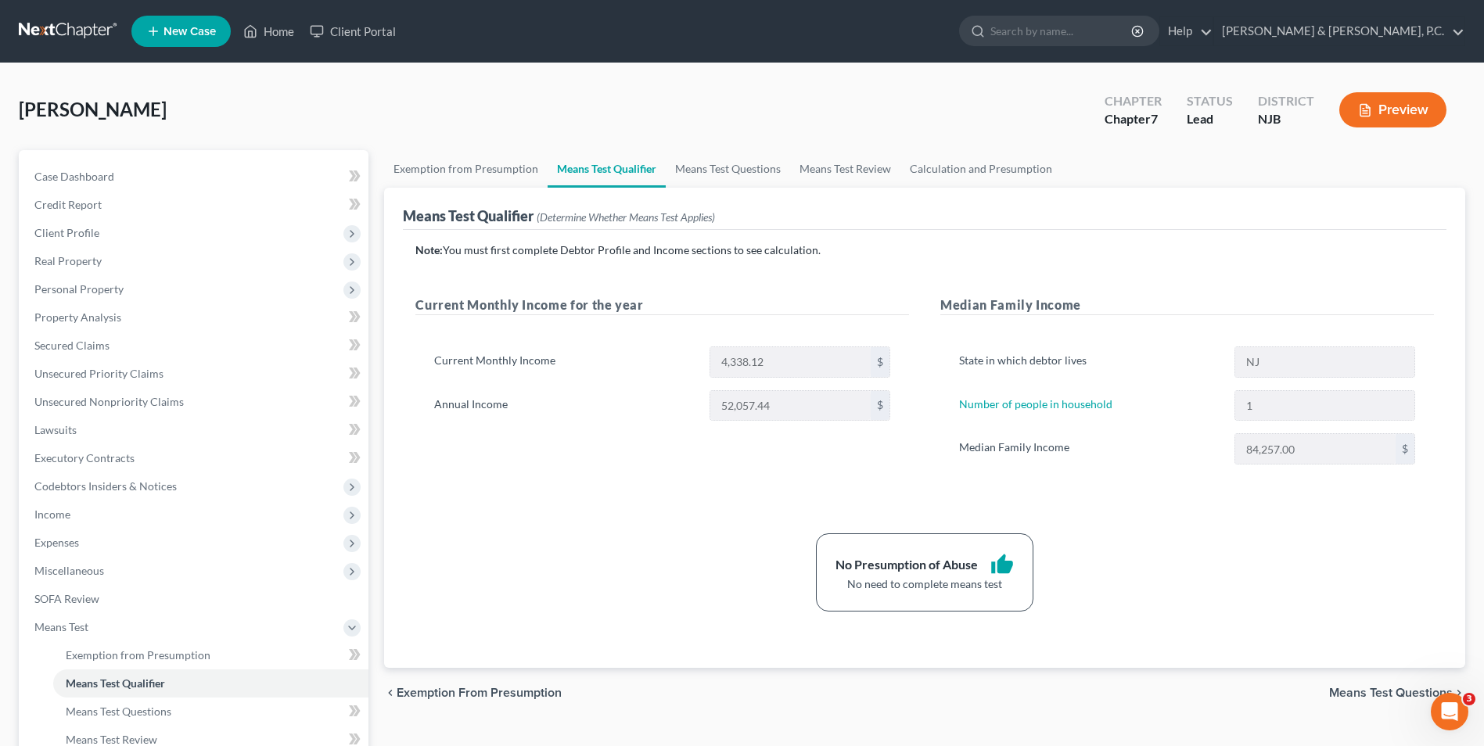
click at [1363, 689] on span "Means Test Questions" at bounding box center [1391, 693] width 124 height 13
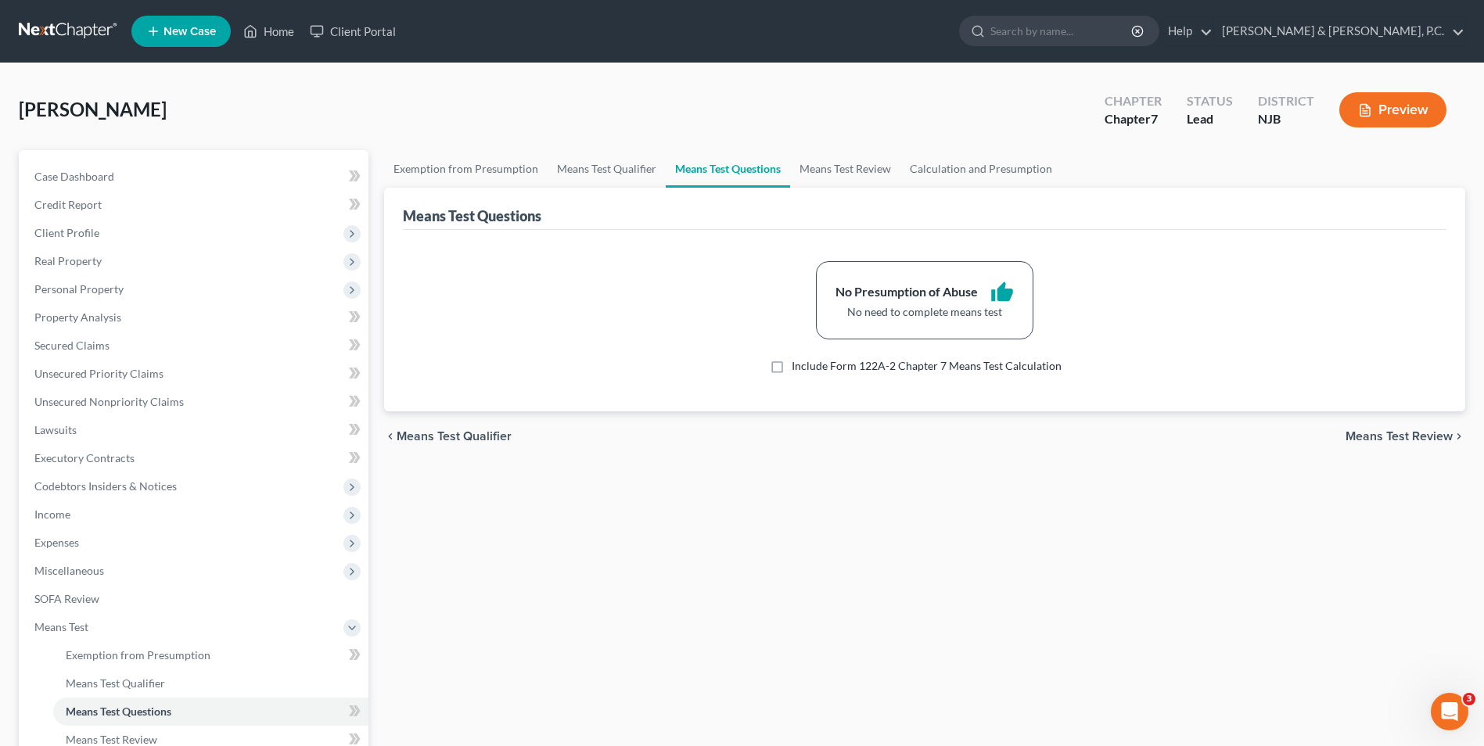
click at [1376, 433] on span "Means Test Review" at bounding box center [1398, 436] width 107 height 13
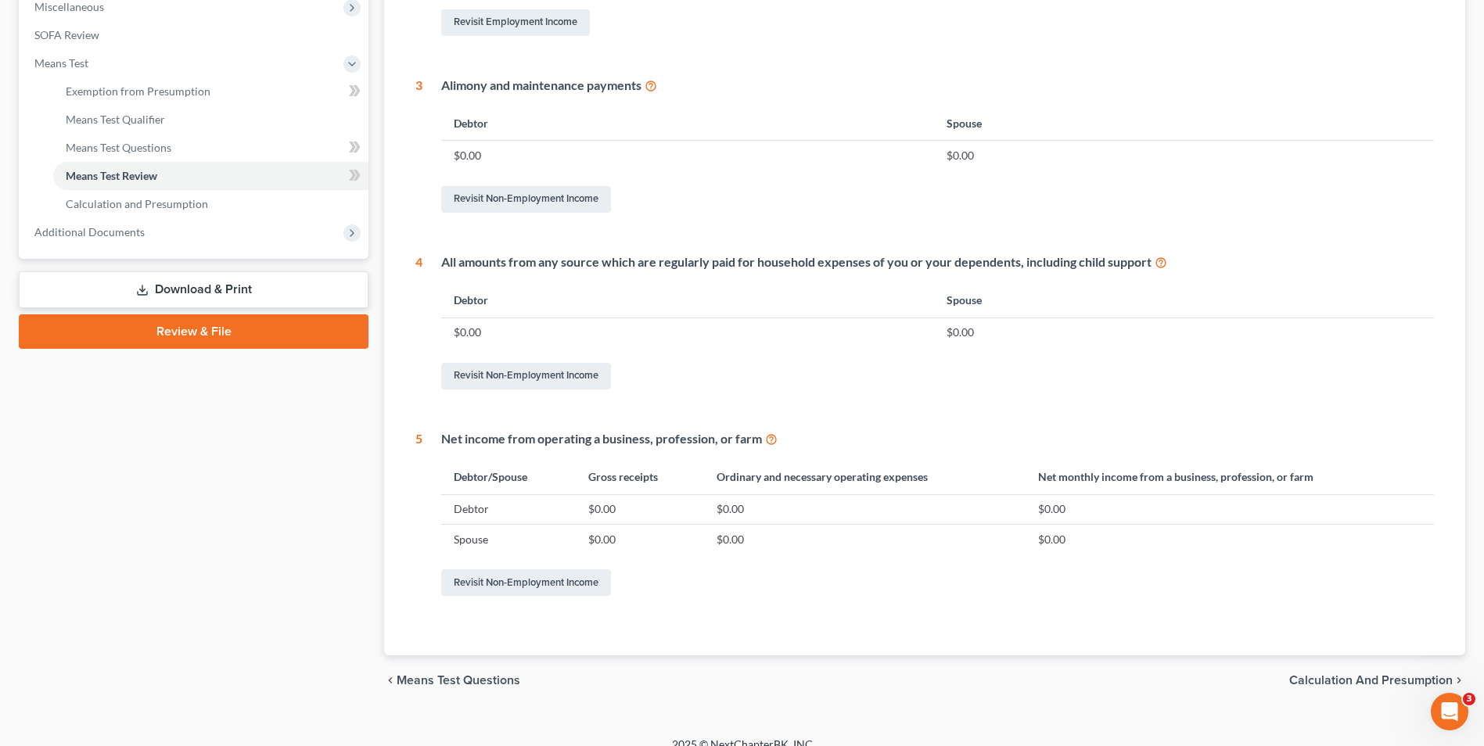
scroll to position [583, 0]
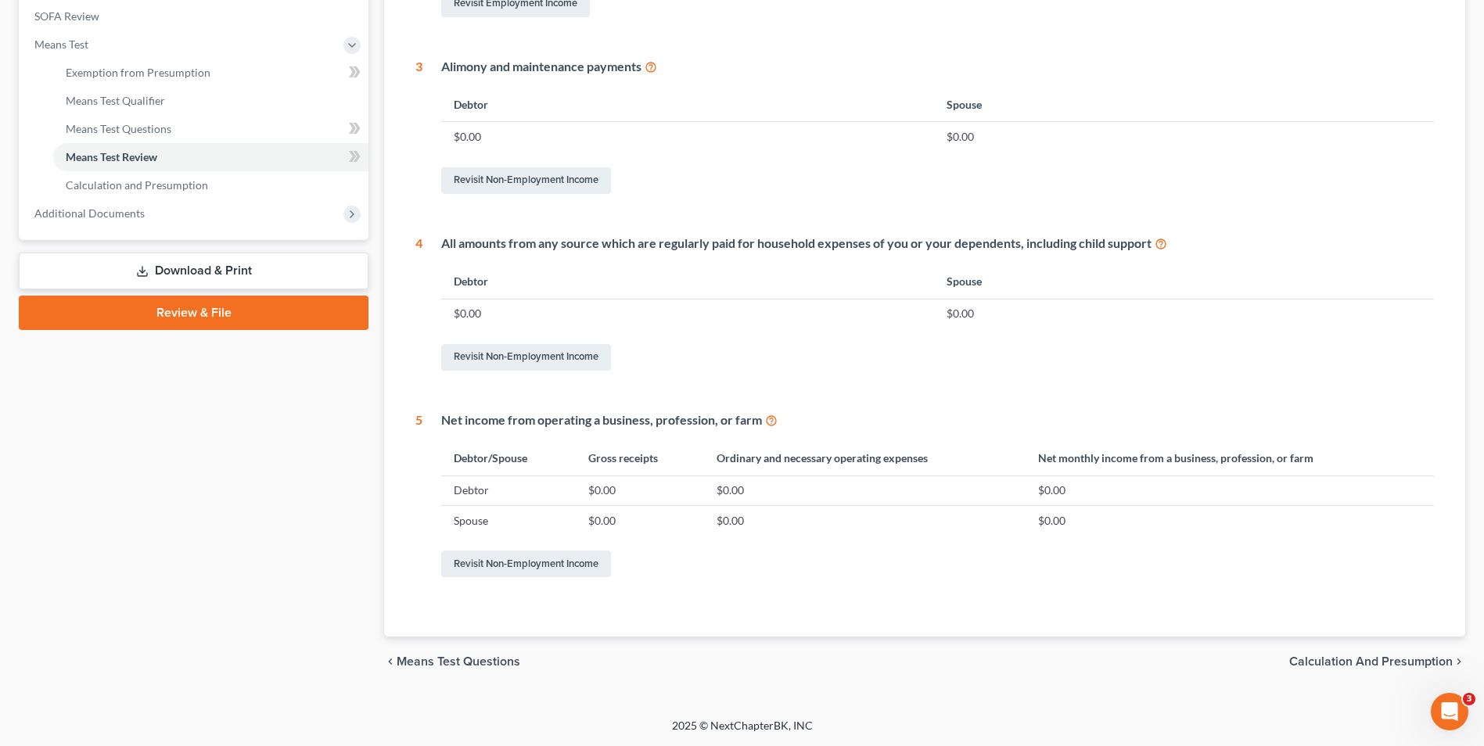
click at [272, 275] on link "Download & Print" at bounding box center [194, 271] width 350 height 37
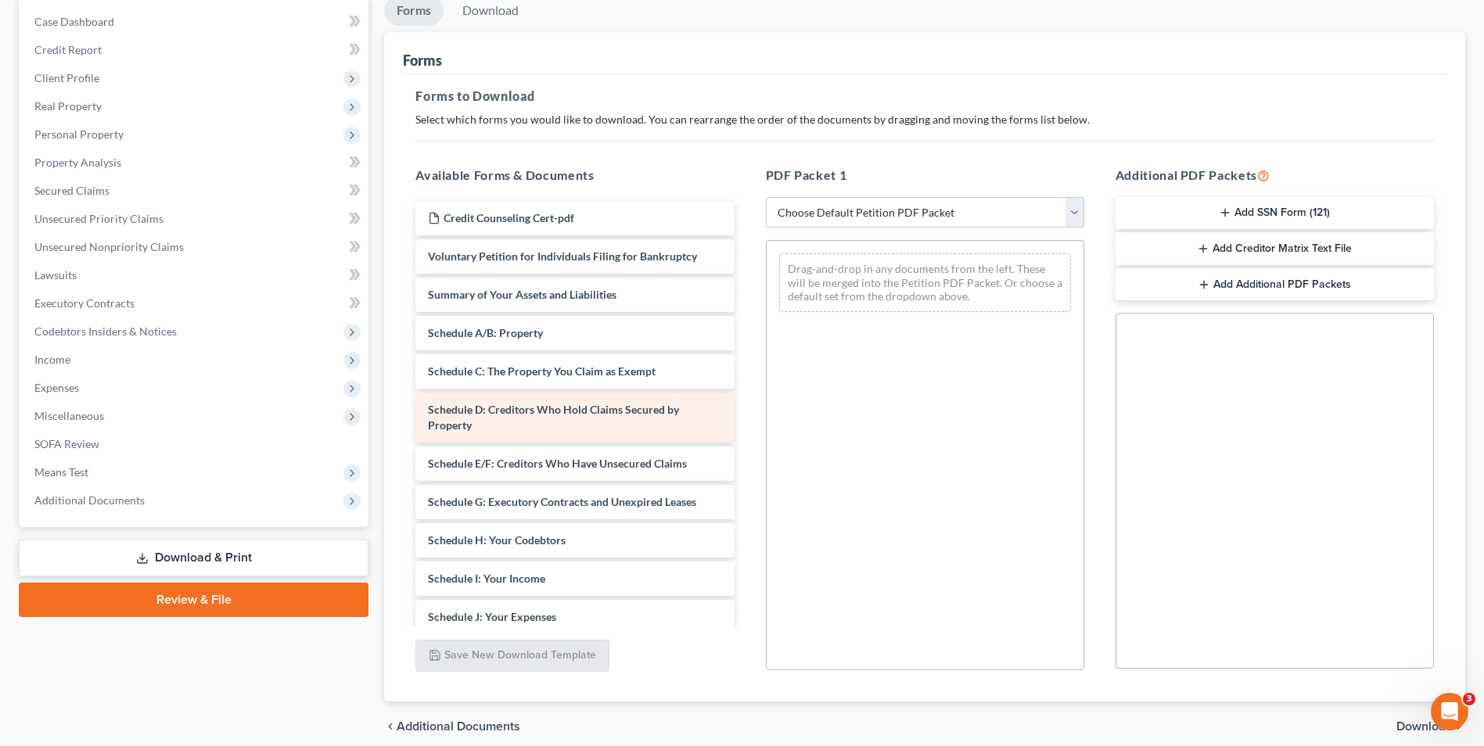
scroll to position [156, 0]
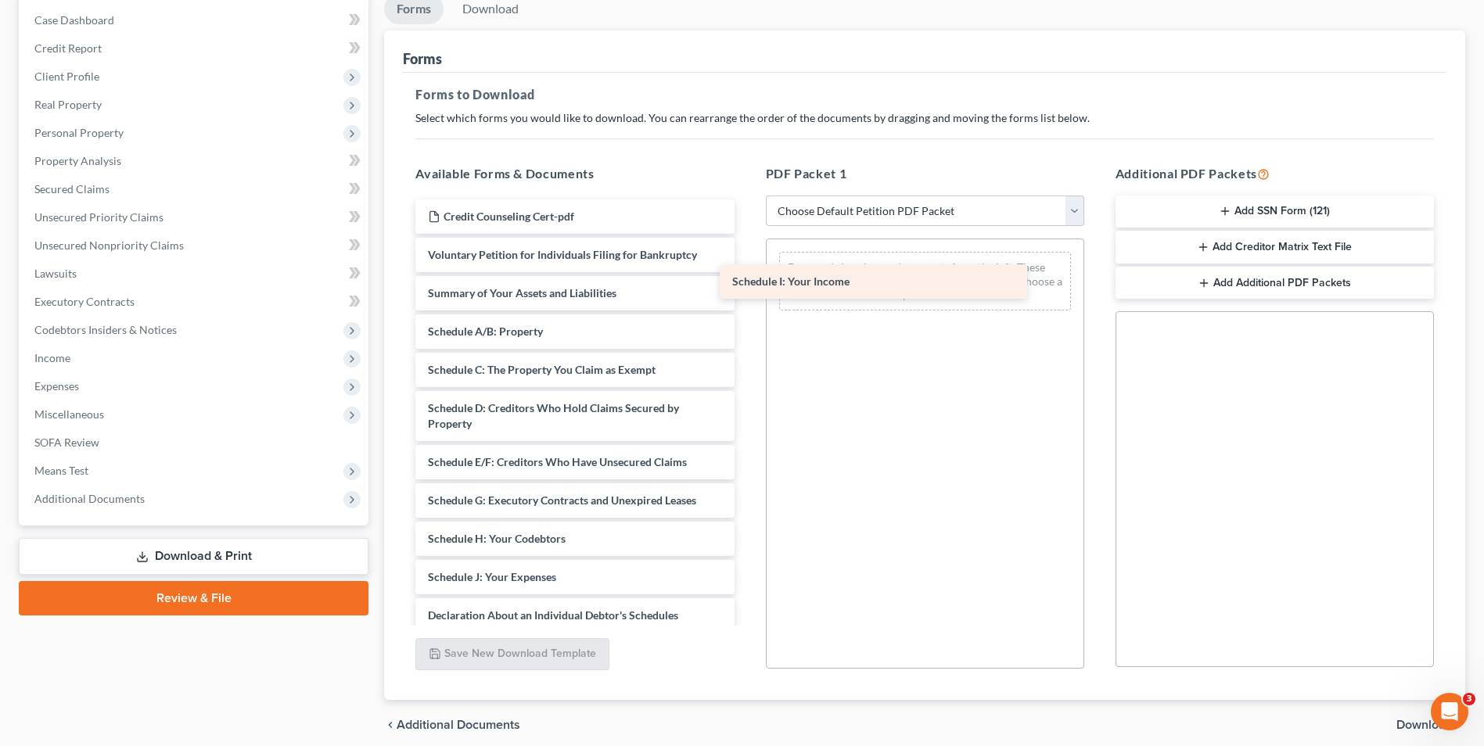
drag, startPoint x: 569, startPoint y: 583, endPoint x: 891, endPoint y: 281, distance: 441.0
click at [746, 281] on div "Schedule I: Your Income Credit Counseling Cert-pdf Voluntary Petition for Indiv…" at bounding box center [574, 581] width 343 height 764
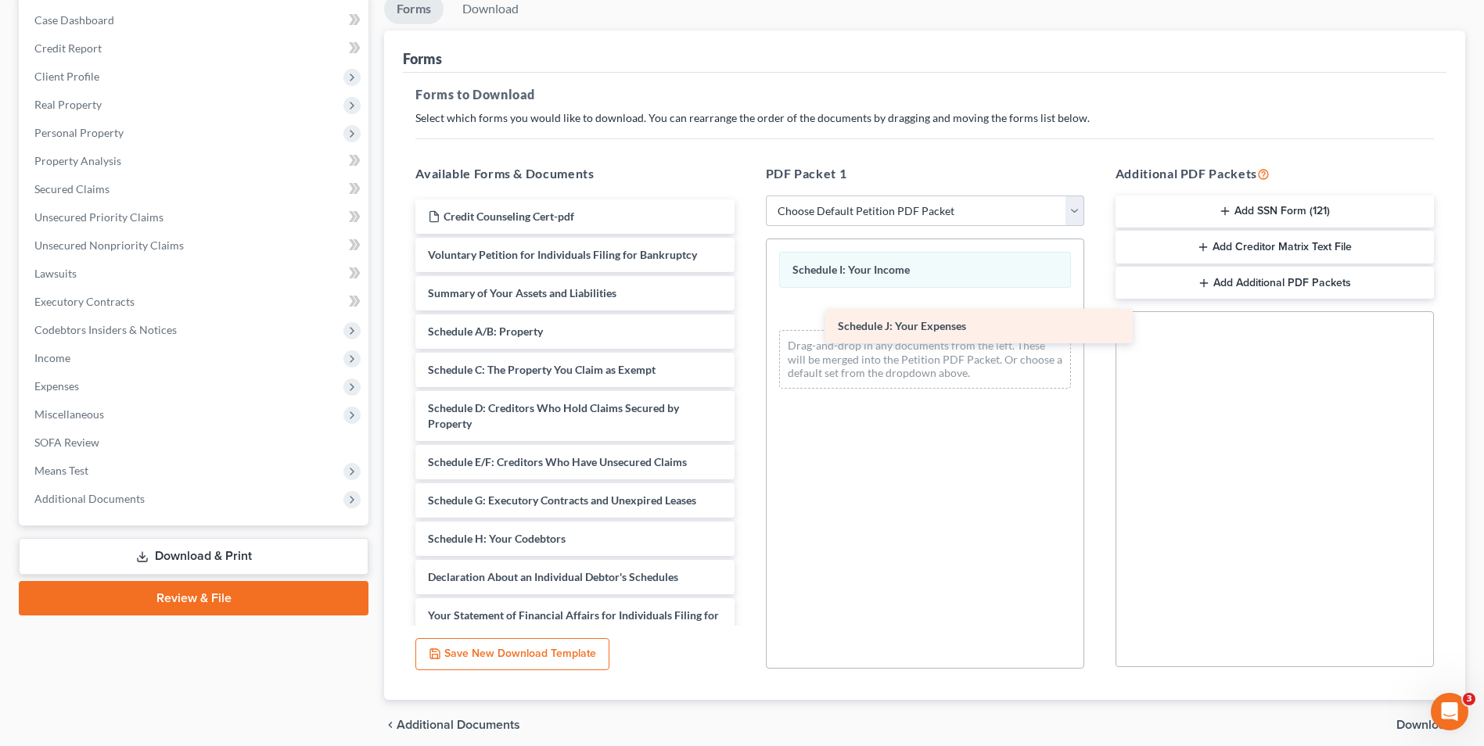
drag, startPoint x: 511, startPoint y: 580, endPoint x: 911, endPoint y: 326, distance: 473.9
click at [746, 327] on div "Schedule J: Your Expenses Credit Counseling Cert-pdf Voluntary Petition for Ind…" at bounding box center [574, 562] width 343 height 726
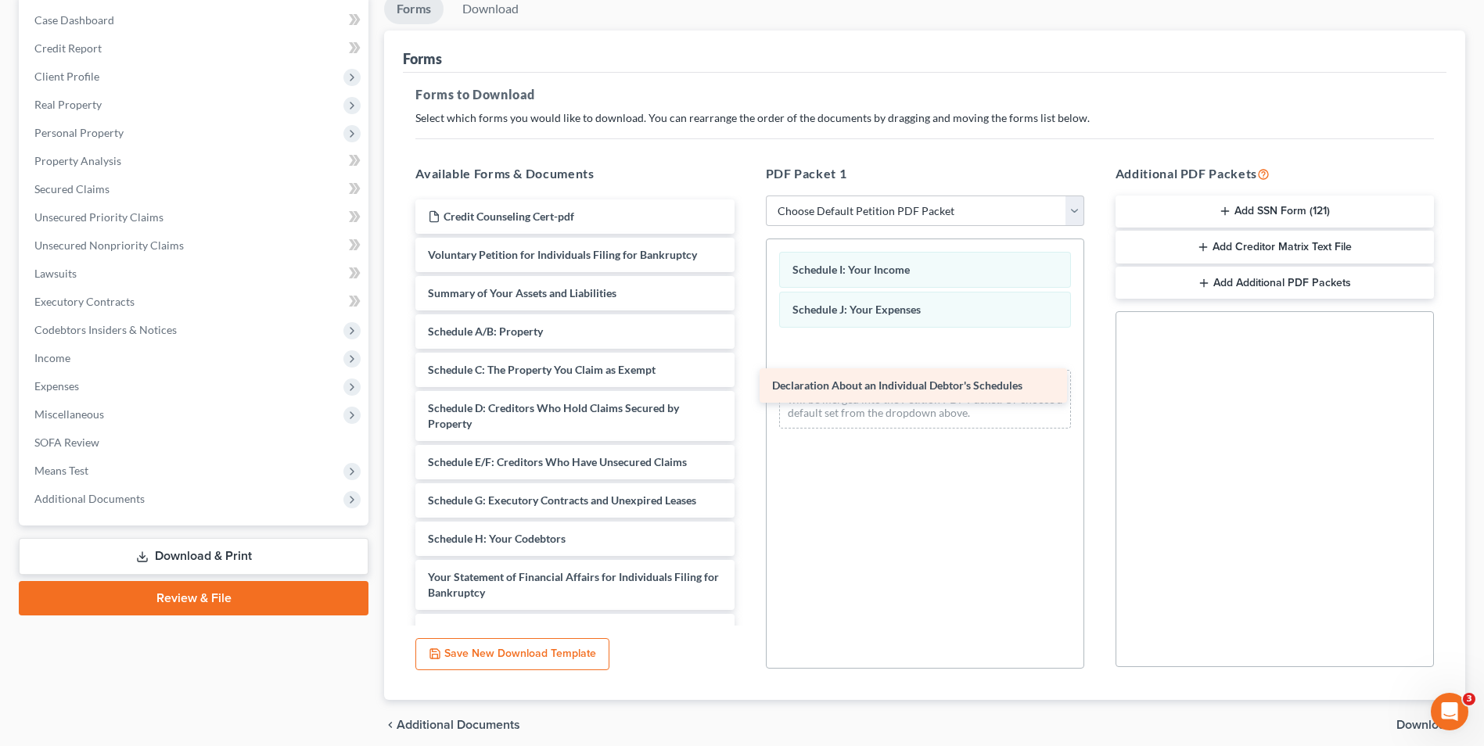
drag, startPoint x: 623, startPoint y: 582, endPoint x: 969, endPoint y: 390, distance: 395.6
click at [746, 390] on div "Declaration About an Individual Debtor's Schedules Credit Counseling Cert-pdf V…" at bounding box center [574, 543] width 343 height 688
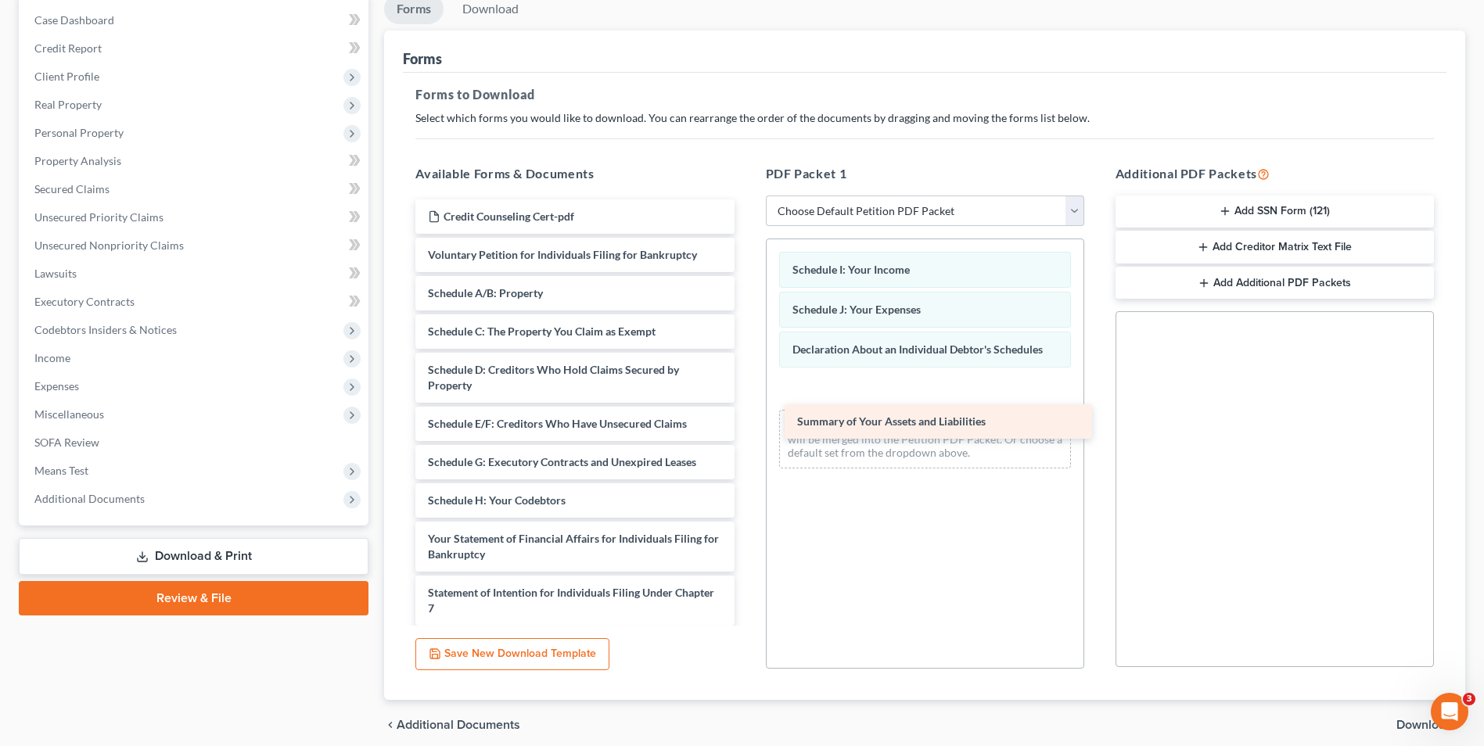
drag, startPoint x: 562, startPoint y: 294, endPoint x: 932, endPoint y: 429, distance: 392.9
click at [746, 429] on div "Summary of Your Assets and Liabilities Credit Counseling Cert-pdf Voluntary Pet…" at bounding box center [574, 523] width 343 height 649
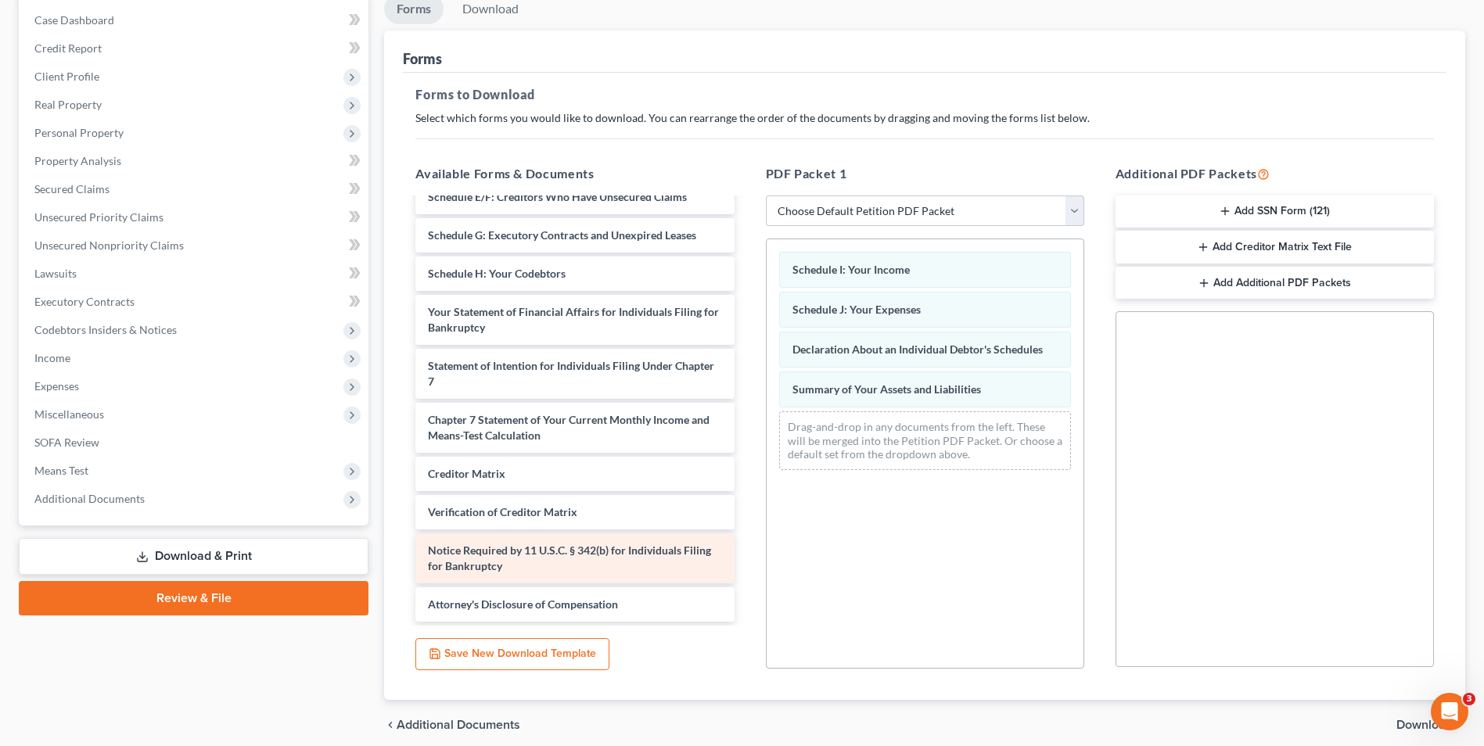
scroll to position [220, 0]
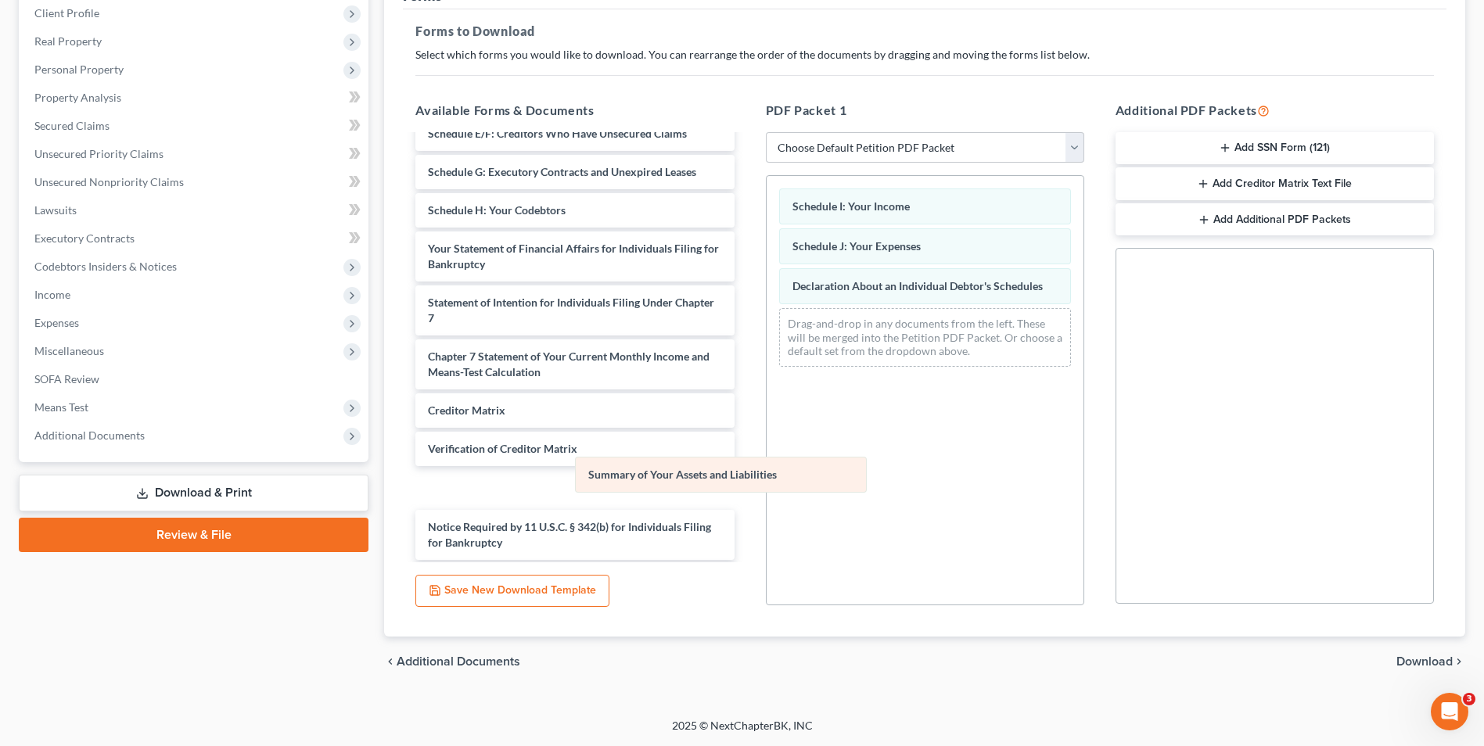
drag, startPoint x: 920, startPoint y: 328, endPoint x: 697, endPoint y: 485, distance: 272.8
click at [767, 379] on div "Summary of Your Assets and Liabilities Schedule I: Your Income Schedule J: Your…" at bounding box center [925, 277] width 317 height 203
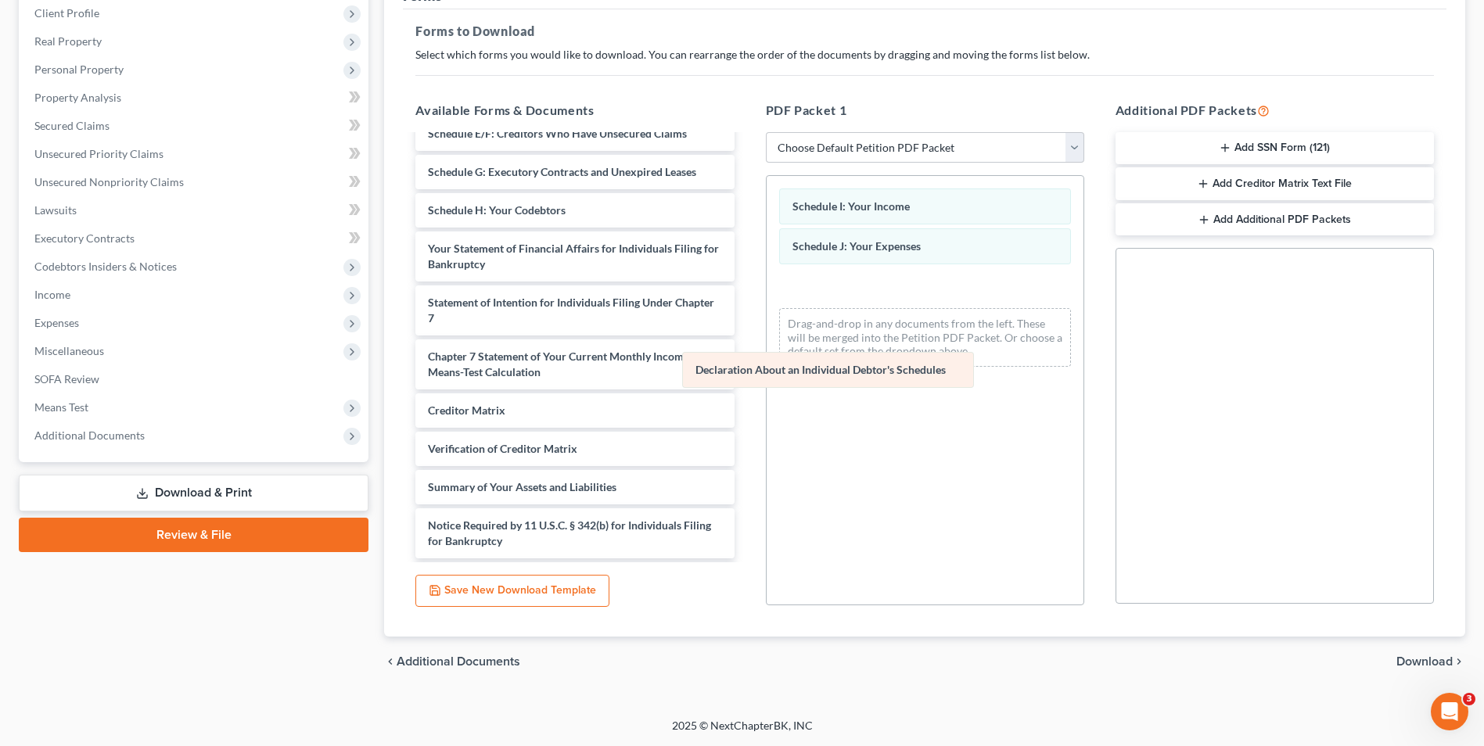
drag, startPoint x: 795, startPoint y: 367, endPoint x: 666, endPoint y: 461, distance: 159.6
click at [767, 379] on div "Declaration About an Individual Debtor's Schedules Schedule I: Your Income Sche…" at bounding box center [925, 277] width 317 height 203
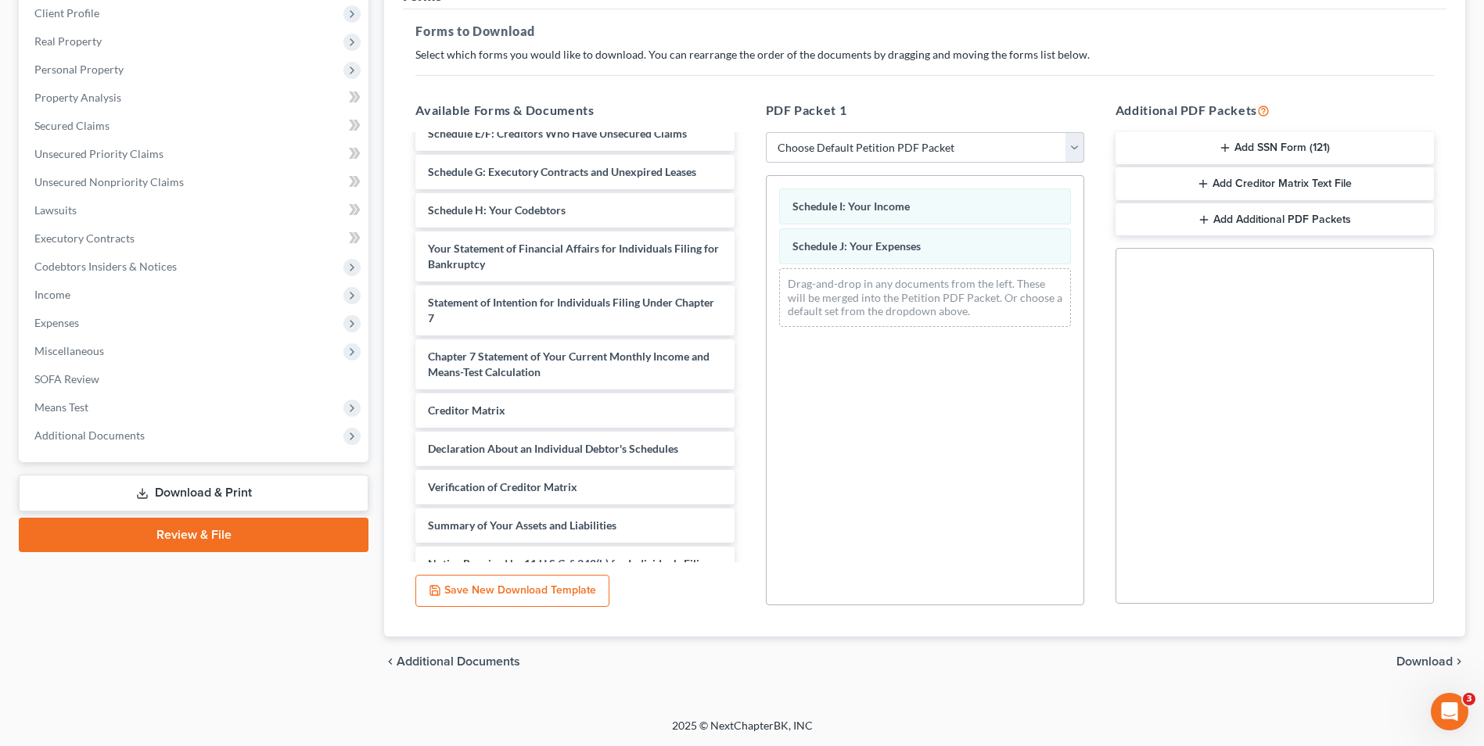
click at [1431, 667] on span "Download" at bounding box center [1424, 661] width 56 height 13
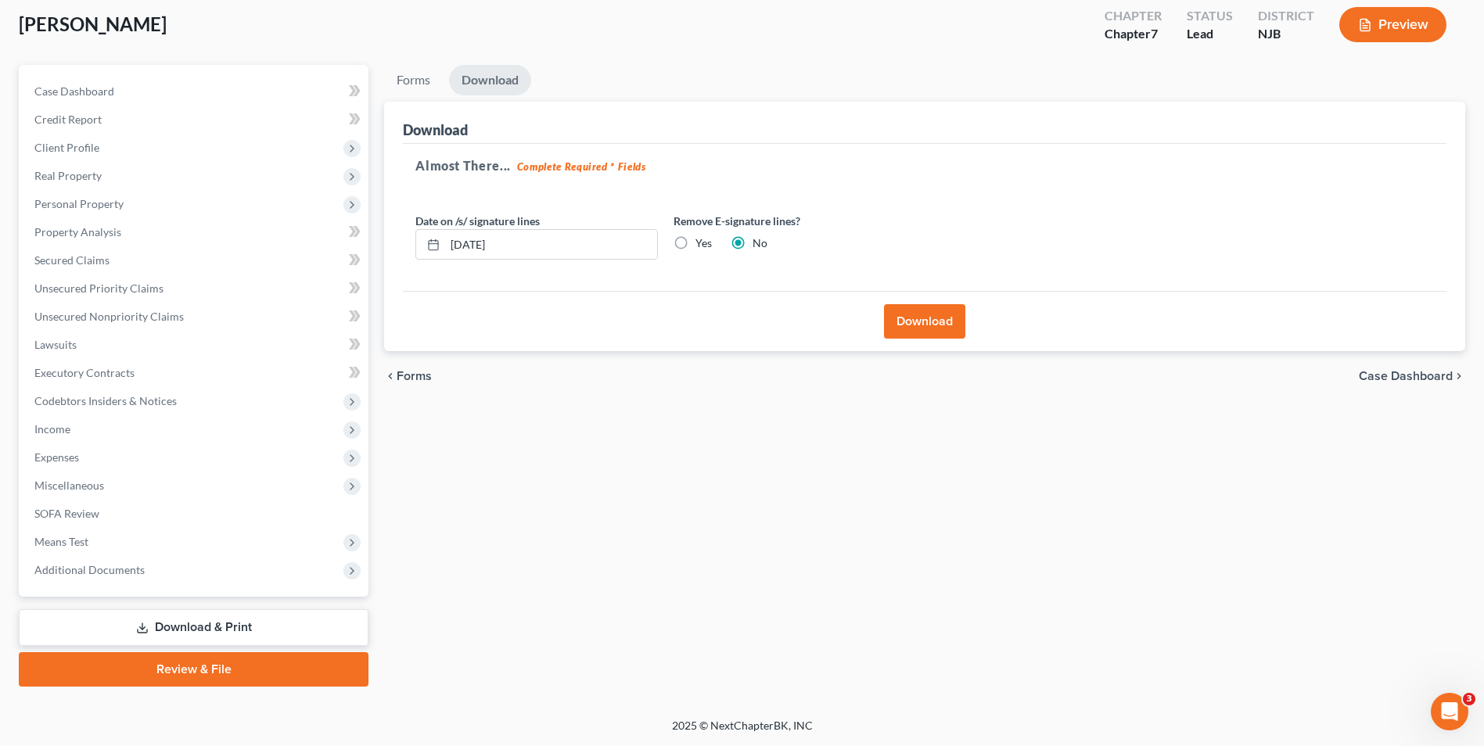
click at [695, 242] on label "Yes" at bounding box center [703, 243] width 16 height 16
click at [702, 242] on input "Yes" at bounding box center [707, 240] width 10 height 10
radio input "true"
radio input "false"
drag, startPoint x: 519, startPoint y: 242, endPoint x: 364, endPoint y: 235, distance: 154.2
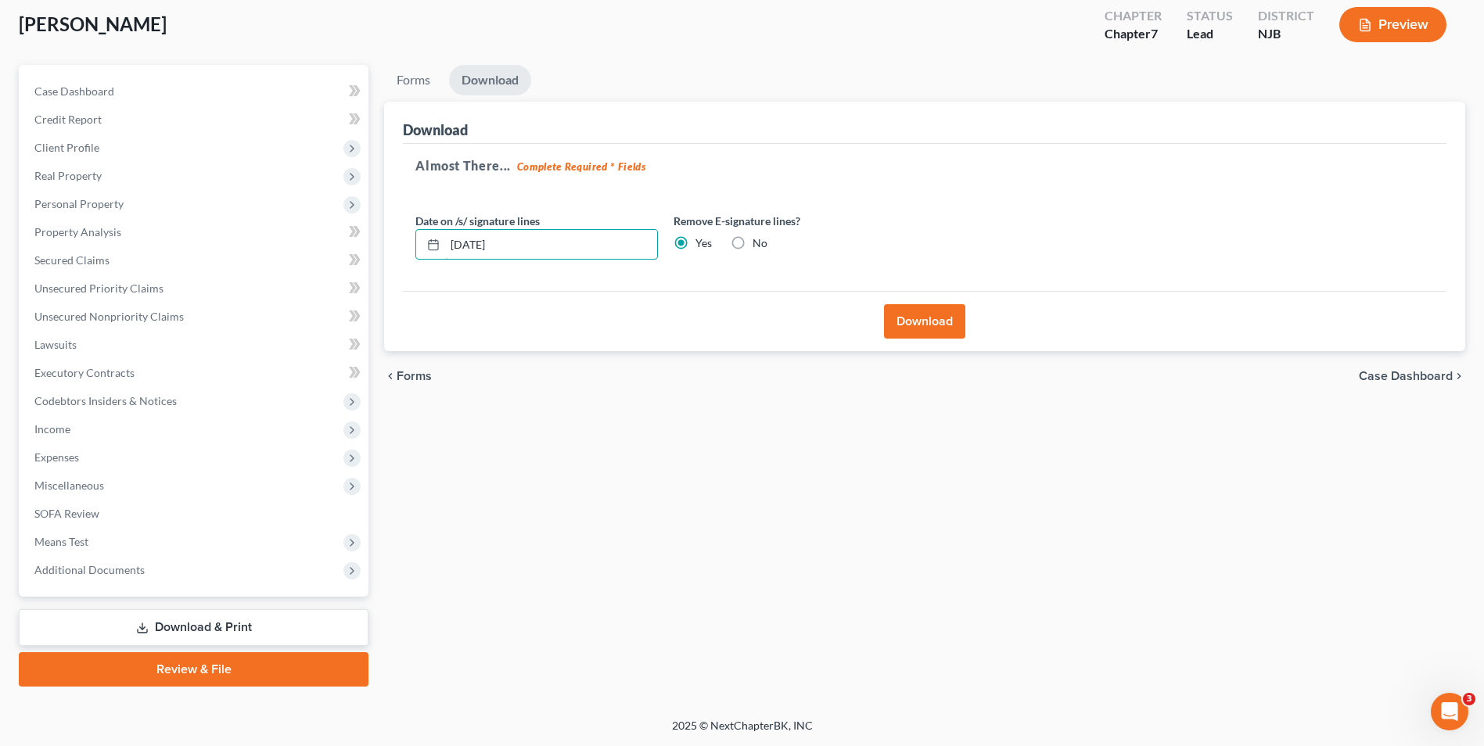
click at [365, 236] on div "Petition Navigation Case Dashboard Payments Invoices Payments Payments Credit R…" at bounding box center [742, 376] width 1462 height 622
click at [926, 317] on button "Download" at bounding box center [924, 321] width 81 height 34
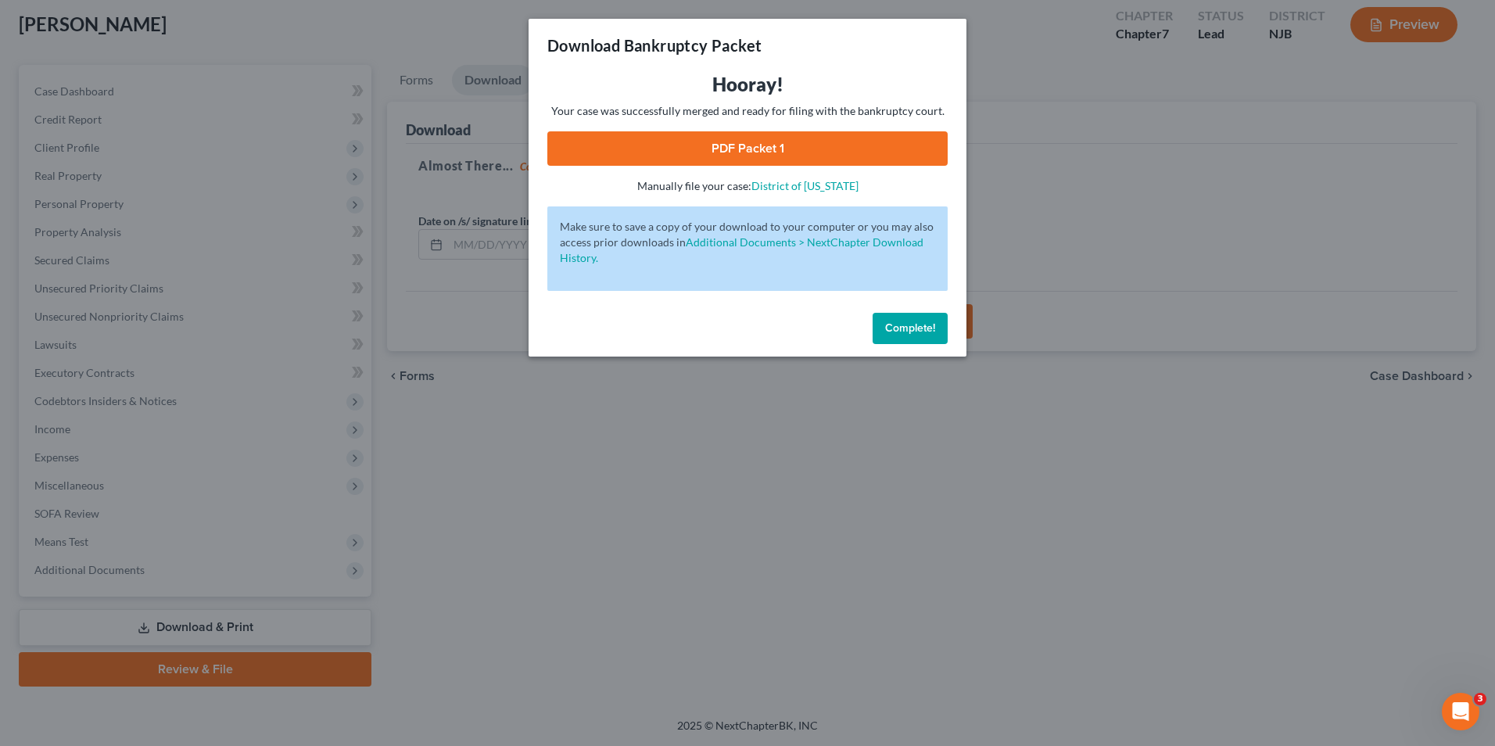
click at [771, 152] on link "PDF Packet 1" at bounding box center [748, 148] width 400 height 34
